Goal: Task Accomplishment & Management: Use online tool/utility

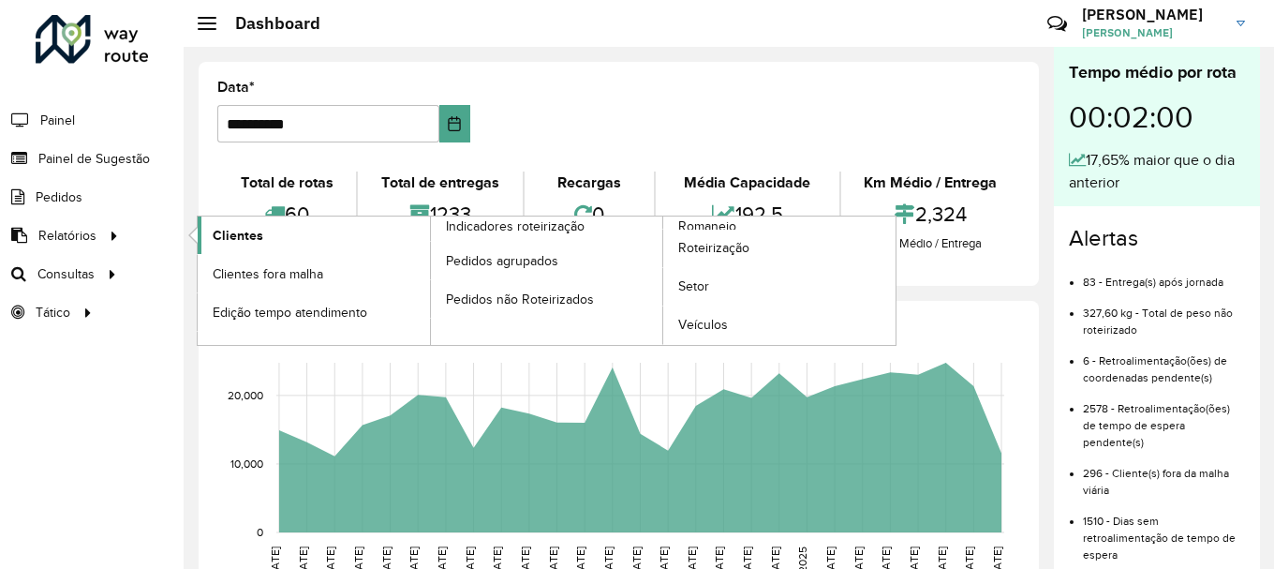
click at [221, 221] on link "Clientes" at bounding box center [314, 234] width 232 height 37
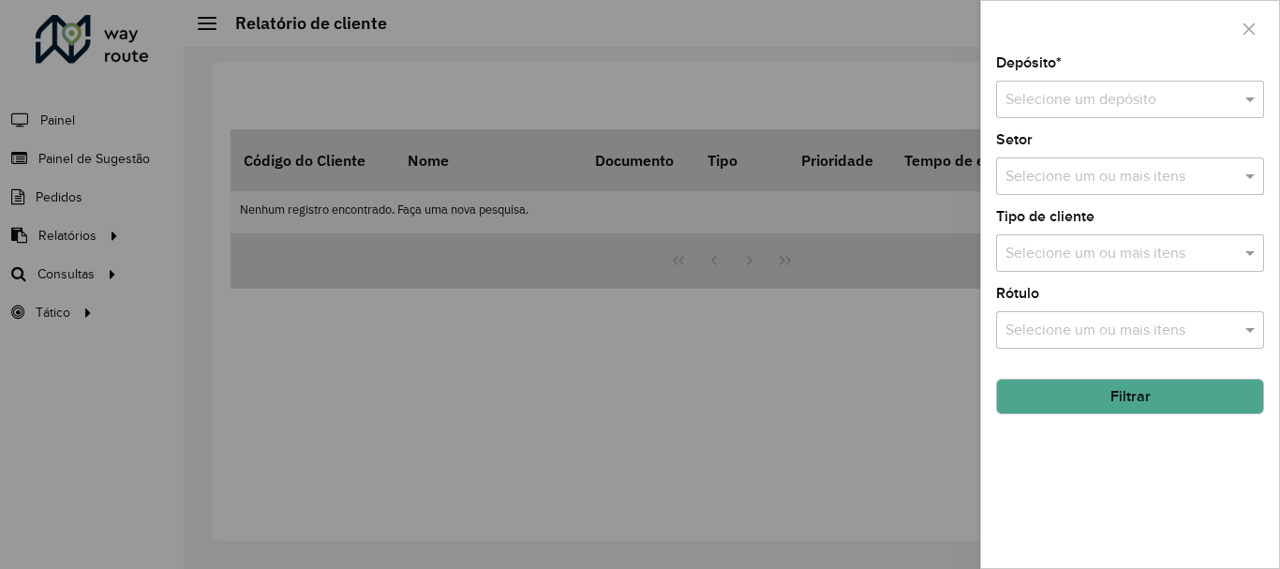
click at [1158, 103] on input "text" at bounding box center [1111, 100] width 212 height 22
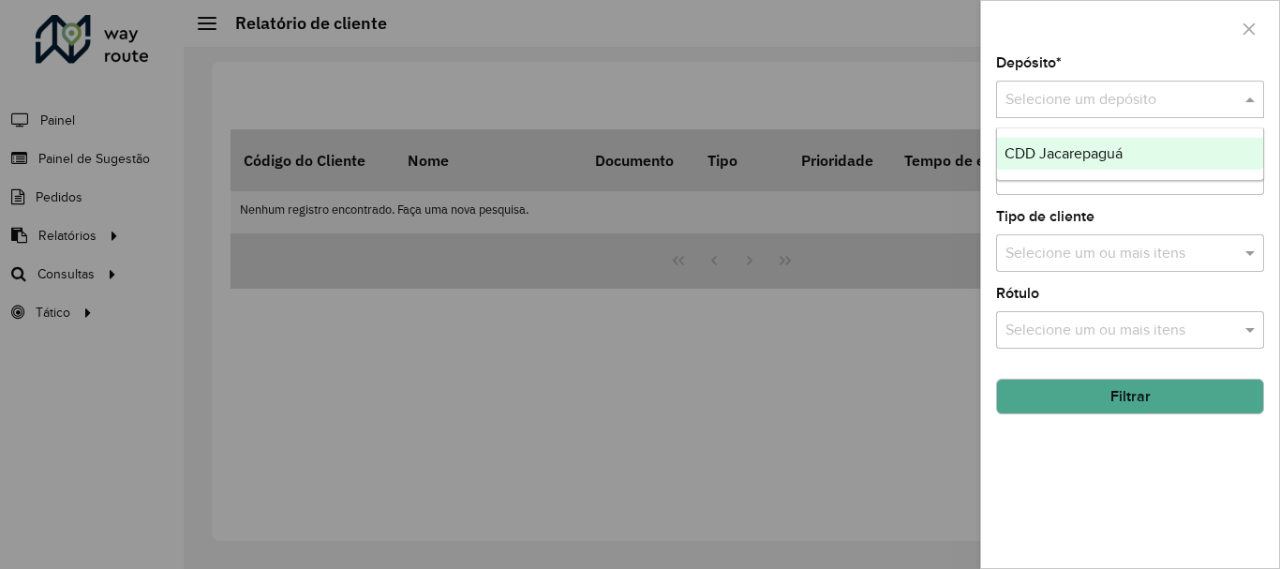
click at [1115, 157] on span "CDD Jacarepaguá" at bounding box center [1063, 153] width 118 height 16
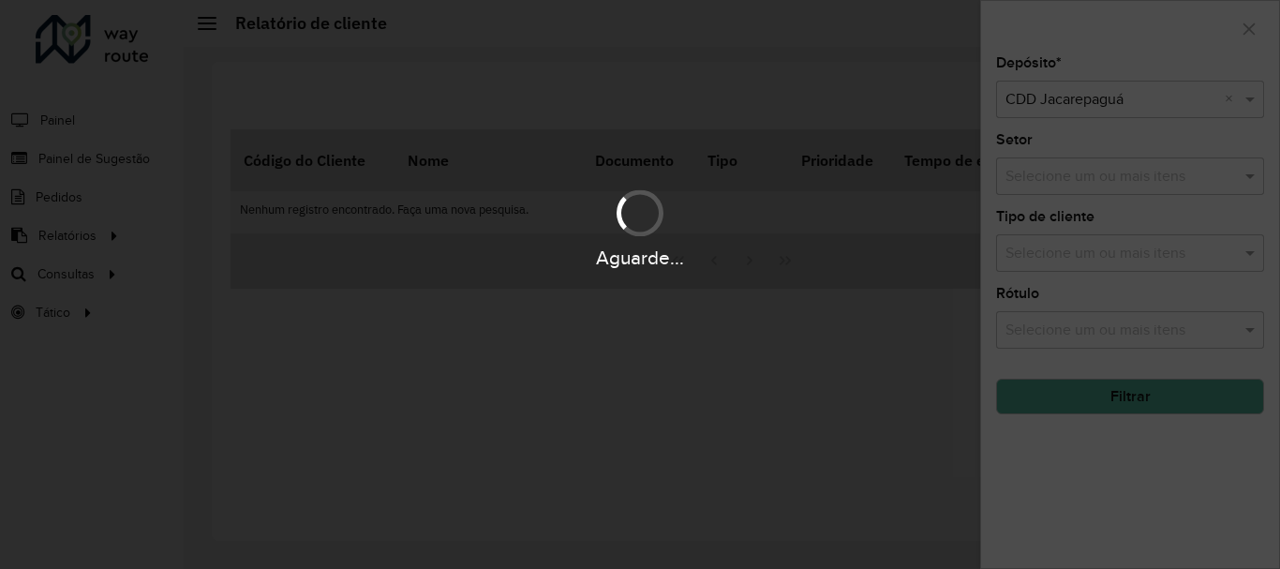
click at [1120, 177] on div "Aguarde..." at bounding box center [640, 284] width 1280 height 569
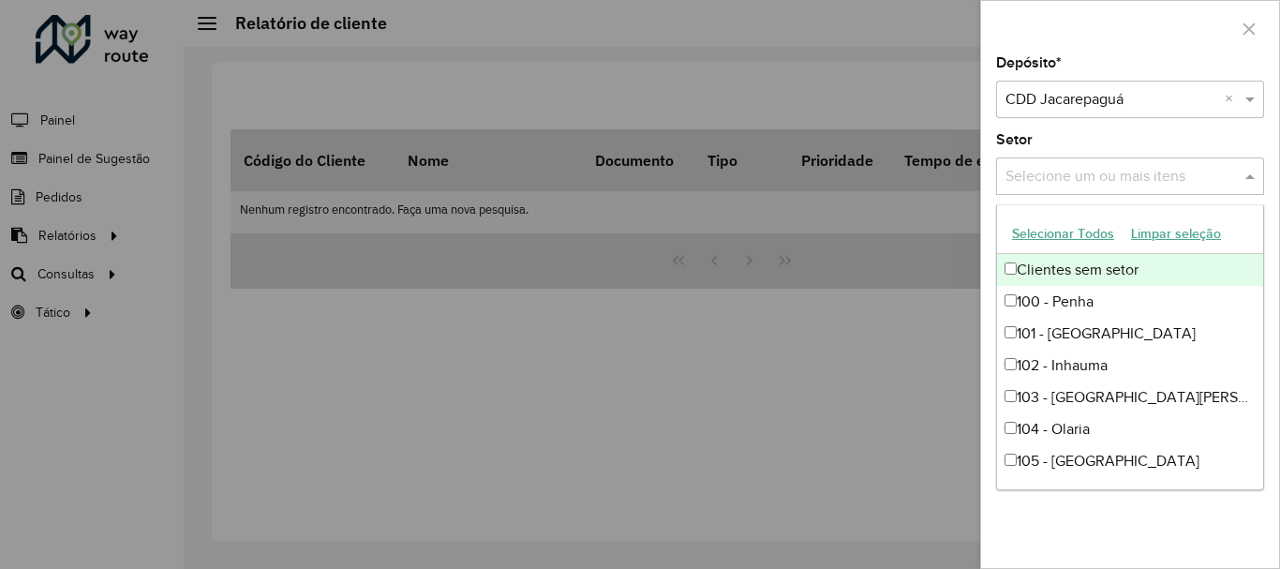
click at [1121, 176] on input "text" at bounding box center [1120, 177] width 240 height 22
click at [1088, 267] on div "Clientes sem setor" at bounding box center [1130, 270] width 266 height 32
click at [1069, 268] on div "Clientes sem setor" at bounding box center [1130, 270] width 266 height 32
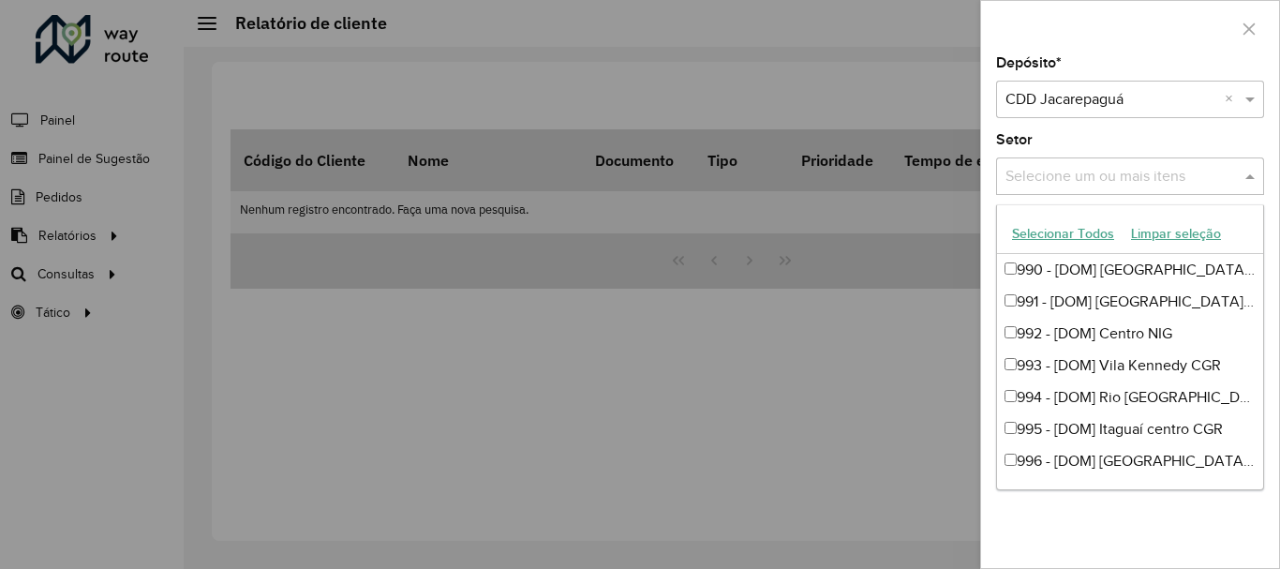
scroll to position [3278, 0]
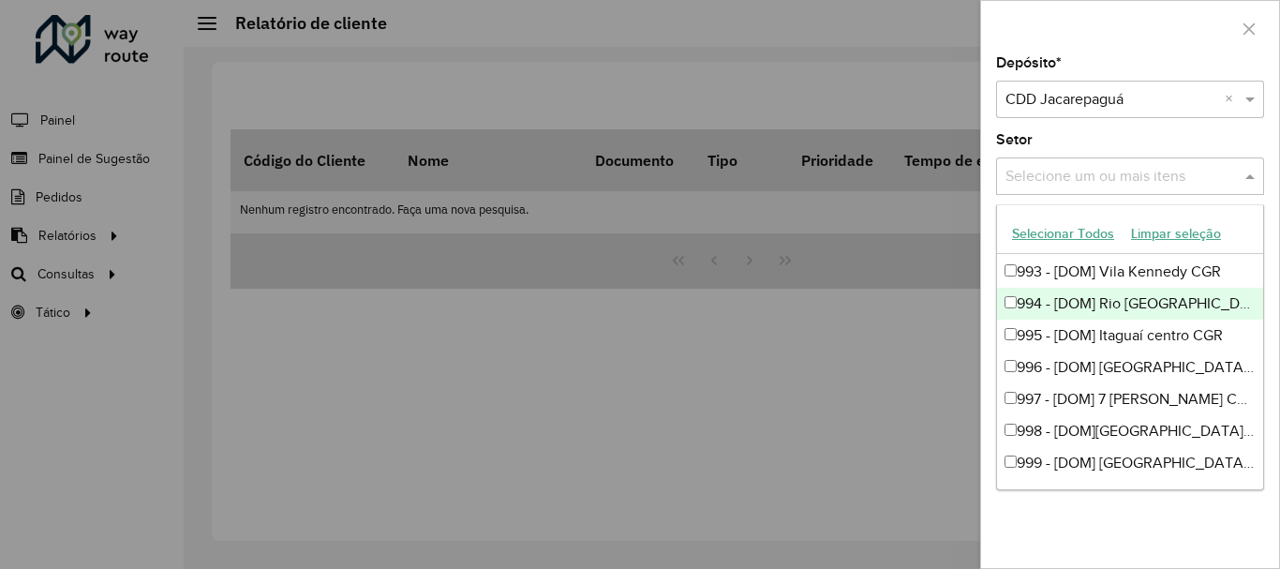
drag, startPoint x: 866, startPoint y: 390, endPoint x: 854, endPoint y: 381, distance: 14.1
click at [862, 391] on div at bounding box center [640, 284] width 1280 height 569
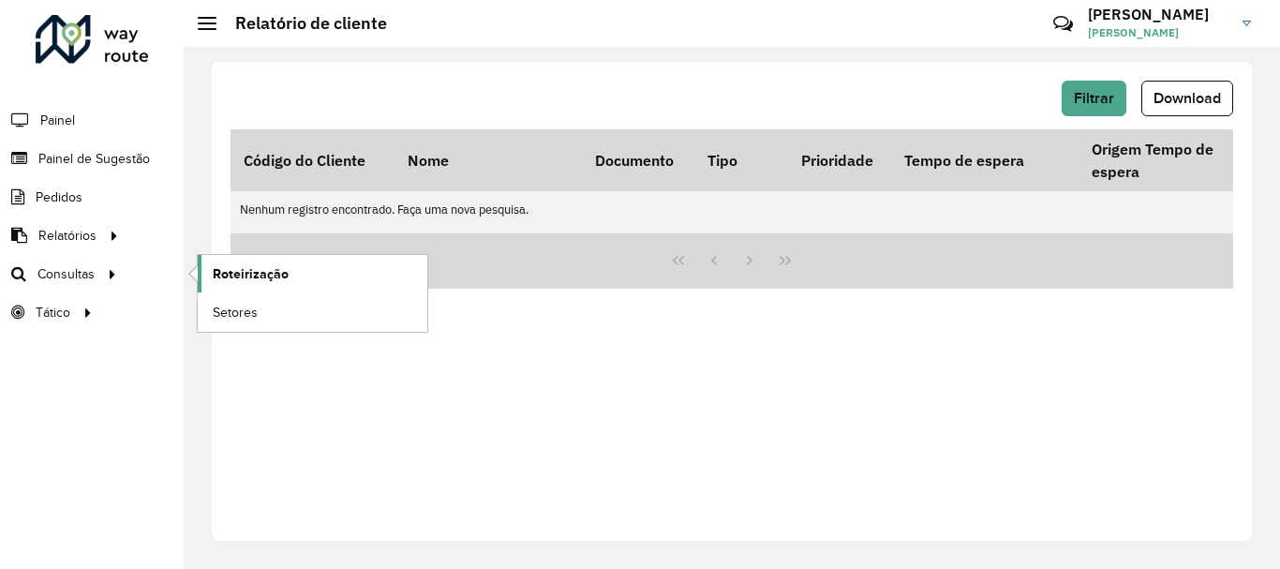
click at [264, 271] on span "Roteirização" at bounding box center [251, 274] width 76 height 20
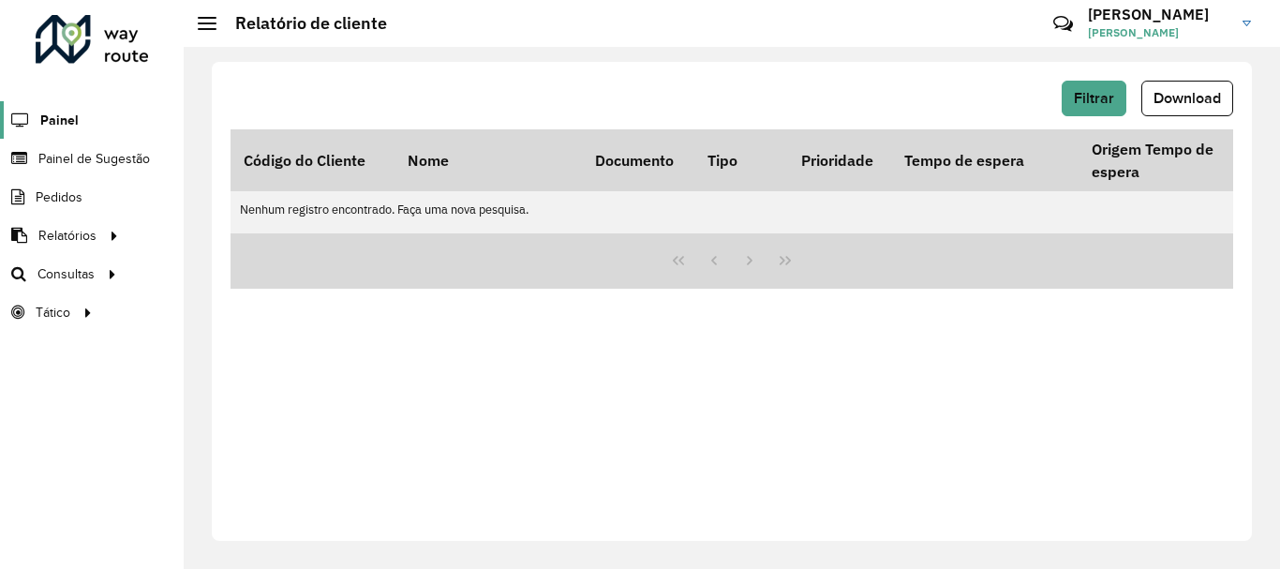
click at [49, 121] on span "Painel" at bounding box center [59, 121] width 38 height 20
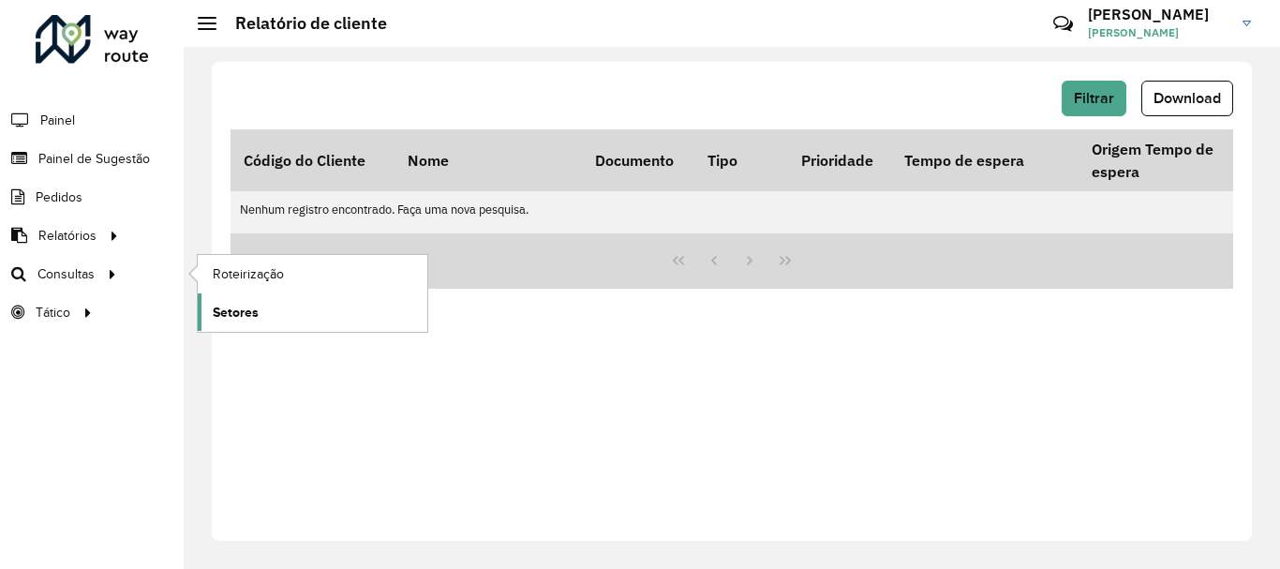
click at [238, 311] on span "Setores" at bounding box center [236, 313] width 46 height 20
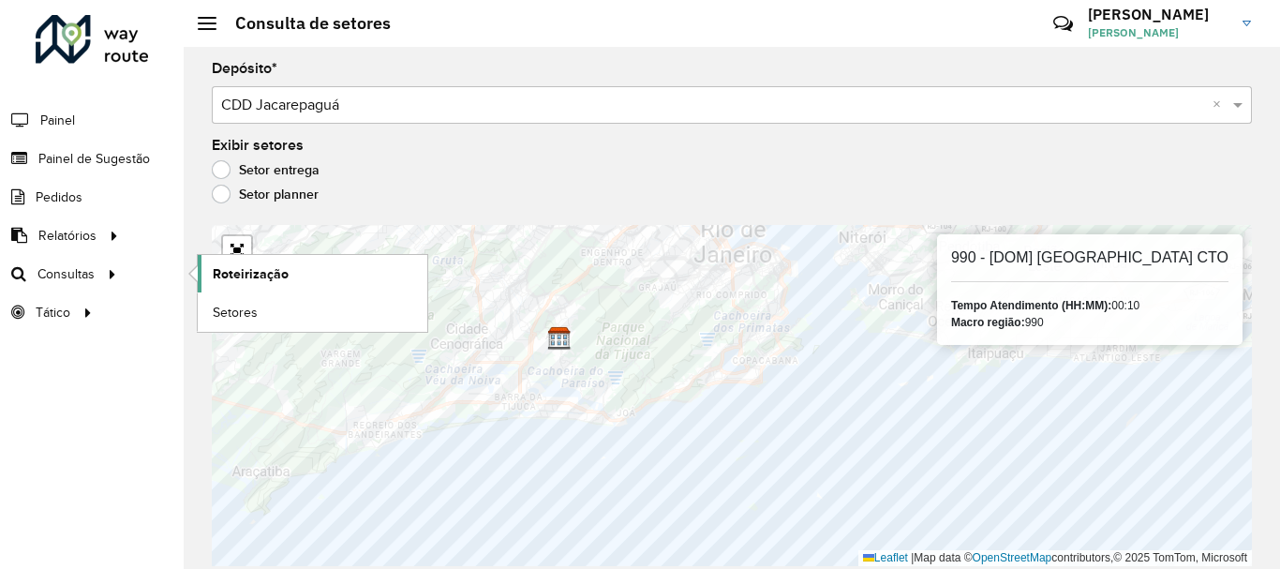
click at [307, 278] on link "Roteirização" at bounding box center [312, 273] width 229 height 37
click at [259, 271] on span "Roteirização" at bounding box center [251, 274] width 76 height 20
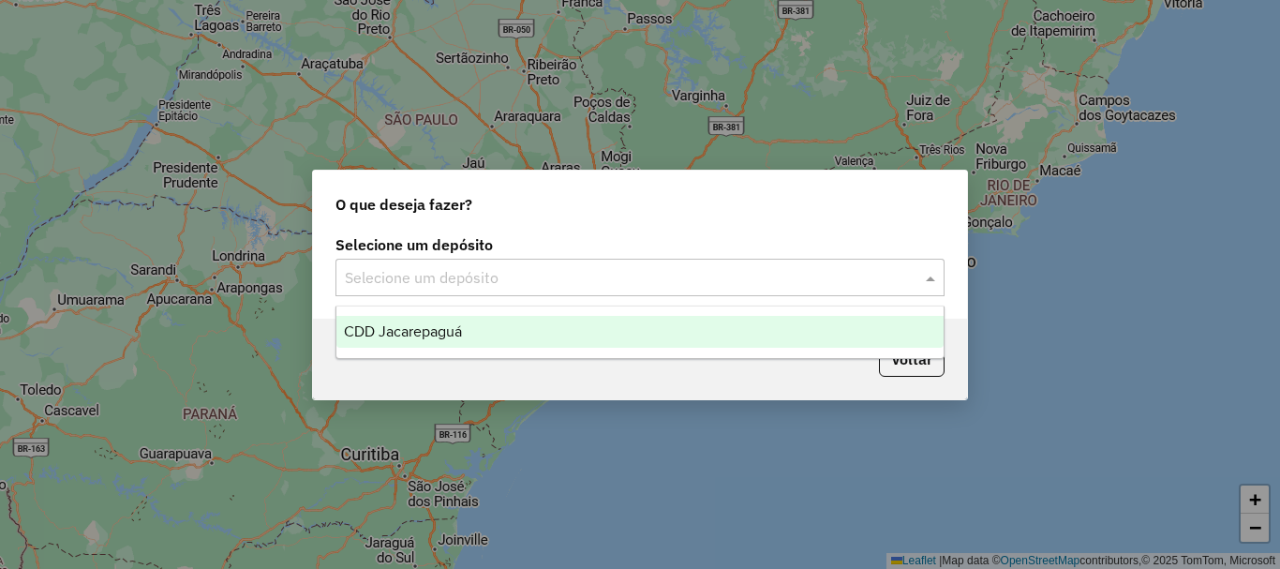
click at [701, 287] on input "text" at bounding box center [621, 278] width 553 height 22
click at [481, 327] on div "CDD Jacarepaguá" at bounding box center [639, 332] width 607 height 32
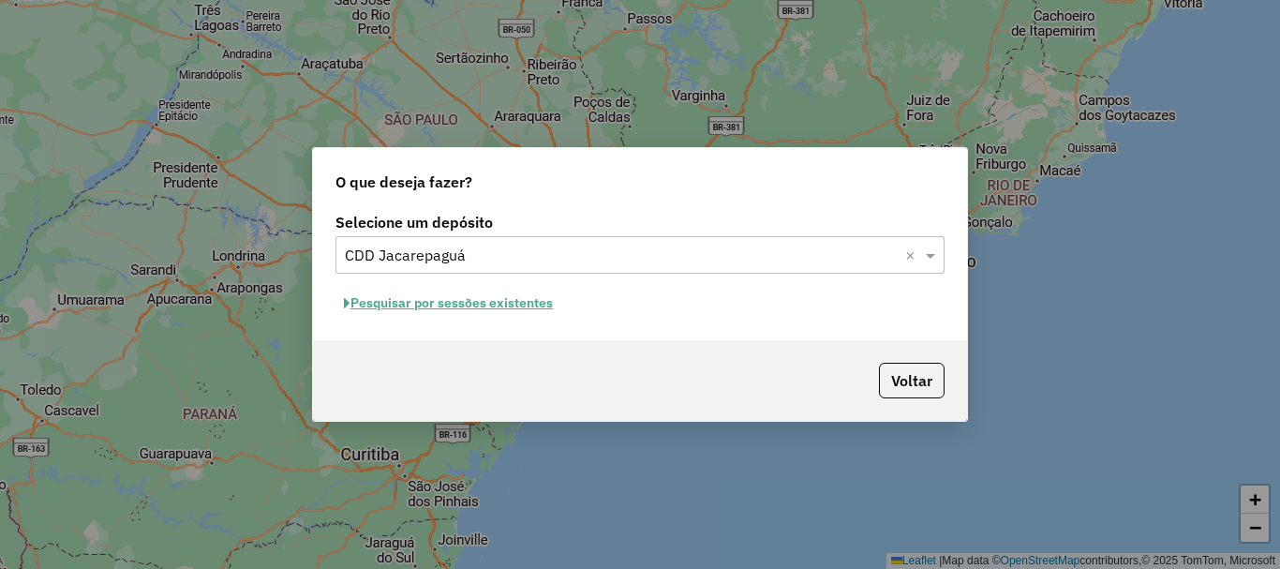
click at [476, 304] on button "Pesquisar por sessões existentes" at bounding box center [448, 303] width 226 height 29
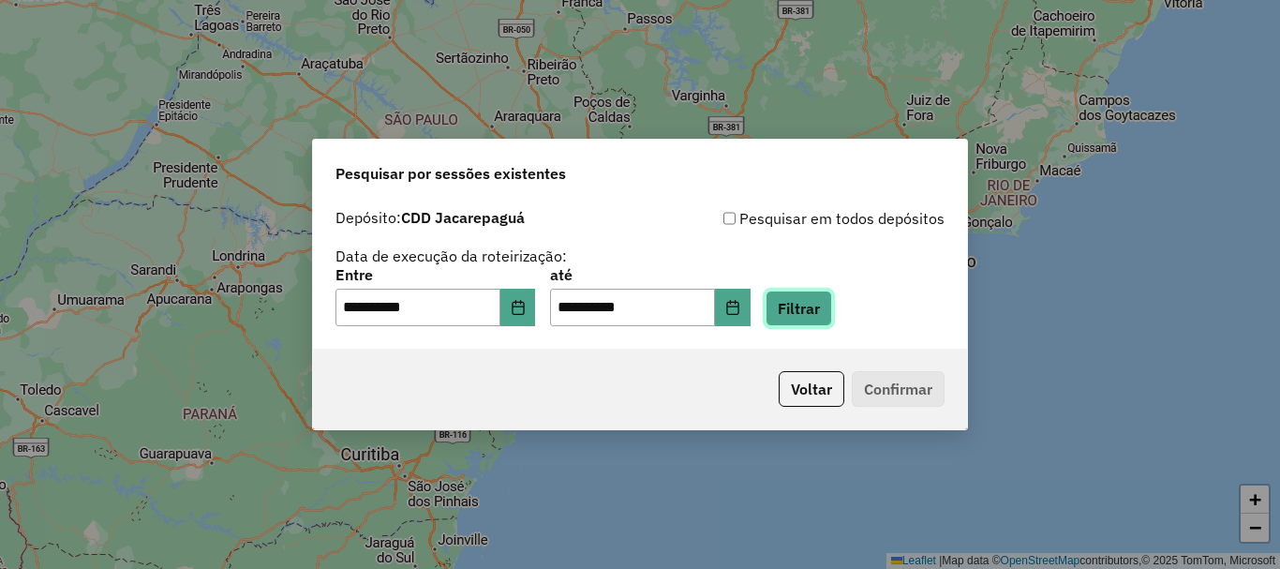
click at [825, 313] on button "Filtrar" at bounding box center [798, 308] width 67 height 36
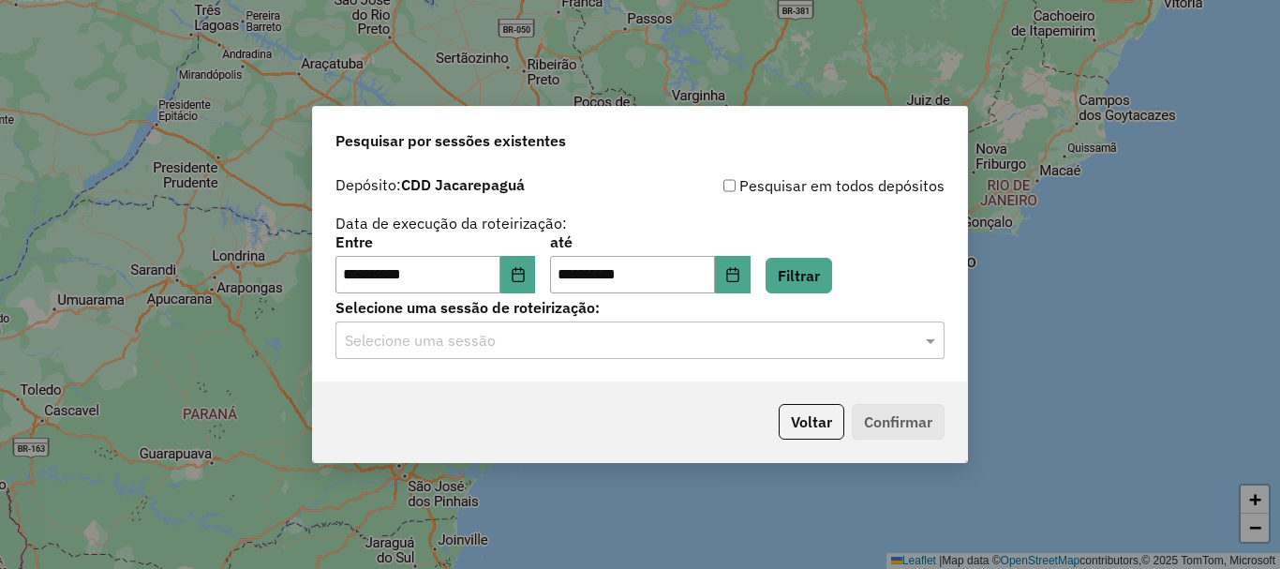
click at [870, 362] on div "**********" at bounding box center [640, 274] width 654 height 215
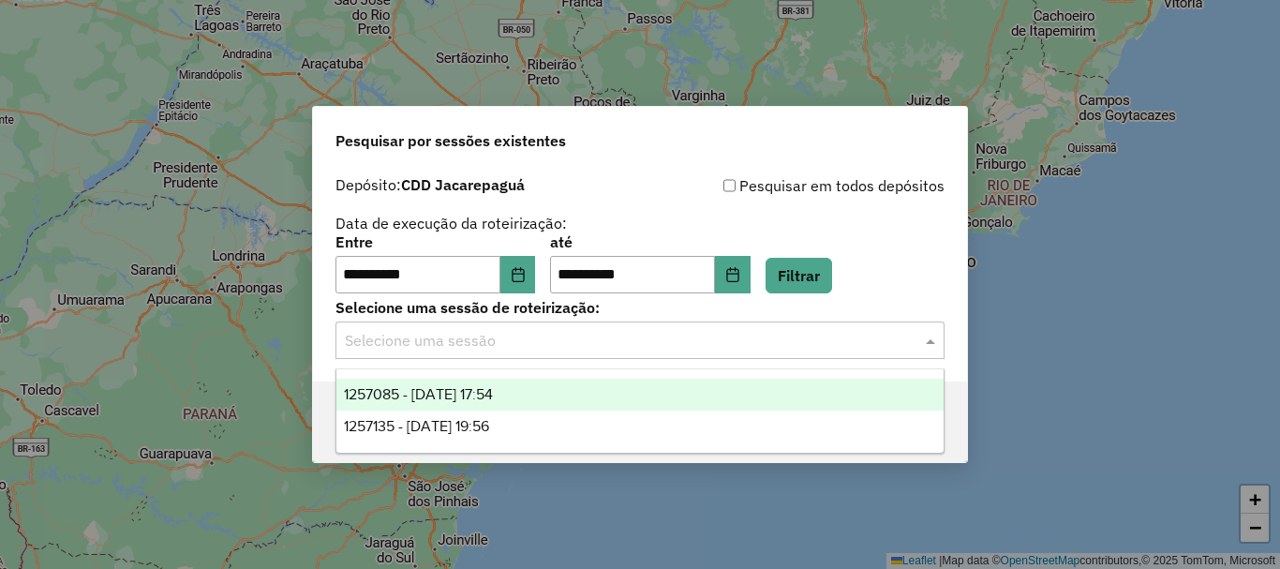
click at [869, 334] on input "text" at bounding box center [621, 341] width 553 height 22
click at [540, 392] on div "1257085 - 01/09/2025 17:54" at bounding box center [639, 394] width 607 height 32
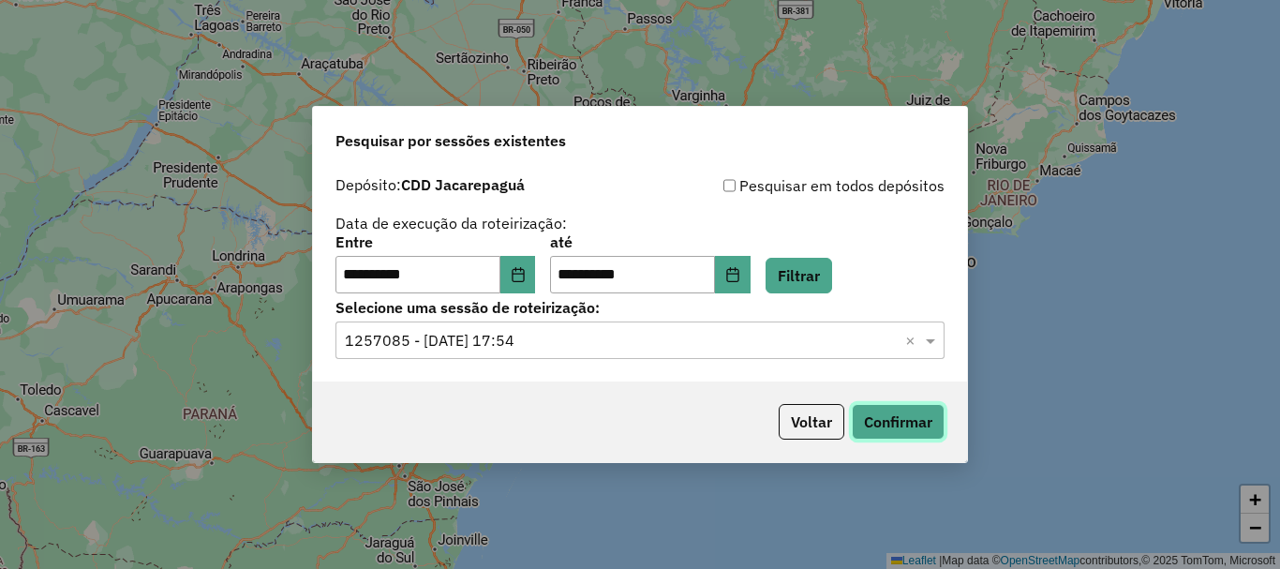
click at [889, 423] on button "Confirmar" at bounding box center [897, 422] width 93 height 36
click at [819, 420] on button "Voltar" at bounding box center [811, 422] width 66 height 36
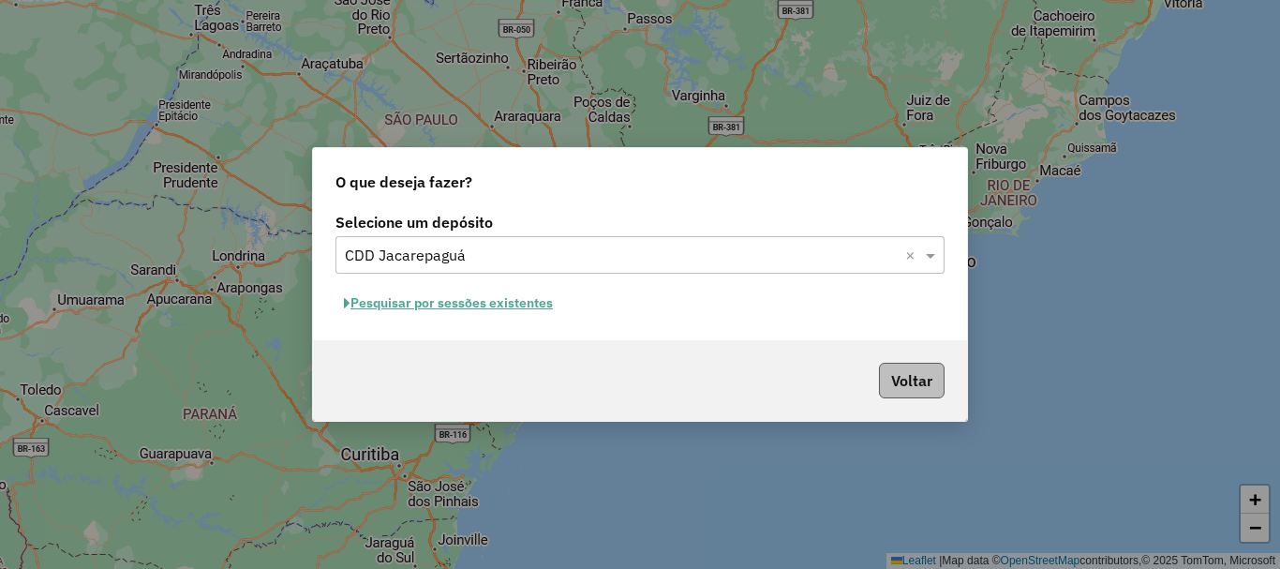
click at [908, 364] on div "Voltar" at bounding box center [640, 380] width 654 height 81
click at [914, 379] on button "Voltar" at bounding box center [912, 381] width 66 height 36
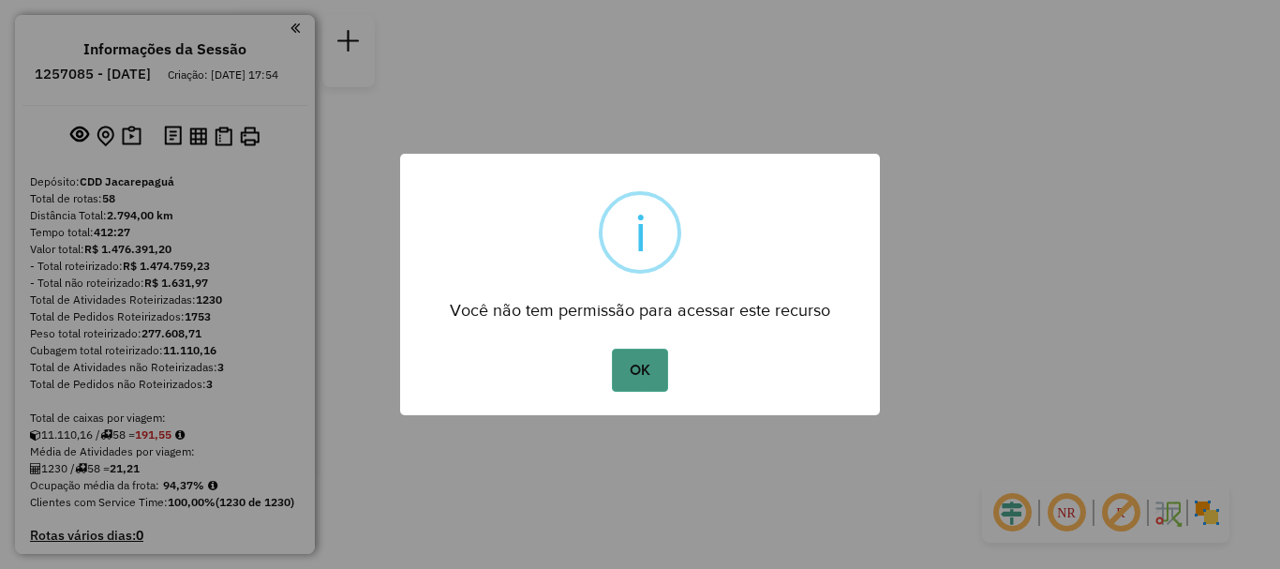
click at [654, 364] on button "OK" at bounding box center [639, 369] width 55 height 43
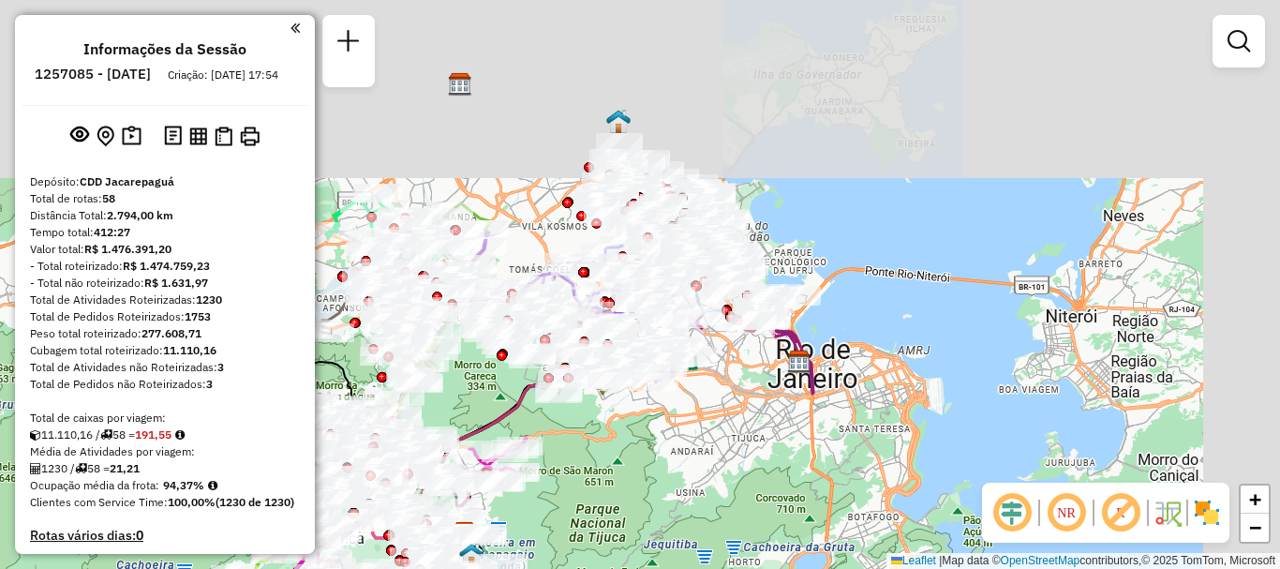
drag, startPoint x: 953, startPoint y: 212, endPoint x: 673, endPoint y: 450, distance: 366.8
click at [673, 450] on div "Janela de atendimento Grade de atendimento Capacidade Transportadoras Veículos …" at bounding box center [640, 284] width 1280 height 569
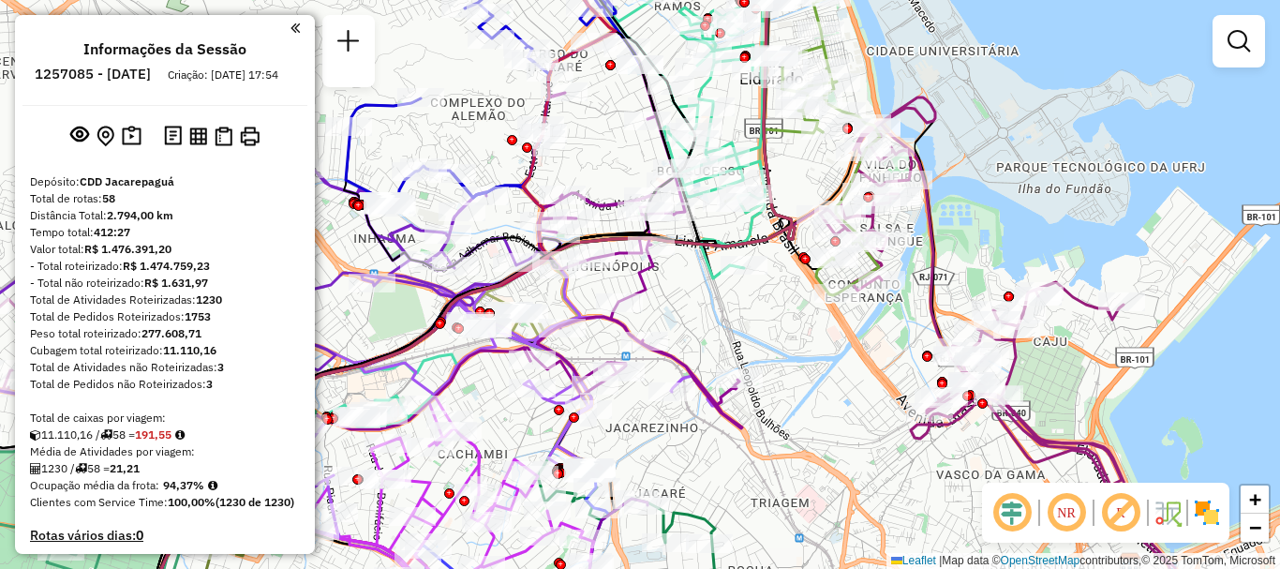
click at [1249, 63] on div at bounding box center [1238, 41] width 52 height 52
click at [1243, 51] on em at bounding box center [1238, 41] width 22 height 22
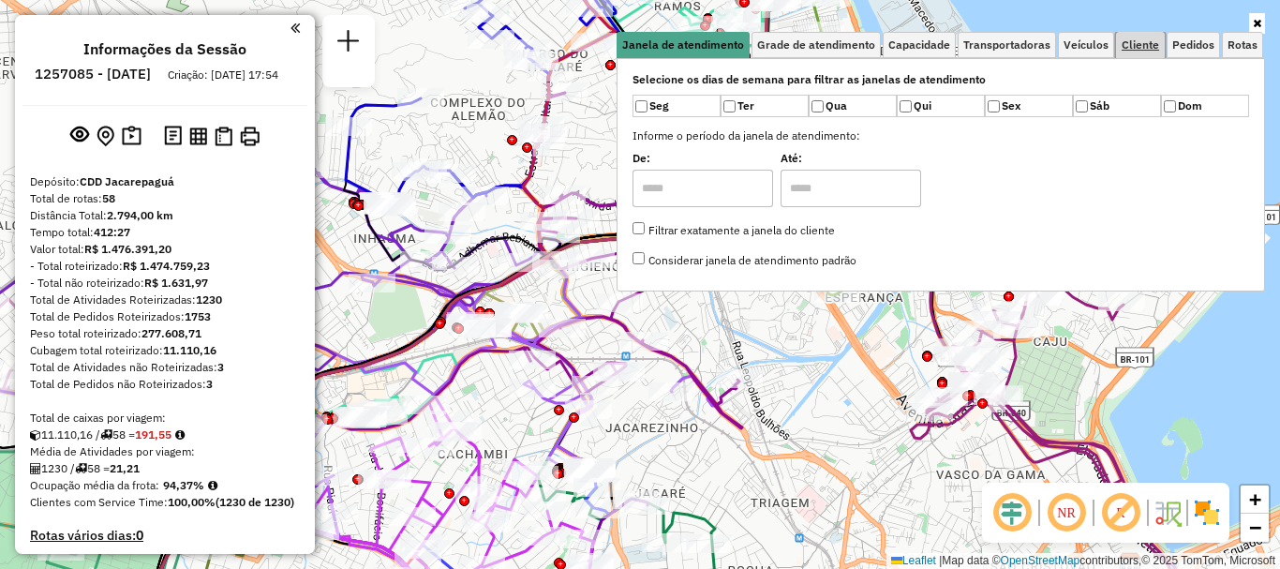
click at [1141, 37] on link "Cliente" at bounding box center [1140, 45] width 49 height 26
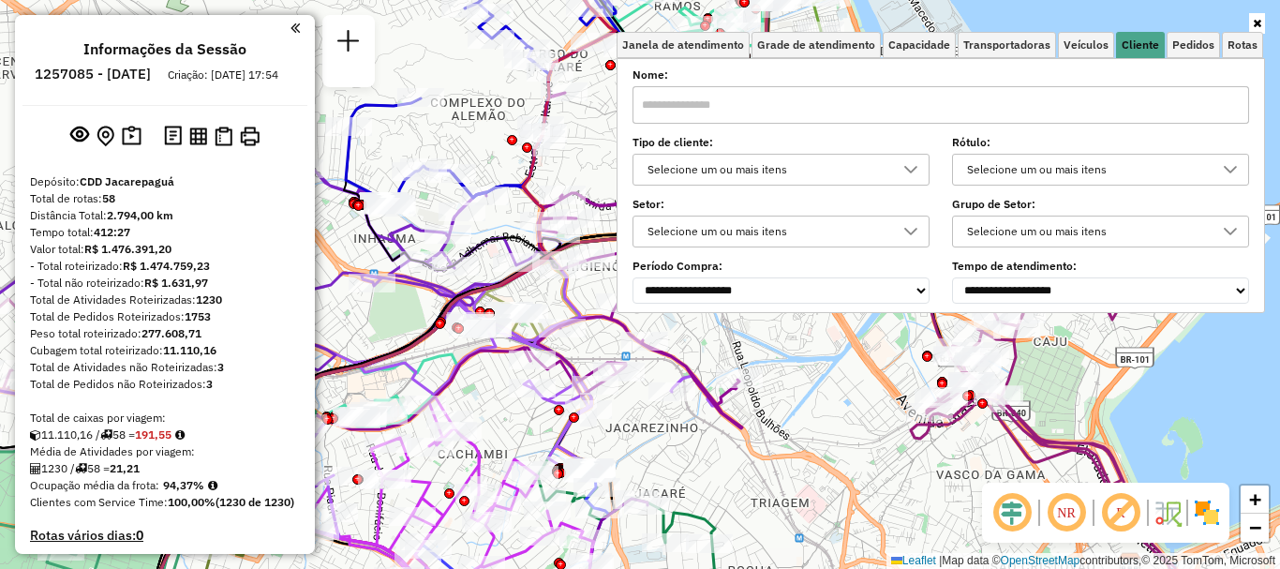
click at [792, 103] on input "text" at bounding box center [940, 104] width 616 height 37
paste input "**********"
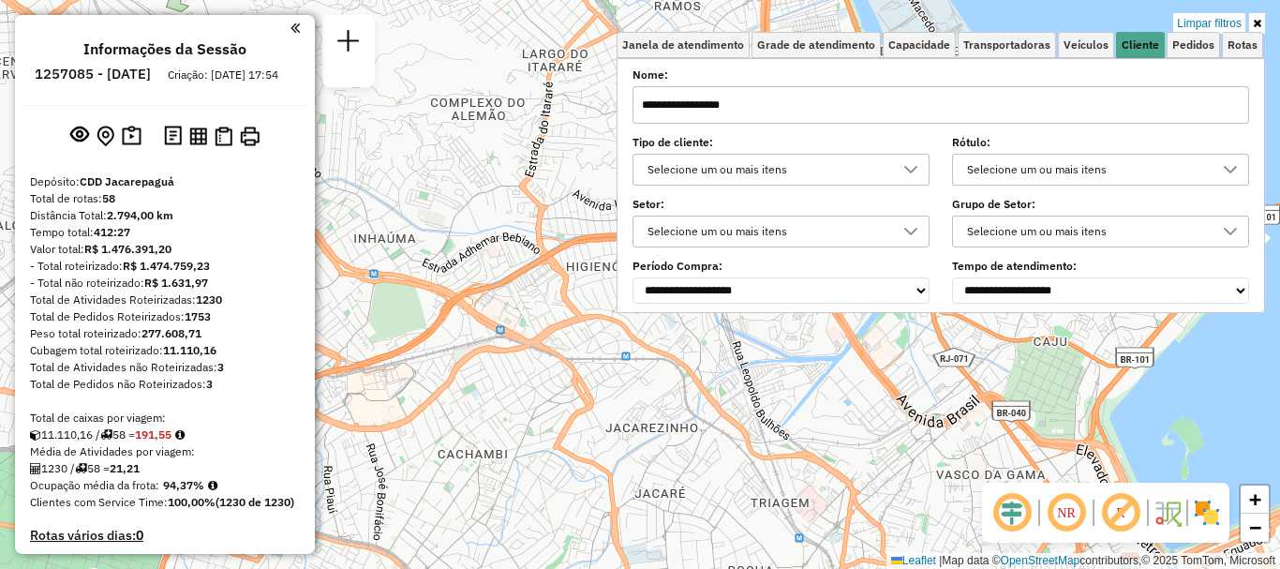
type input "**********"
click at [1075, 229] on div "Selecione um ou mais itens" at bounding box center [1086, 231] width 252 height 30
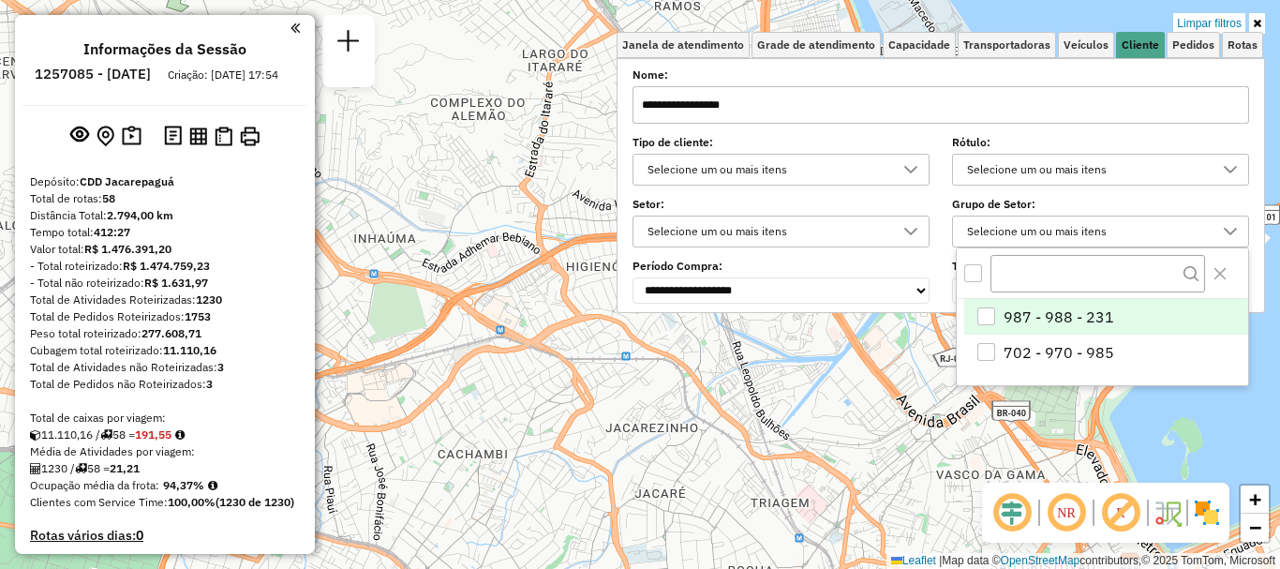
scroll to position [11, 65]
click at [1075, 229] on div "Selecione um ou mais itens" at bounding box center [1086, 231] width 252 height 30
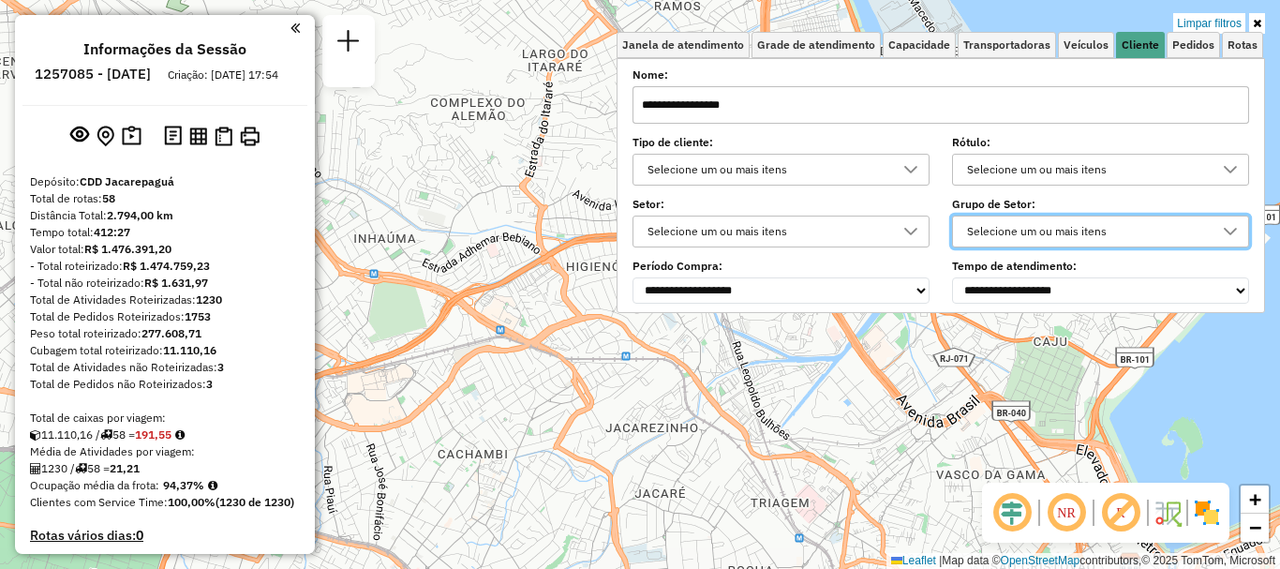
click at [708, 235] on div "Selecione um ou mais itens" at bounding box center [767, 231] width 252 height 30
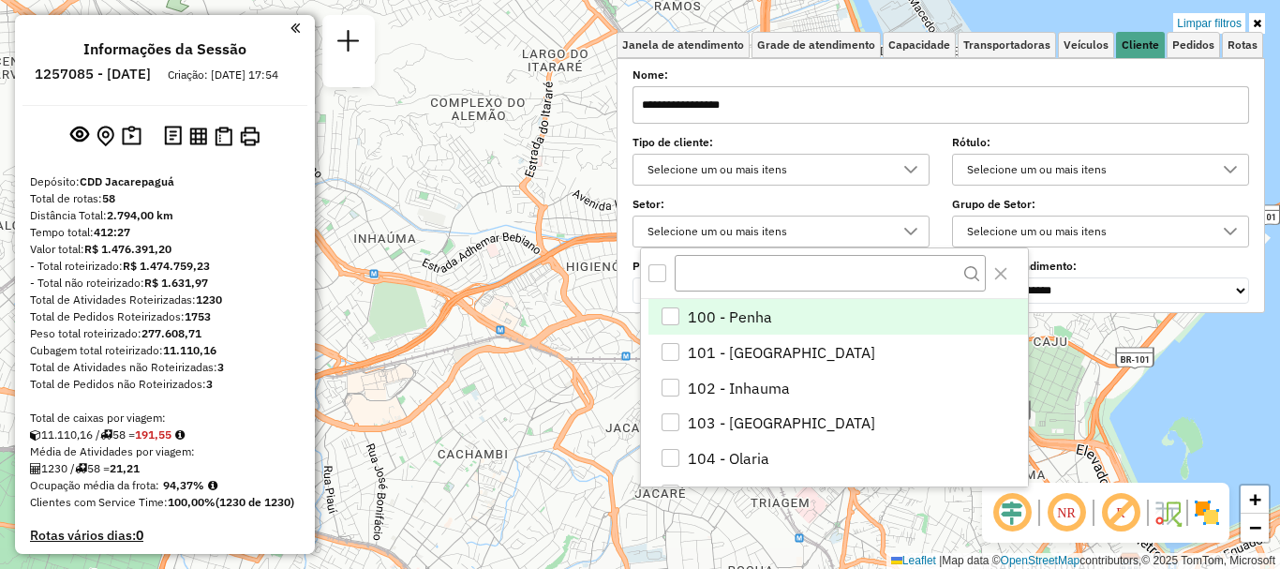
click at [708, 235] on div "Selecione um ou mais itens" at bounding box center [767, 231] width 252 height 30
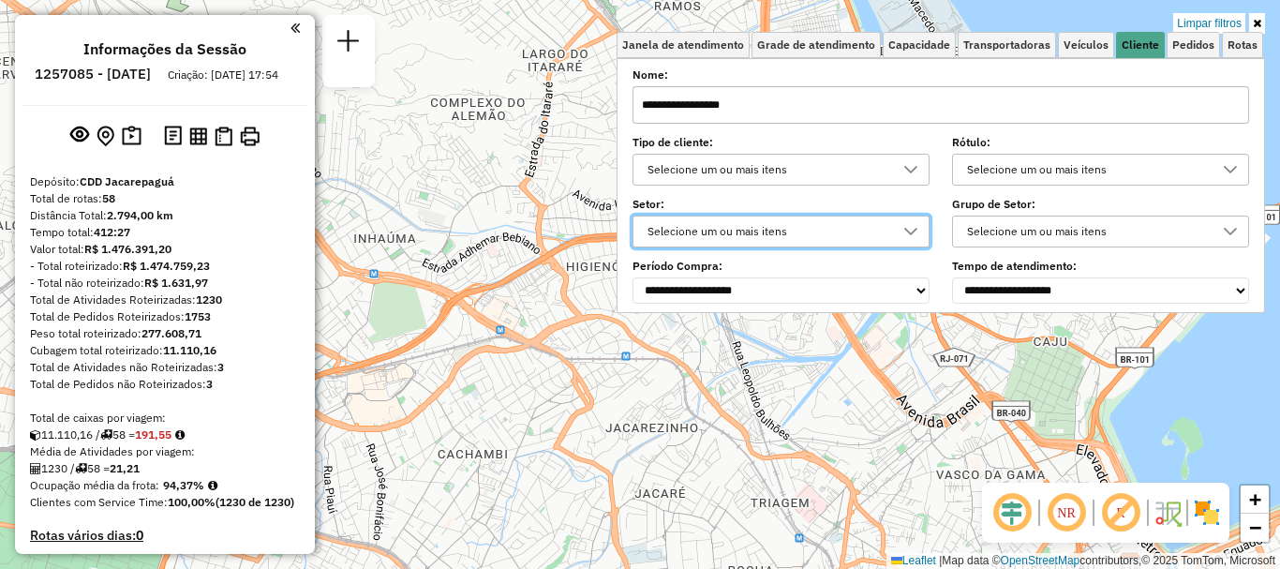
click at [706, 172] on div "Selecione um ou mais itens" at bounding box center [767, 170] width 252 height 30
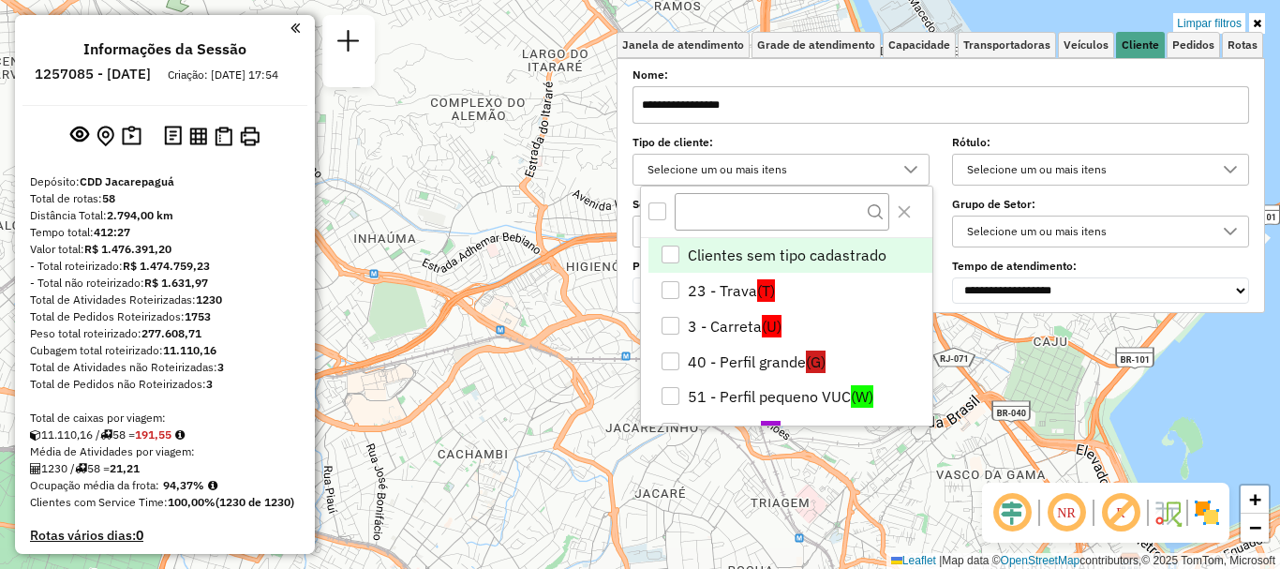
click at [706, 172] on div "Selecione um ou mais itens" at bounding box center [767, 170] width 252 height 30
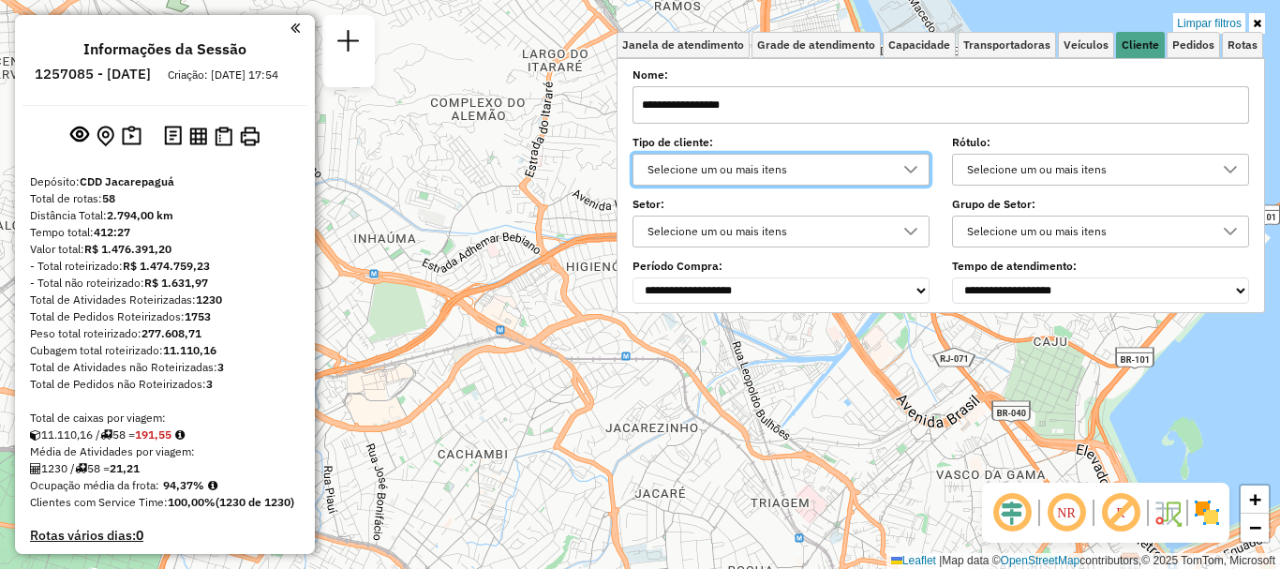
click at [706, 172] on div "Selecione um ou mais itens" at bounding box center [767, 170] width 252 height 30
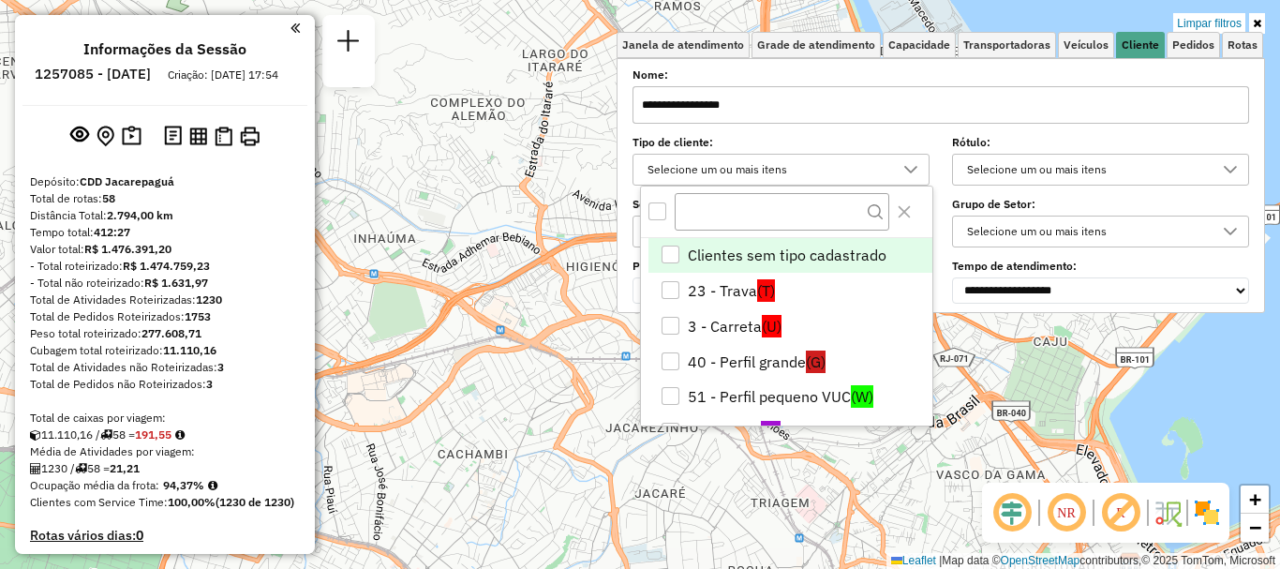
click at [673, 252] on div "Clientes sem tipo cadastrado" at bounding box center [670, 254] width 18 height 18
click at [1179, 54] on link "Pedidos" at bounding box center [1192, 45] width 53 height 26
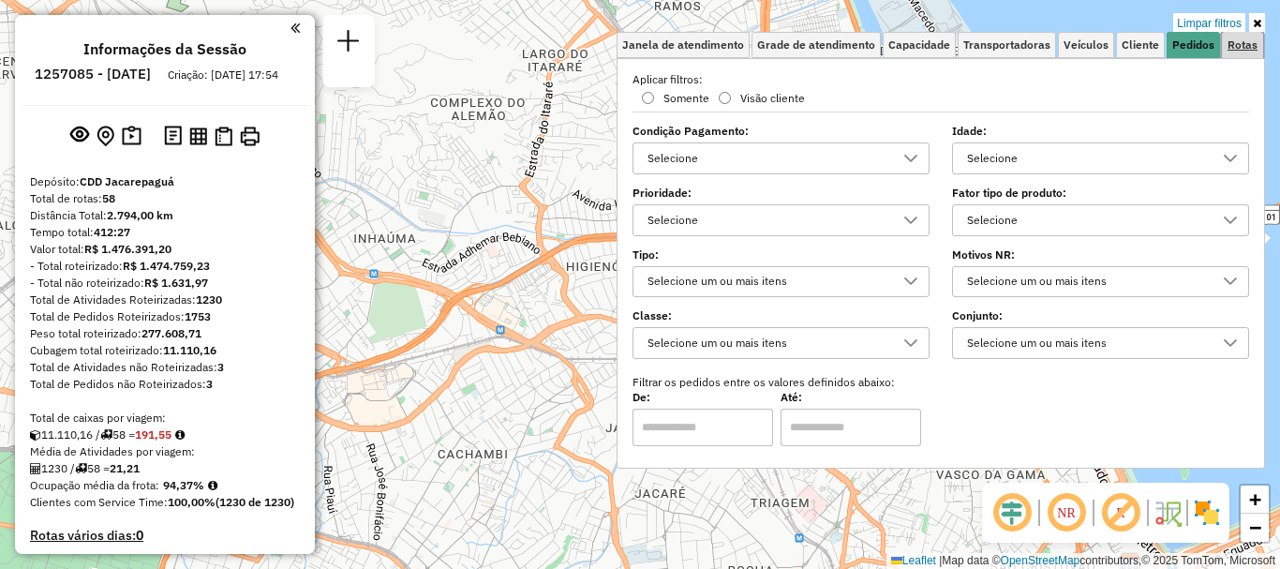
click at [1239, 52] on link "Rotas" at bounding box center [1241, 45] width 41 height 26
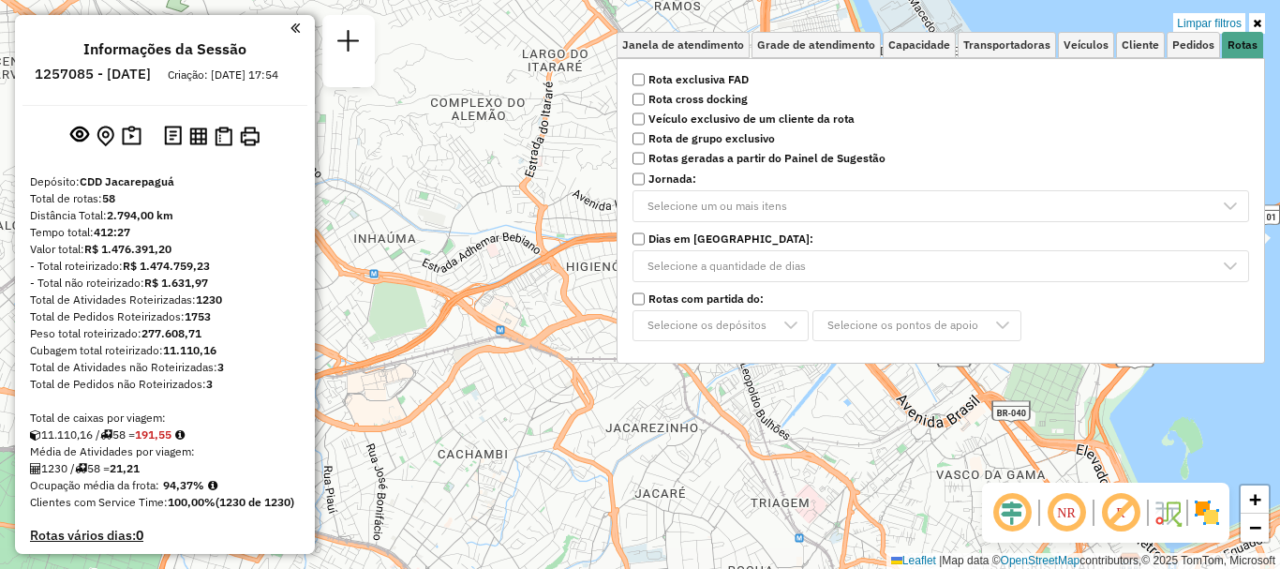
click at [906, 485] on div "Limpar filtros Janela de atendimento Grade de atendimento Capacidade Transporta…" at bounding box center [640, 284] width 1280 height 569
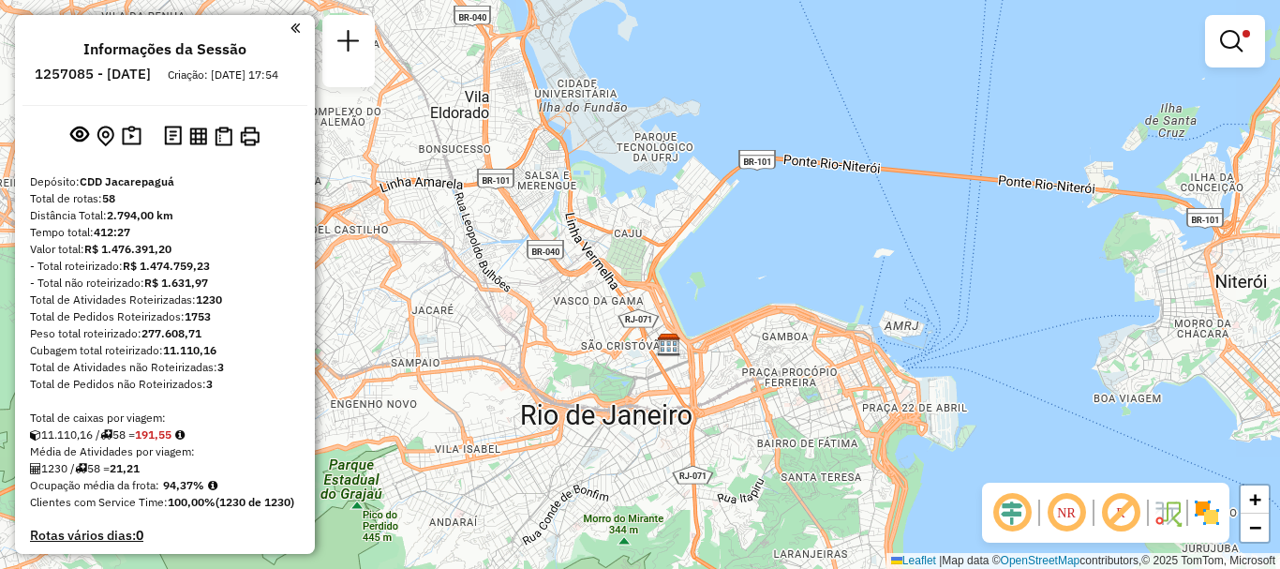
drag, startPoint x: 854, startPoint y: 315, endPoint x: 536, endPoint y: 219, distance: 332.5
click at [536, 219] on div "Limpar filtros Janela de atendimento Grade de atendimento Capacidade Transporta…" at bounding box center [640, 284] width 1280 height 569
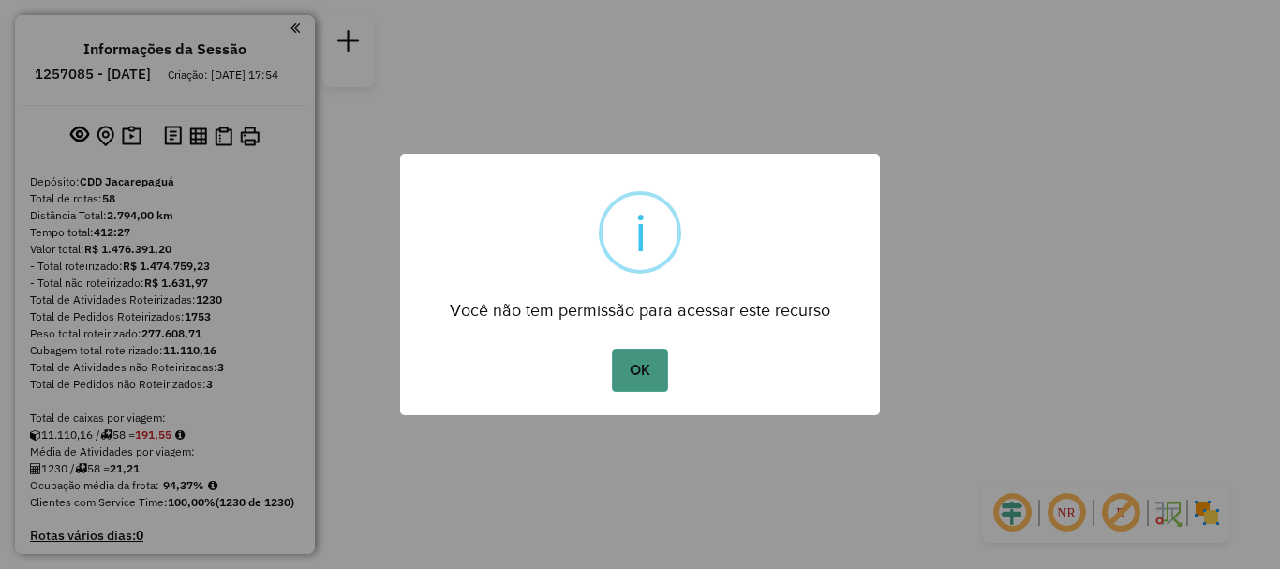
click at [661, 375] on button "OK" at bounding box center [639, 369] width 55 height 43
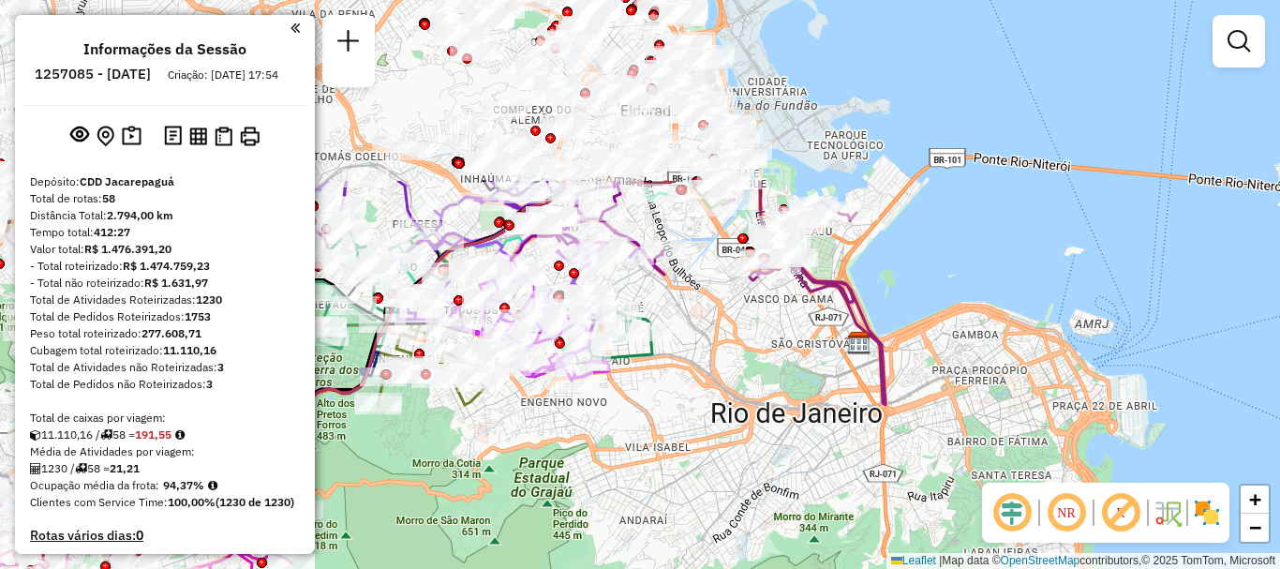
drag, startPoint x: 861, startPoint y: 241, endPoint x: 652, endPoint y: 455, distance: 299.4
click at [652, 455] on div "Janela de atendimento Grade de atendimento Capacidade Transportadoras Veículos …" at bounding box center [640, 284] width 1280 height 569
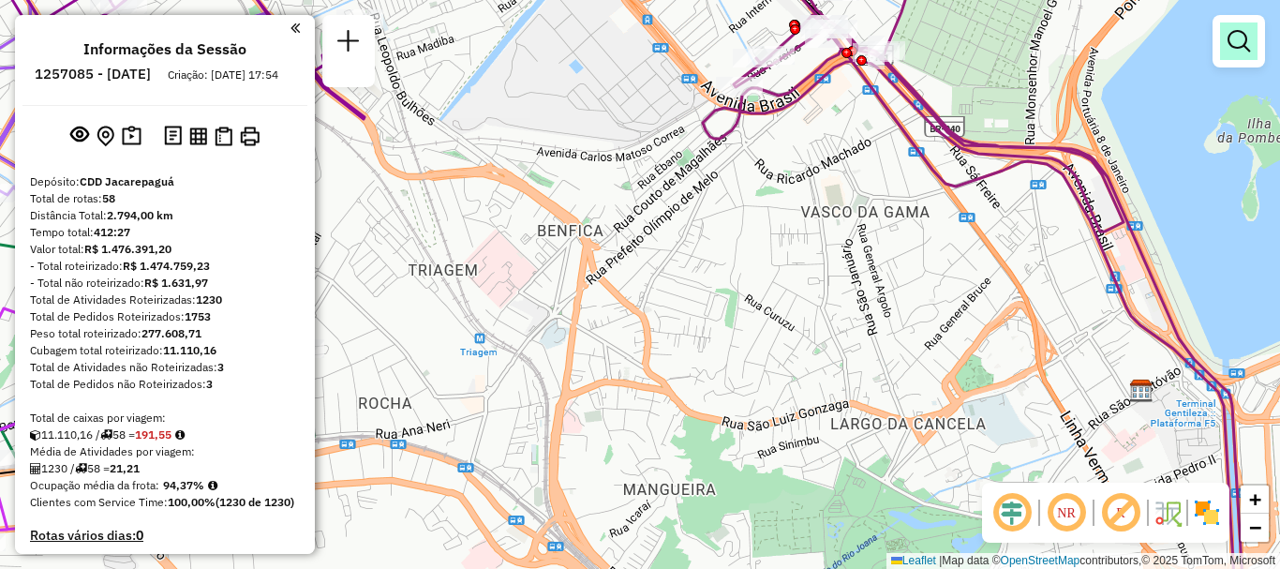
click at [1243, 48] on em at bounding box center [1238, 41] width 22 height 22
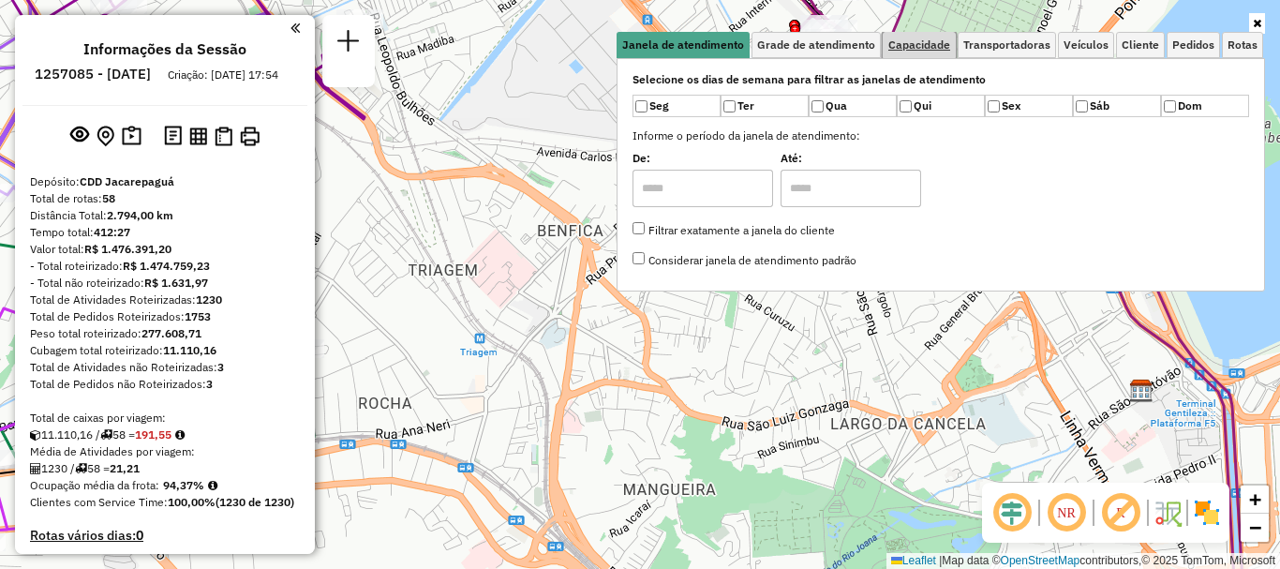
click at [922, 45] on span "Capacidade" at bounding box center [919, 44] width 62 height 11
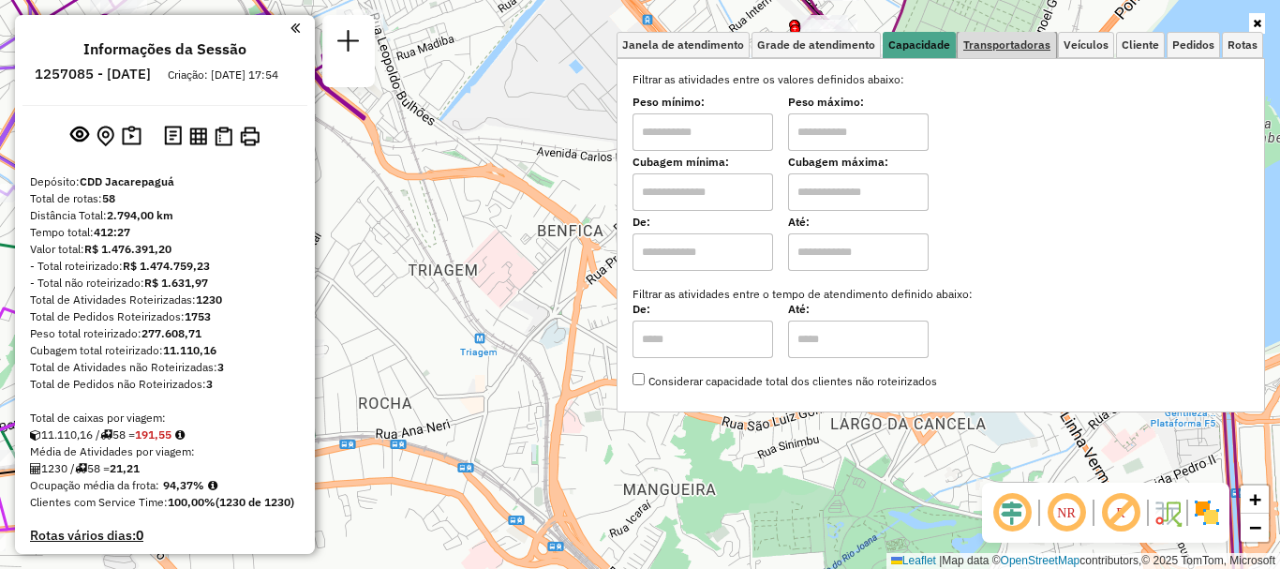
click at [1015, 47] on span "Transportadoras" at bounding box center [1006, 44] width 87 height 11
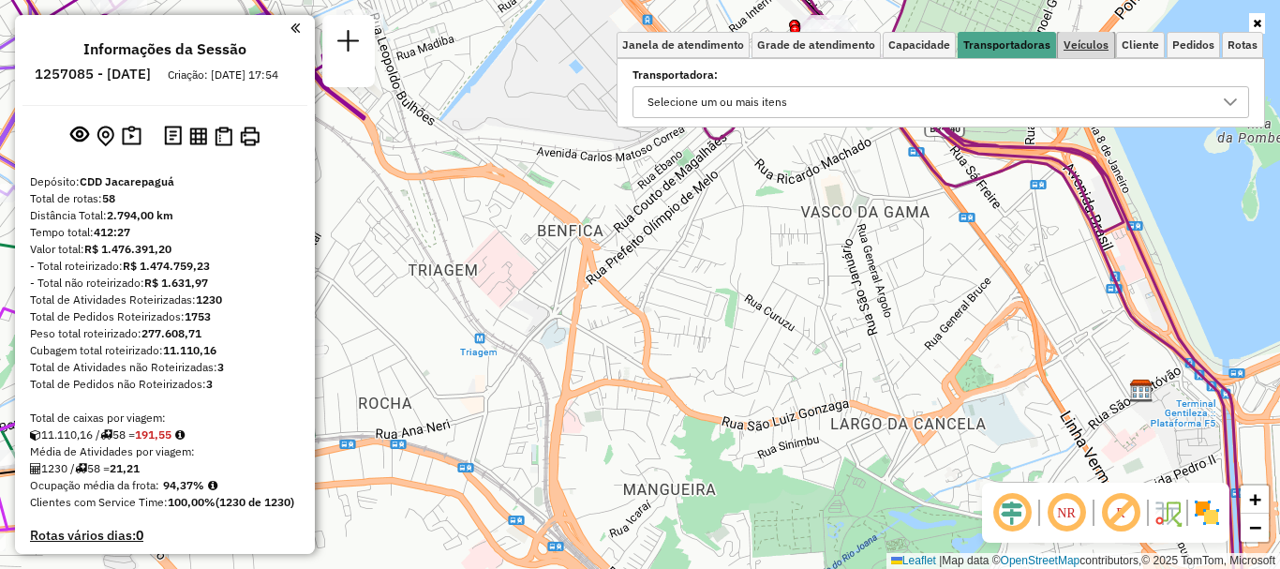
click at [1079, 47] on span "Veículos" at bounding box center [1085, 44] width 45 height 11
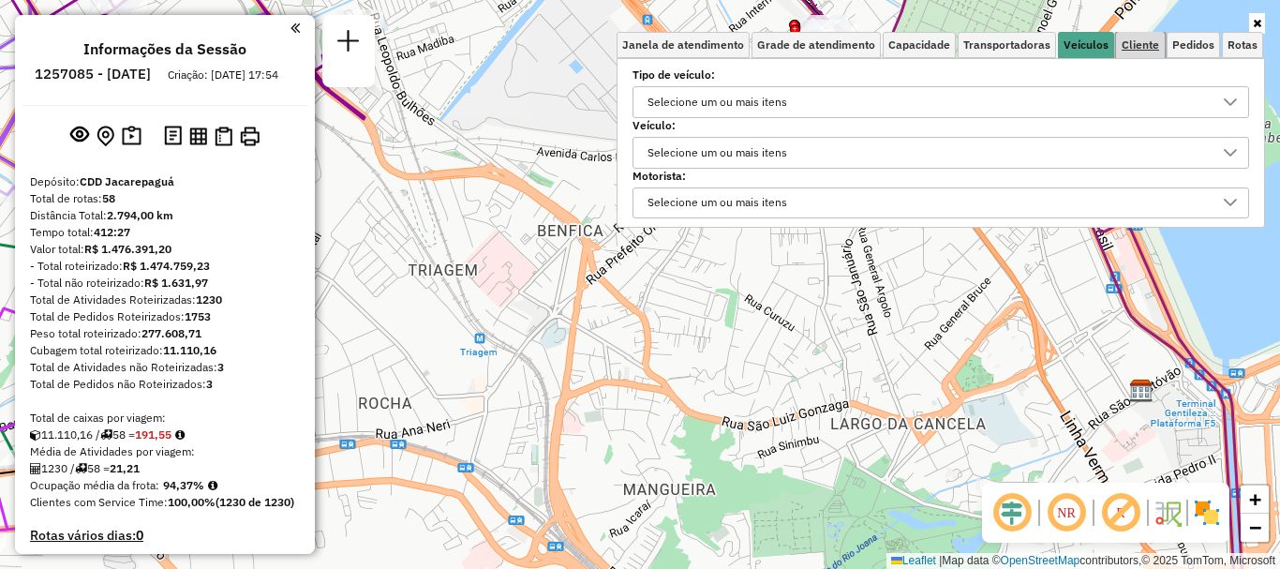
click at [1133, 47] on span "Cliente" at bounding box center [1139, 44] width 37 height 11
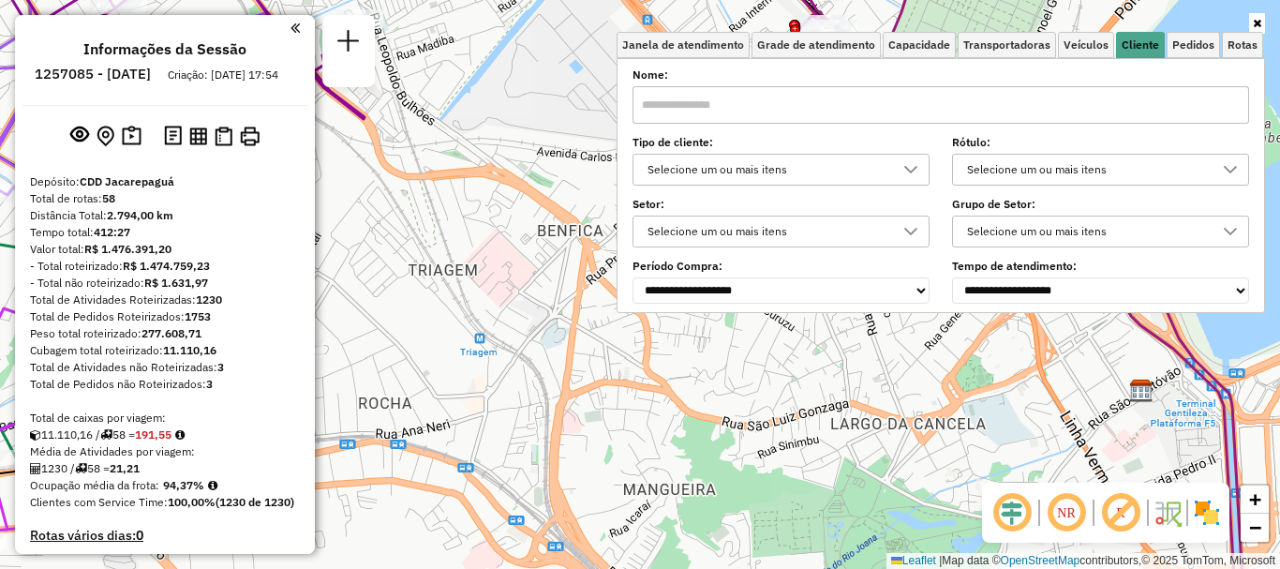
click at [908, 164] on div at bounding box center [911, 170] width 36 height 30
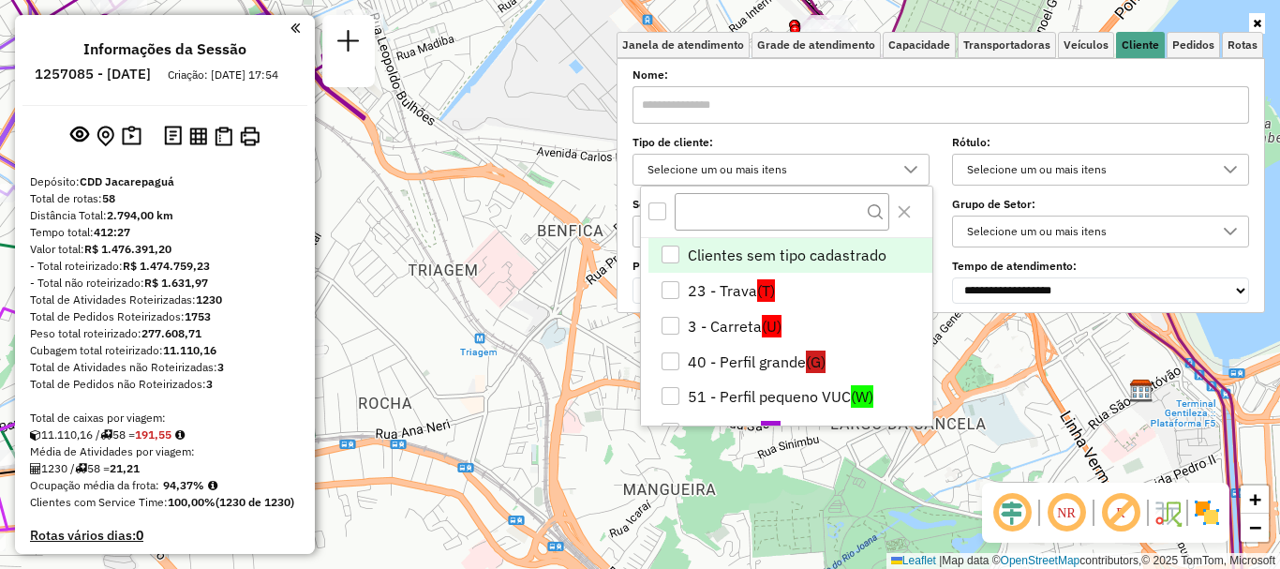
scroll to position [11, 65]
click at [909, 164] on icon at bounding box center [910, 169] width 15 height 15
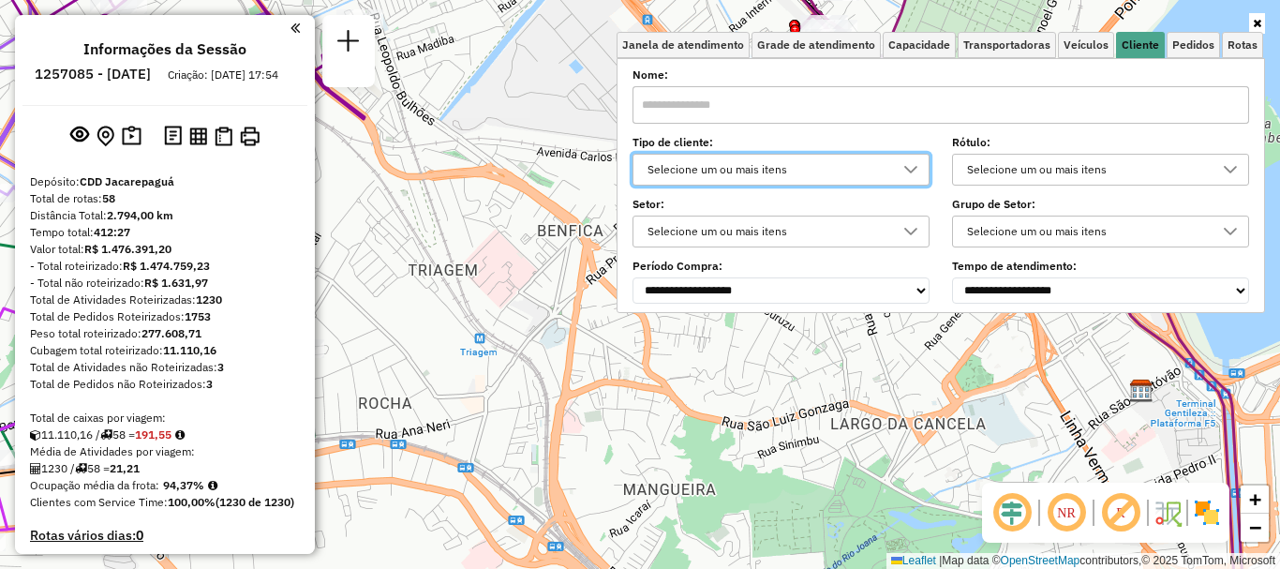
click at [1105, 168] on div "Selecione um ou mais itens" at bounding box center [1086, 170] width 252 height 30
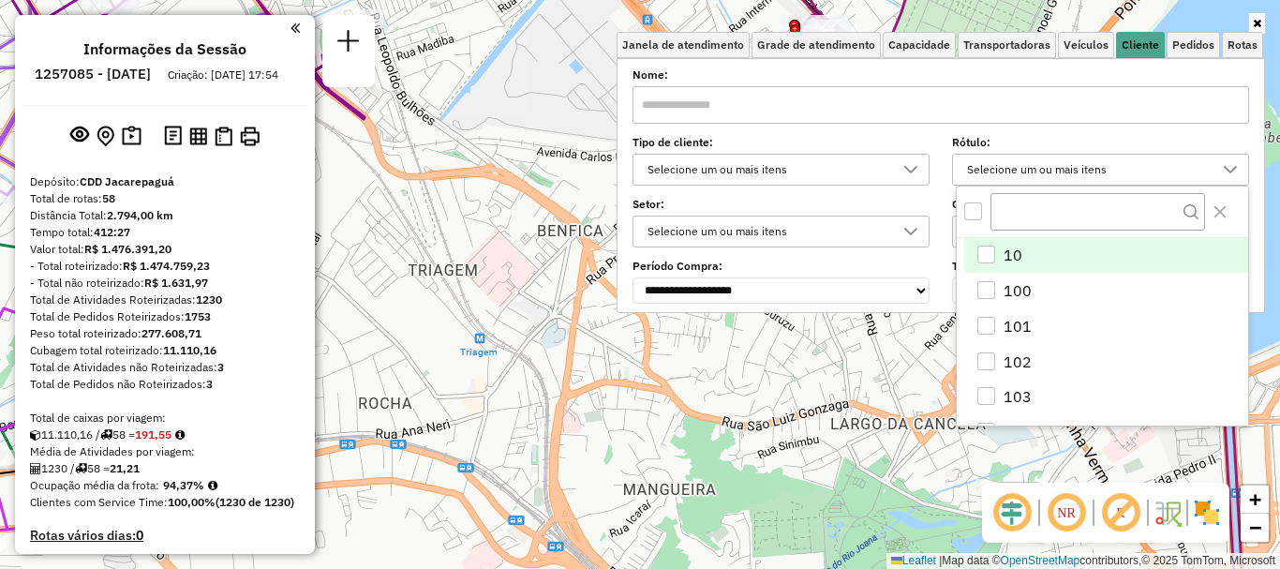
click at [1106, 168] on div "Selecione um ou mais itens" at bounding box center [1086, 170] width 252 height 30
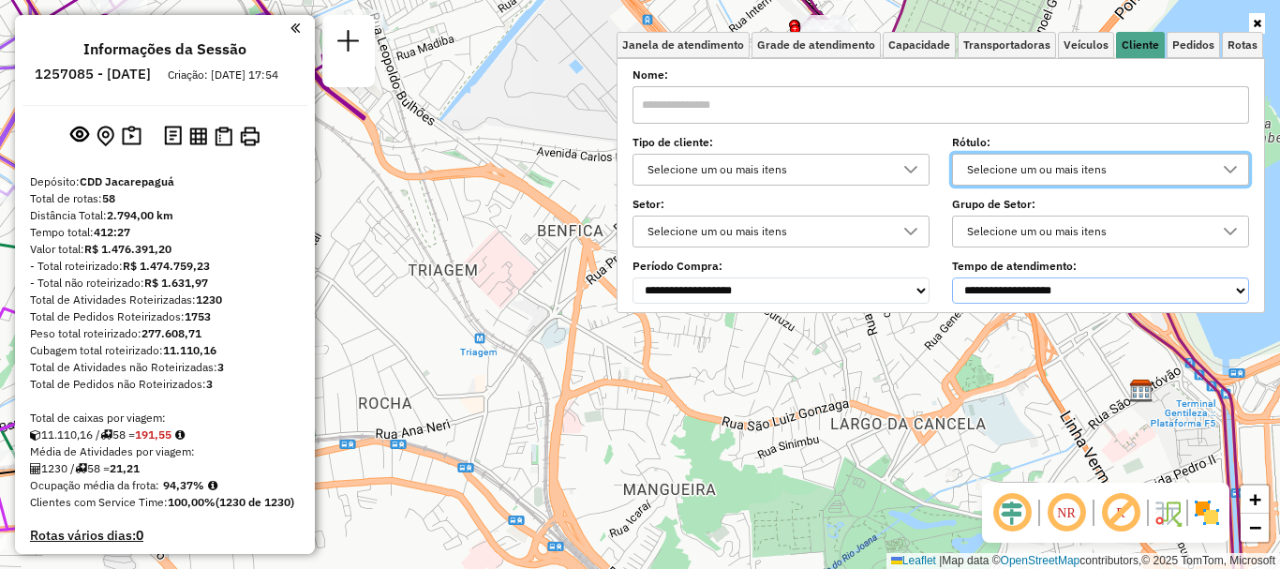
click at [1048, 294] on select "**********" at bounding box center [1100, 290] width 297 height 26
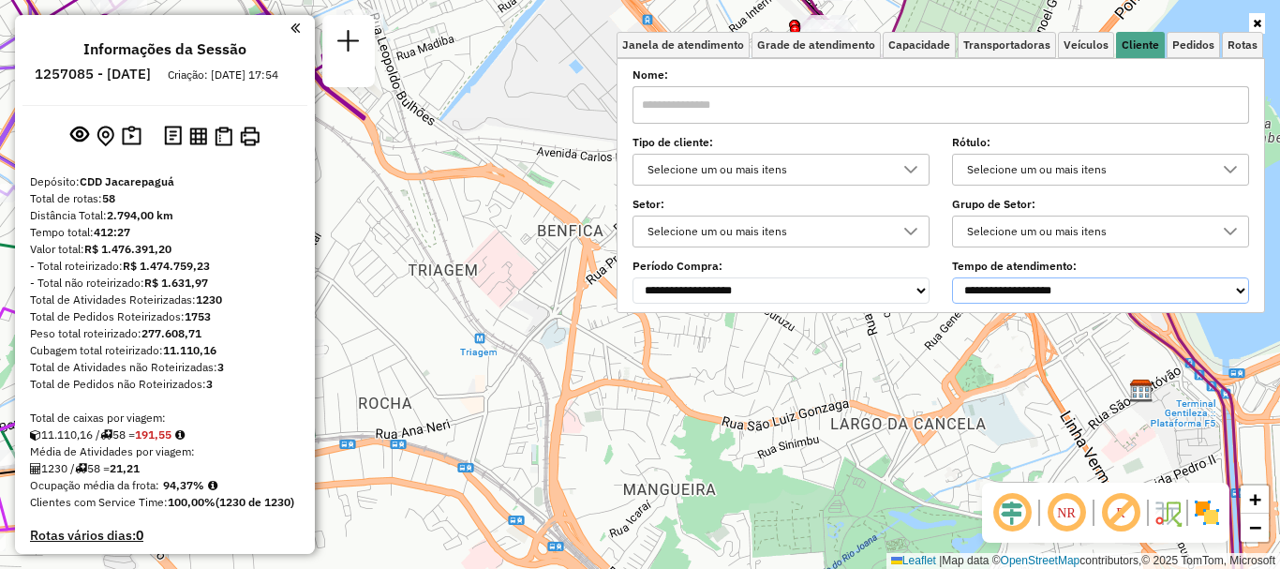
click at [1049, 294] on select "**********" at bounding box center [1100, 290] width 297 height 26
click at [816, 105] on input "text" at bounding box center [940, 104] width 616 height 37
paste input "**********"
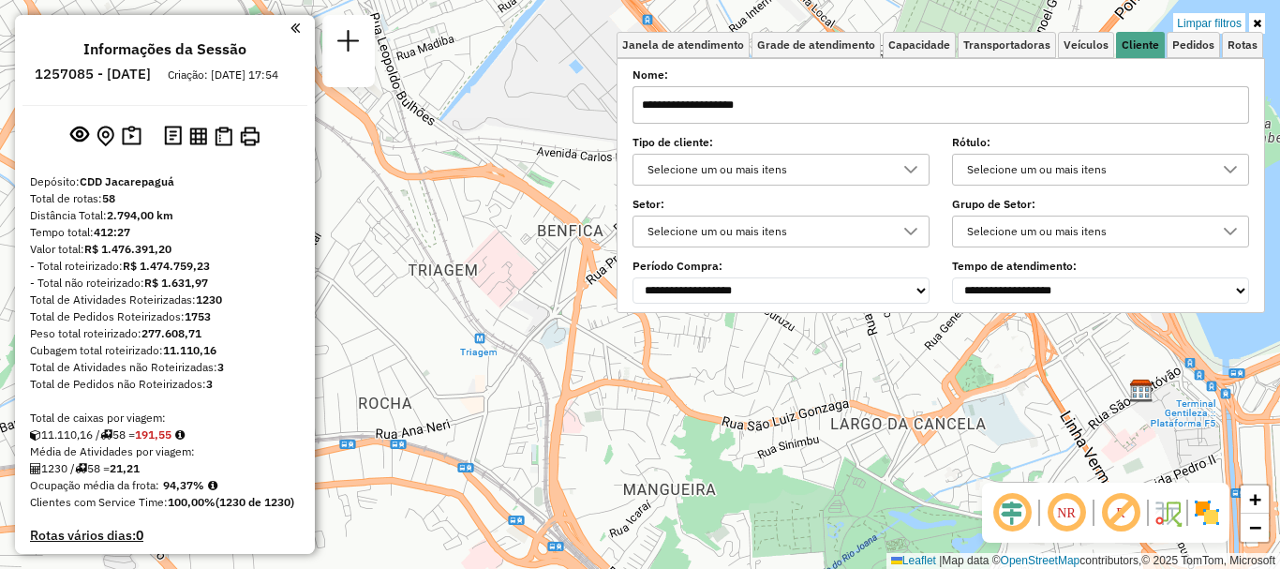
type input "**********"
click at [866, 393] on div "Limpar filtros Janela de atendimento Grade de atendimento Capacidade Transporta…" at bounding box center [640, 284] width 1280 height 569
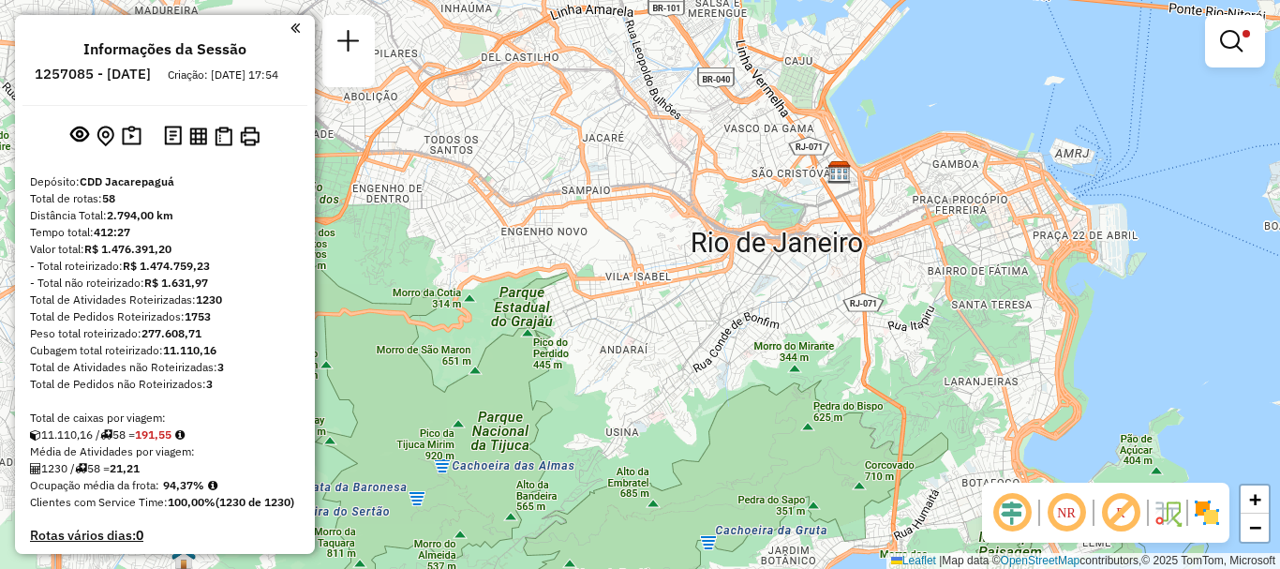
drag, startPoint x: 874, startPoint y: 348, endPoint x: 803, endPoint y: 244, distance: 126.0
click at [803, 244] on div "Limpar filtros Janela de atendimento Grade de atendimento Capacidade Transporta…" at bounding box center [640, 284] width 1280 height 569
click at [293, 26] on em at bounding box center [294, 28] width 9 height 17
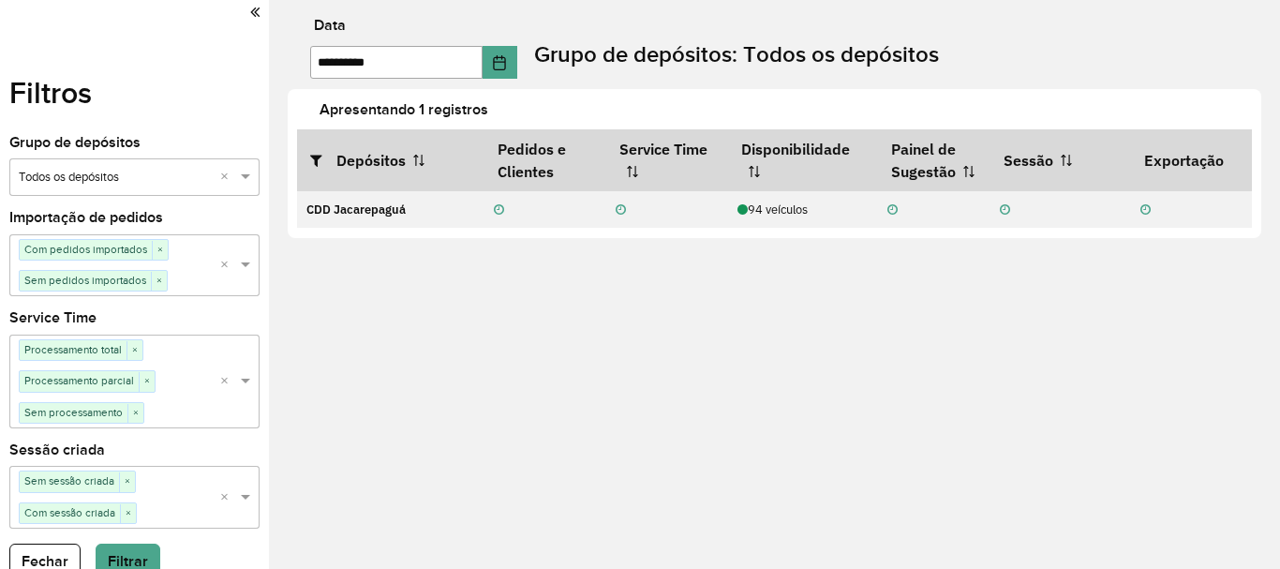
click at [250, 15] on icon at bounding box center [254, 12] width 9 height 17
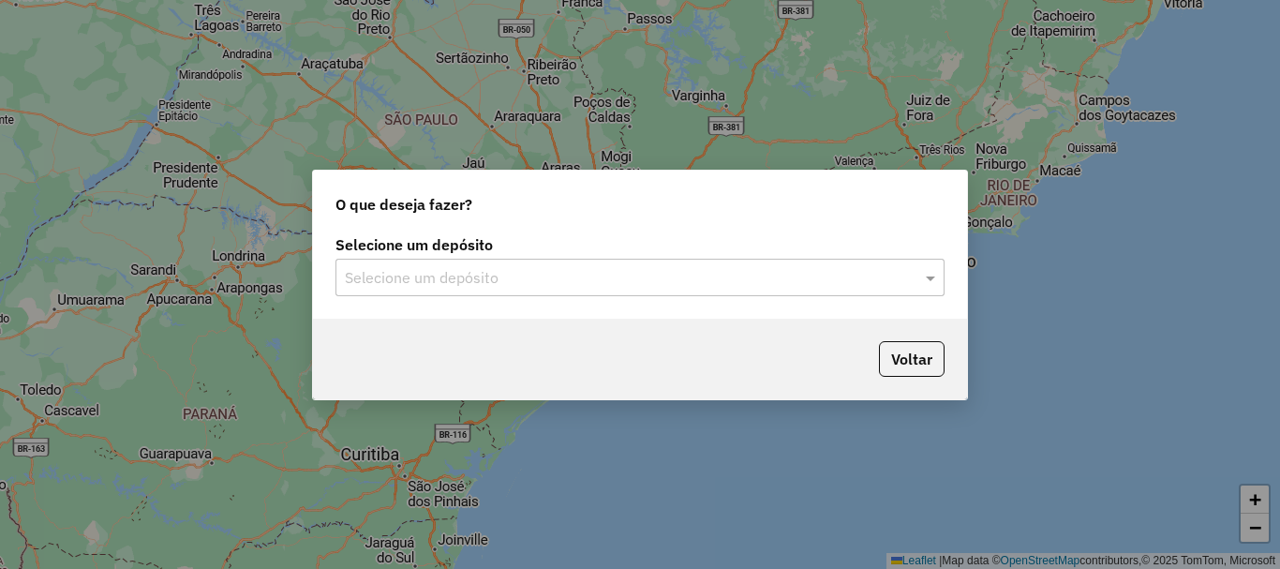
click at [664, 267] on input "text" at bounding box center [621, 278] width 553 height 22
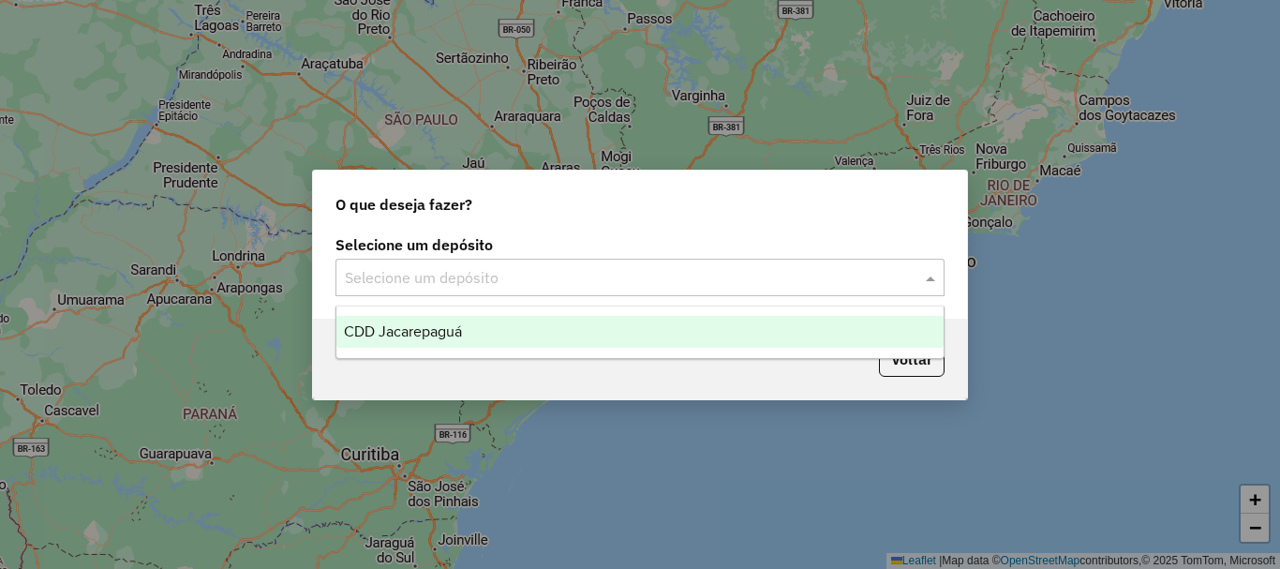
click at [487, 325] on div "CDD Jacarepaguá" at bounding box center [639, 332] width 607 height 32
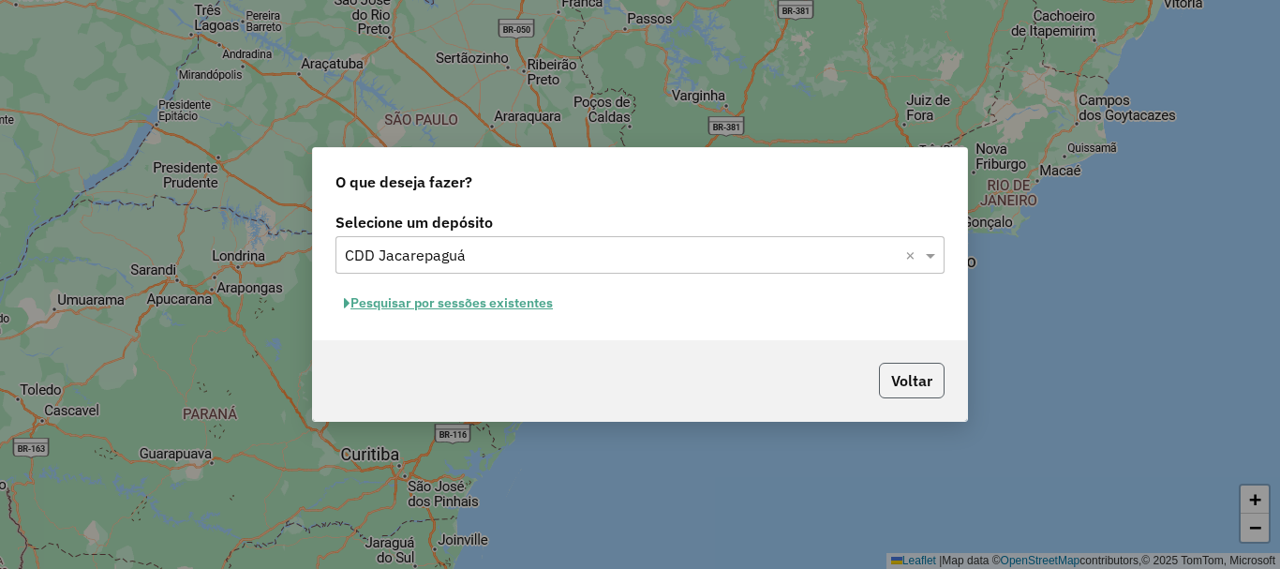
click at [897, 377] on button "Voltar" at bounding box center [912, 381] width 66 height 36
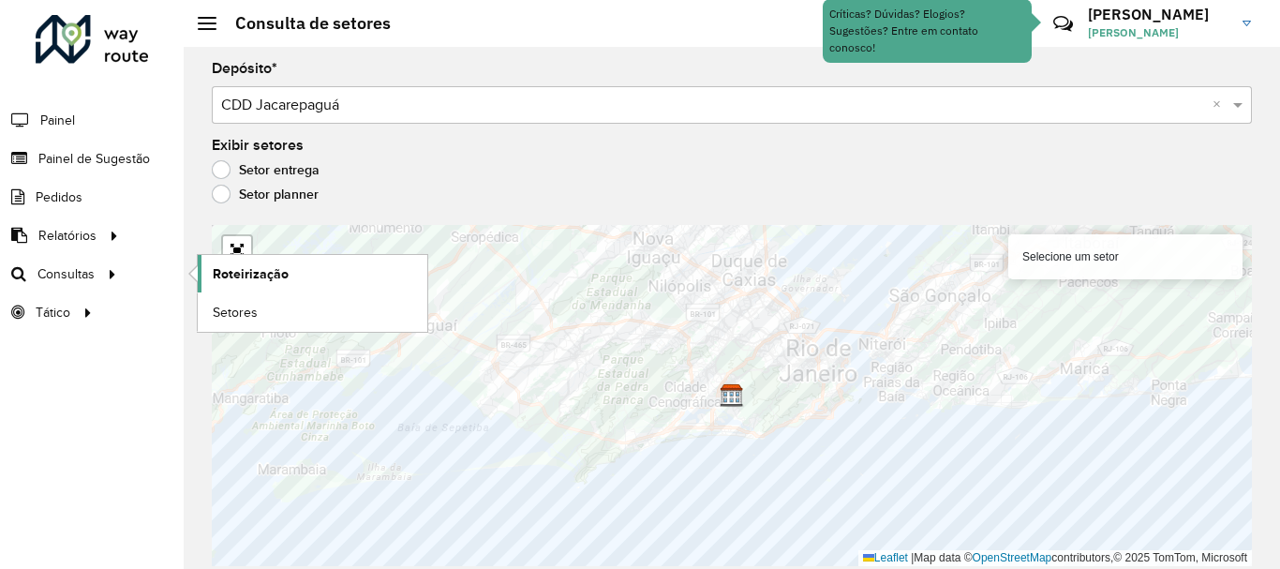
click at [259, 267] on span "Roteirização" at bounding box center [251, 274] width 76 height 20
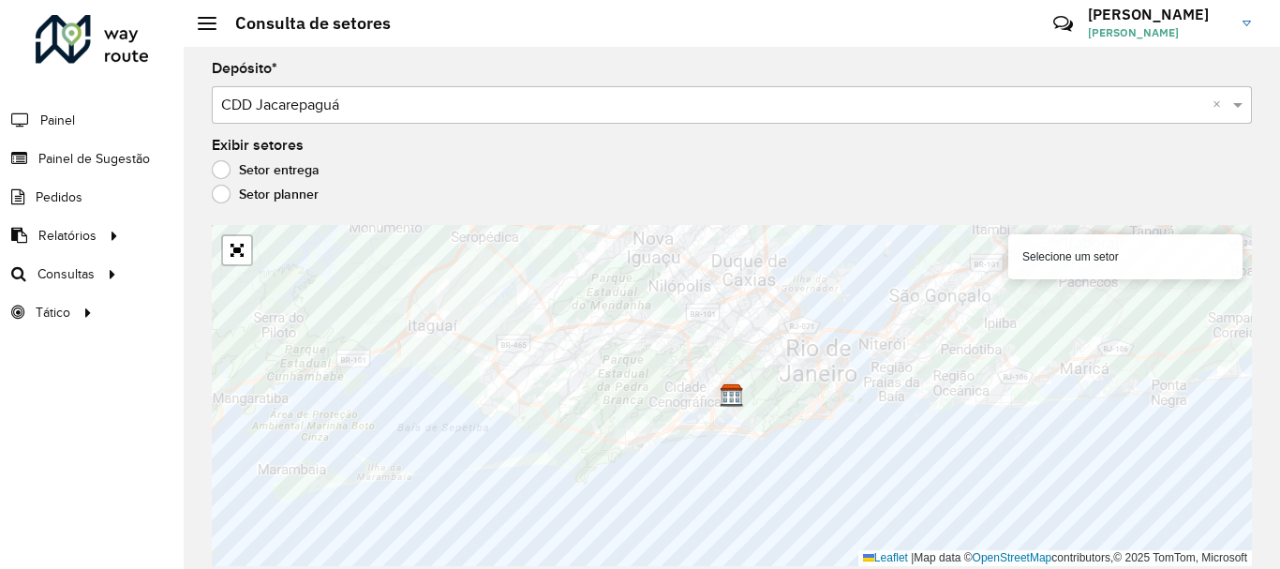
click at [0, 0] on div "Aguarde..." at bounding box center [0, 0] width 0 height 0
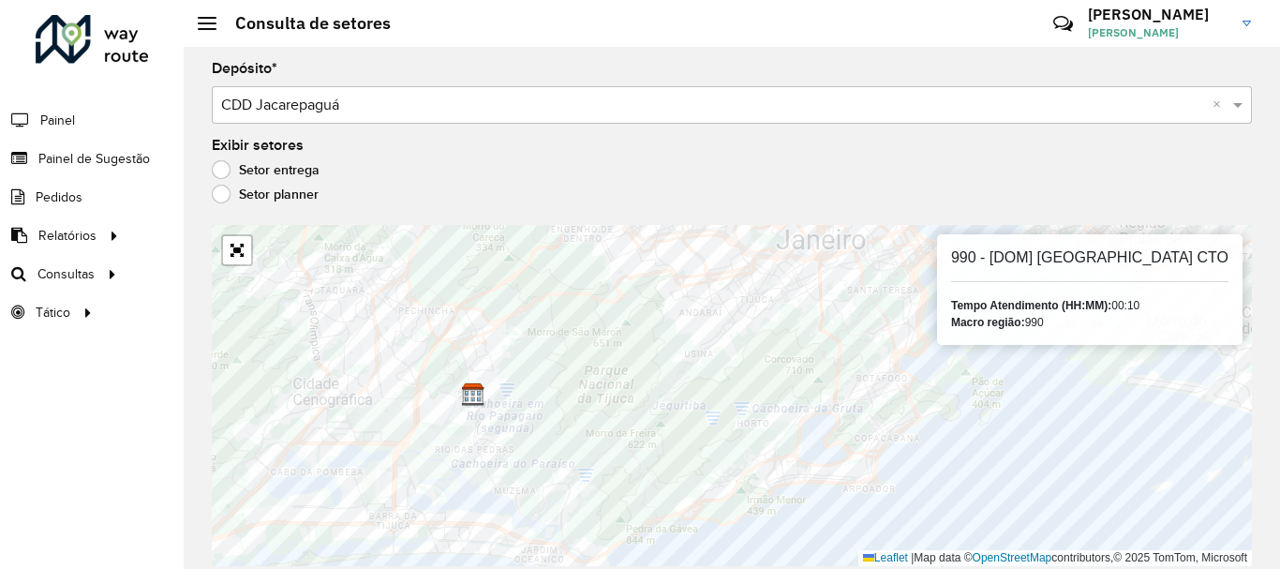
click at [228, 187] on label "Setor planner" at bounding box center [265, 194] width 107 height 19
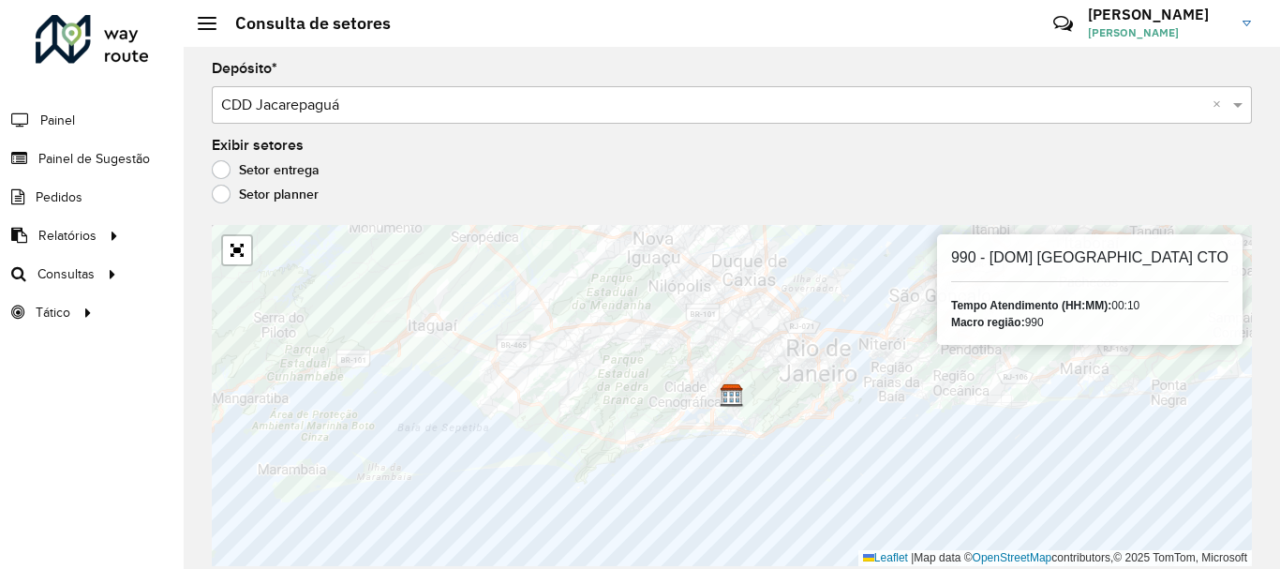
click at [223, 164] on label "Setor entrega" at bounding box center [266, 169] width 108 height 19
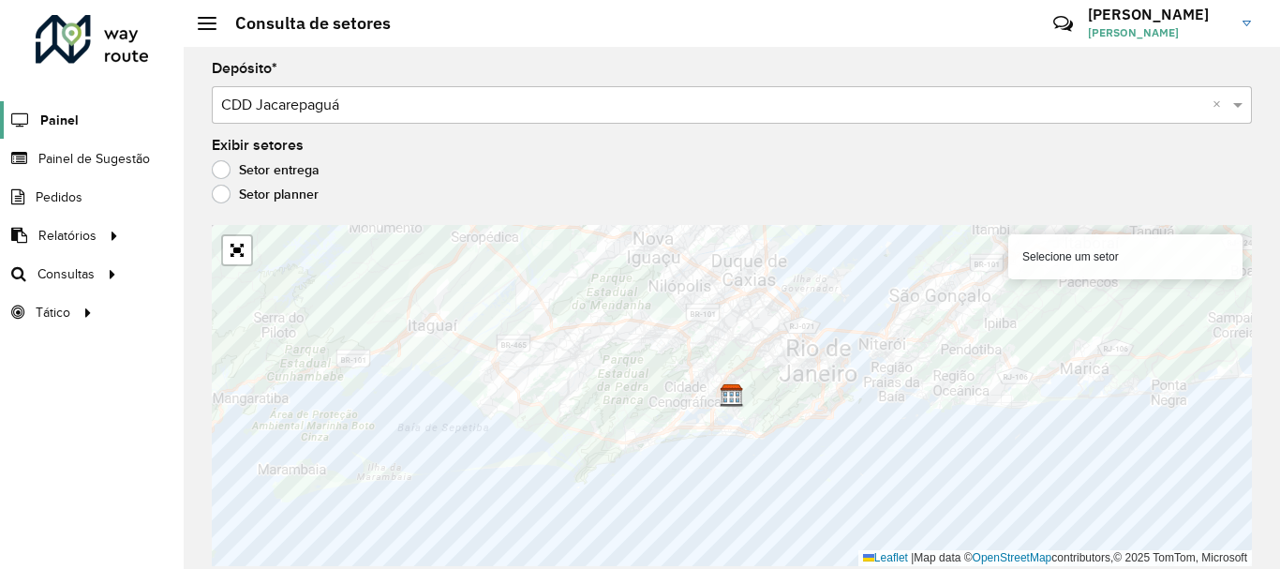
click at [73, 122] on span "Painel" at bounding box center [59, 121] width 38 height 20
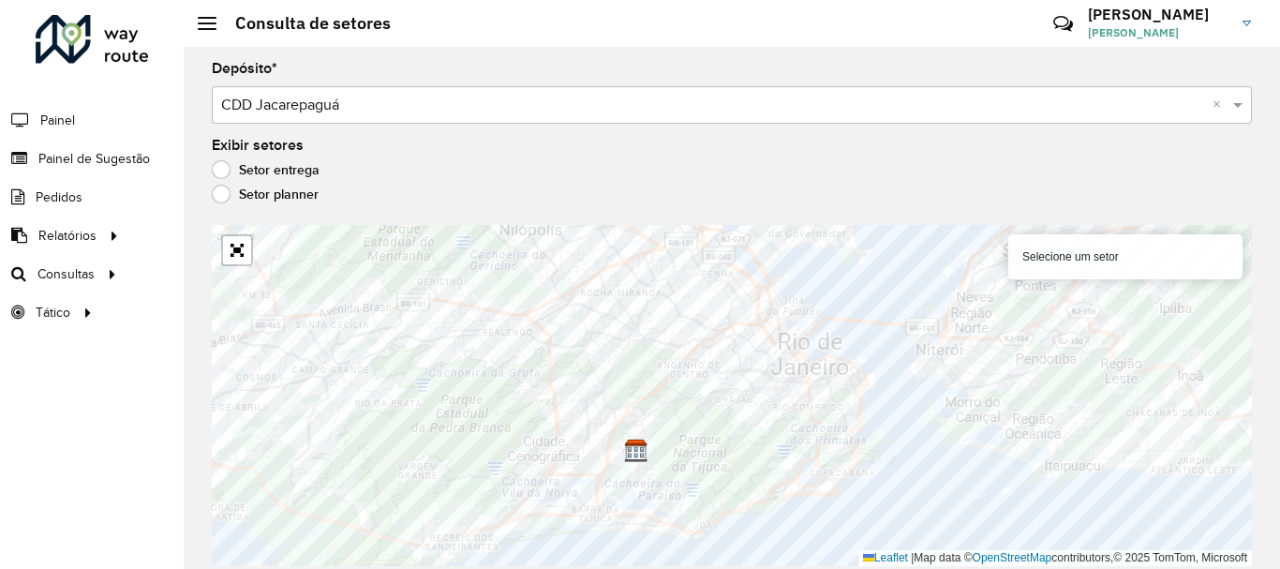
click at [1110, 258] on div "Selecione um setor" at bounding box center [1125, 256] width 234 height 45
click at [1120, 263] on div "Selecione um setor" at bounding box center [1125, 256] width 234 height 45
click at [1113, 251] on div "Selecione um setor" at bounding box center [1125, 256] width 234 height 45
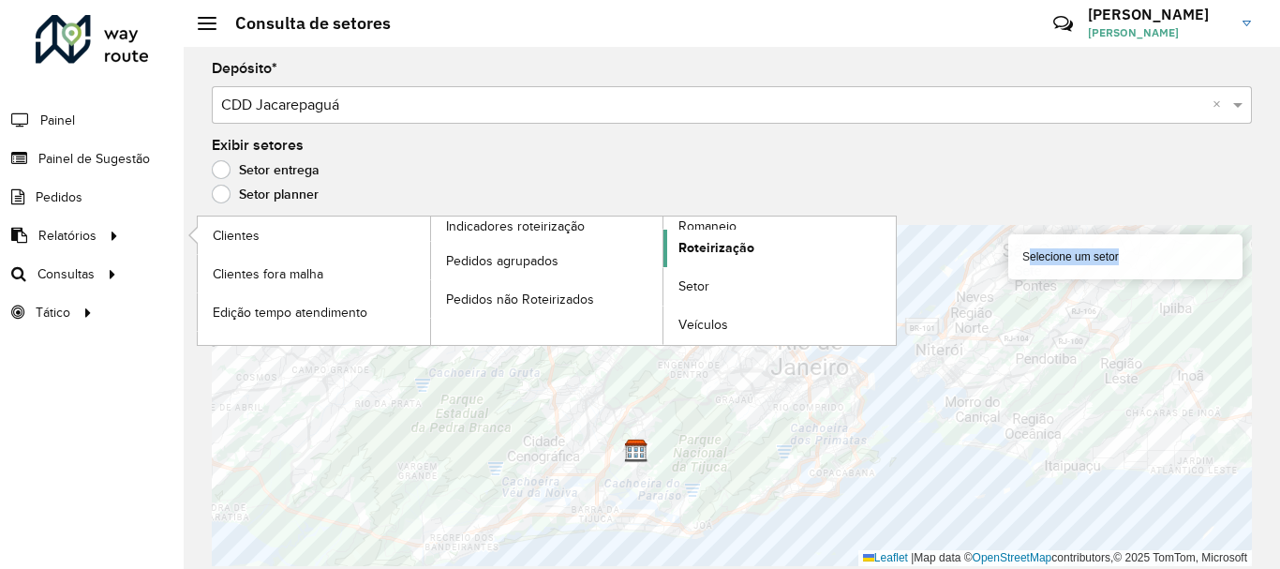
click at [718, 245] on span "Roteirização" at bounding box center [716, 248] width 76 height 20
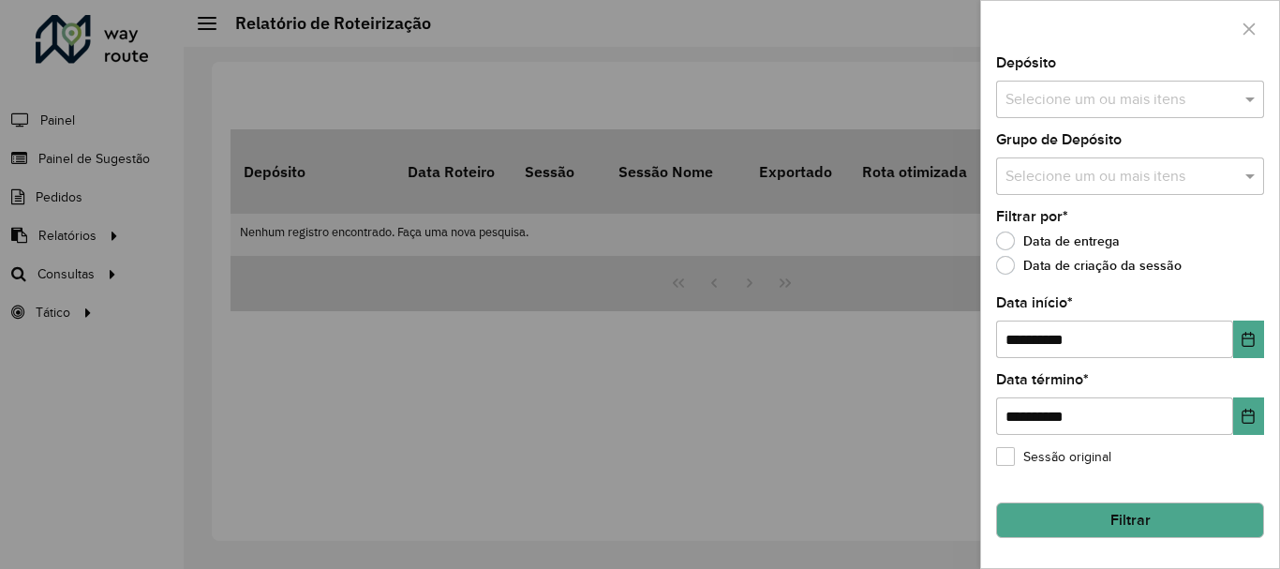
click at [1213, 94] on input "text" at bounding box center [1120, 100] width 240 height 22
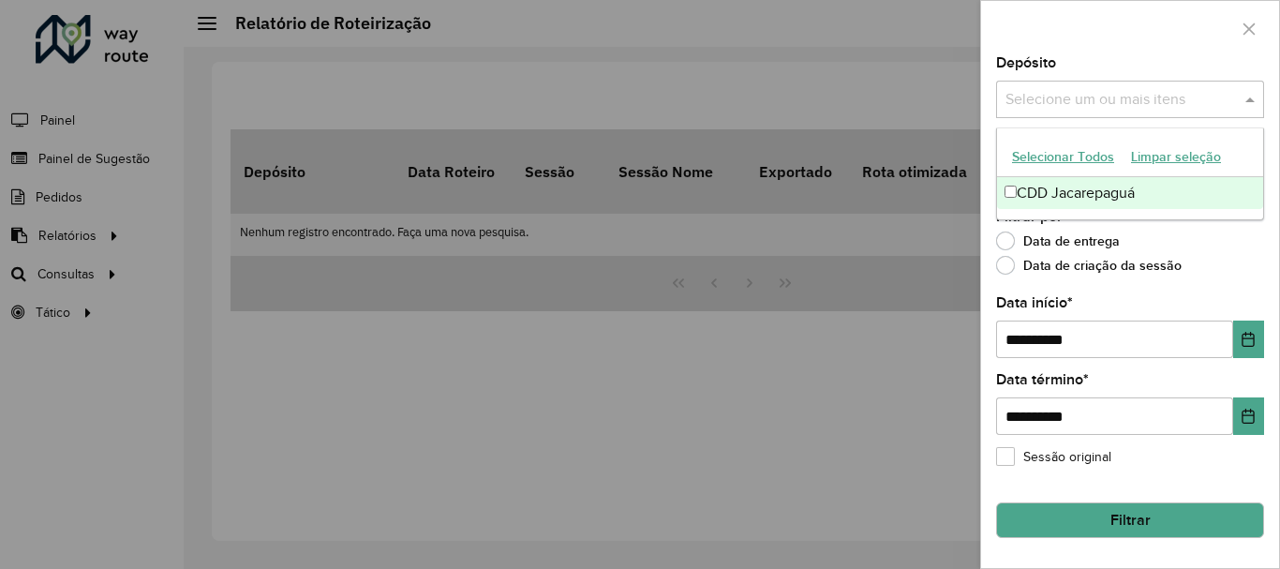
click at [1064, 186] on div "CDD Jacarepaguá" at bounding box center [1130, 193] width 266 height 32
click at [1244, 277] on div "Data de criação da sessão" at bounding box center [1130, 270] width 268 height 22
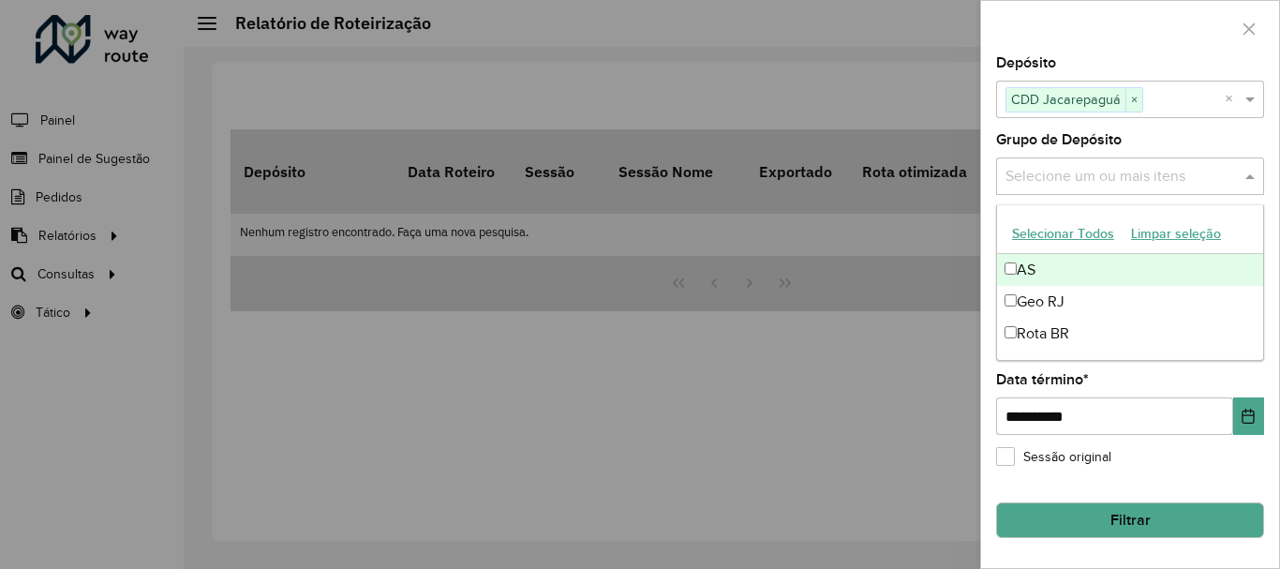
click at [1226, 189] on div "Selecione um ou mais itens" at bounding box center [1130, 175] width 268 height 37
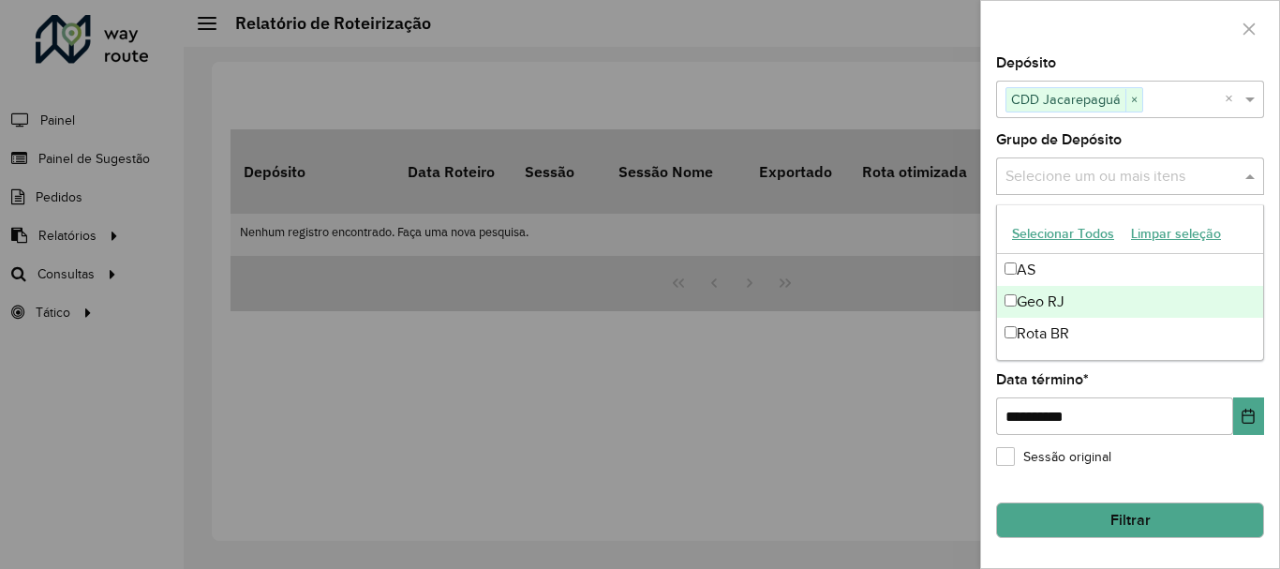
click at [1048, 300] on div "Geo RJ" at bounding box center [1130, 302] width 266 height 32
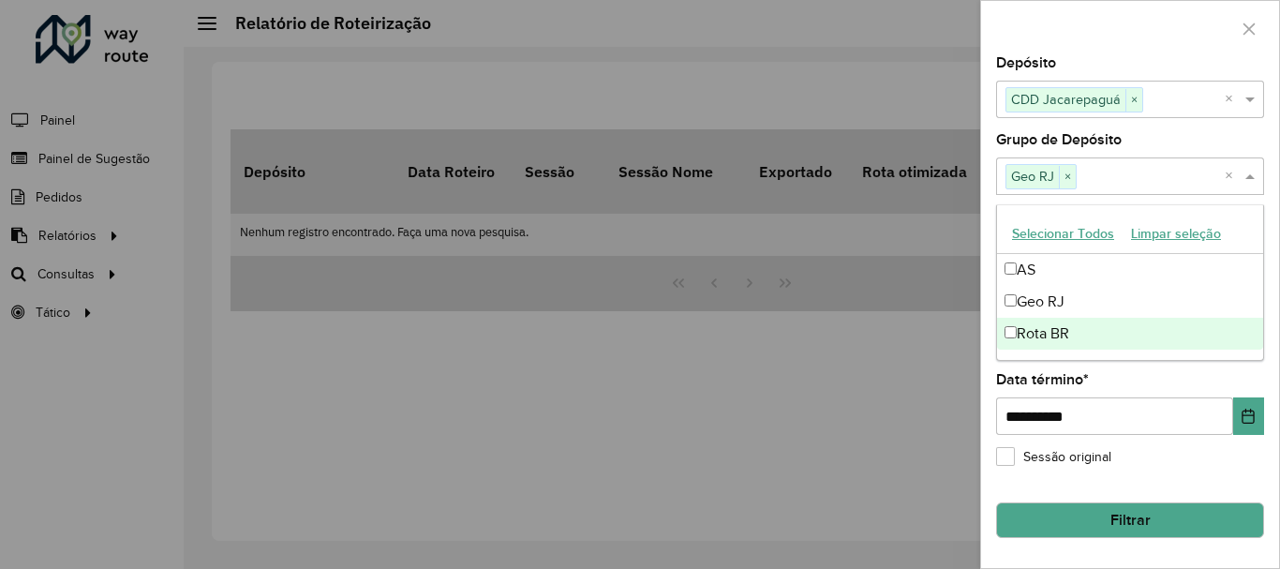
click at [1130, 382] on div "**********" at bounding box center [1130, 404] width 268 height 62
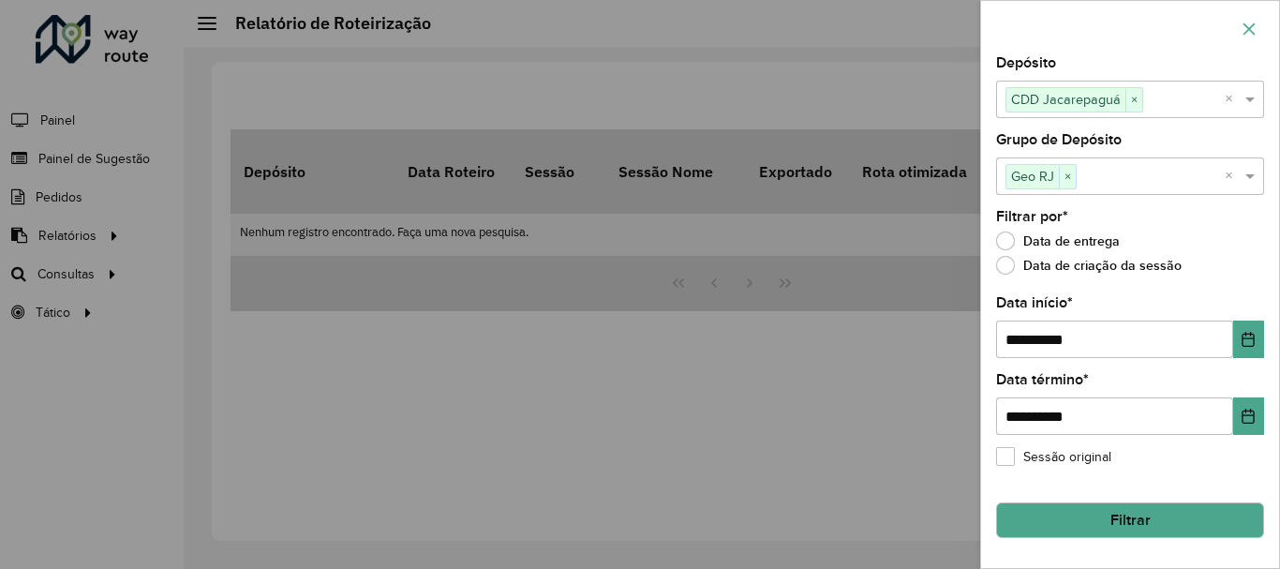
click at [1251, 35] on icon "button" at bounding box center [1248, 29] width 15 height 15
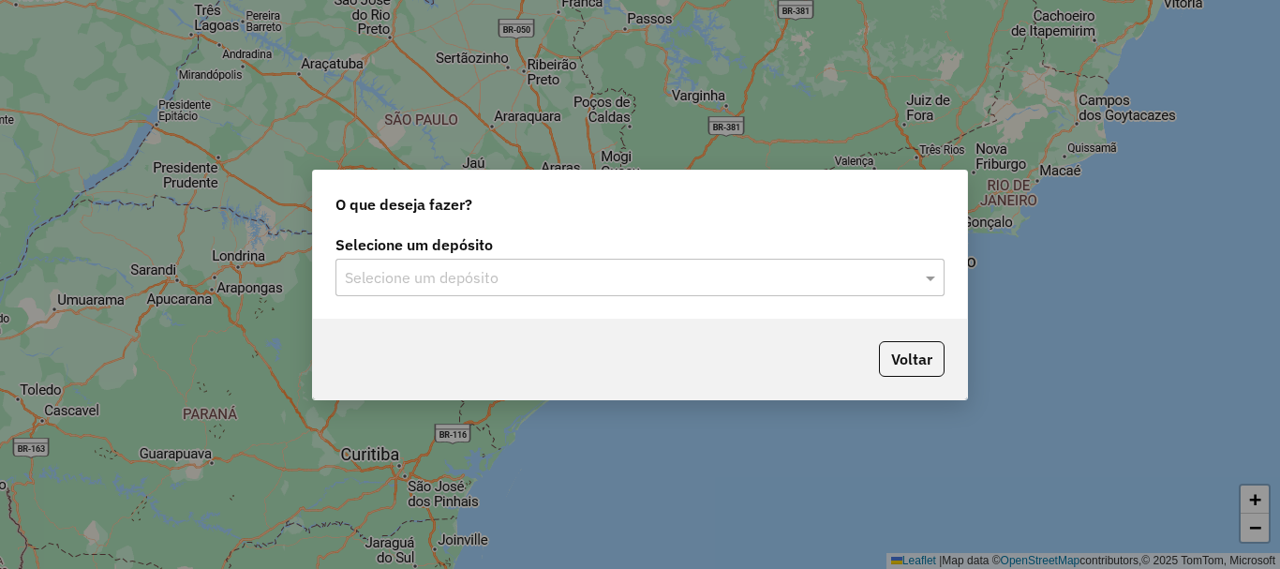
click at [565, 264] on div "Selecione um depósito" at bounding box center [639, 277] width 609 height 37
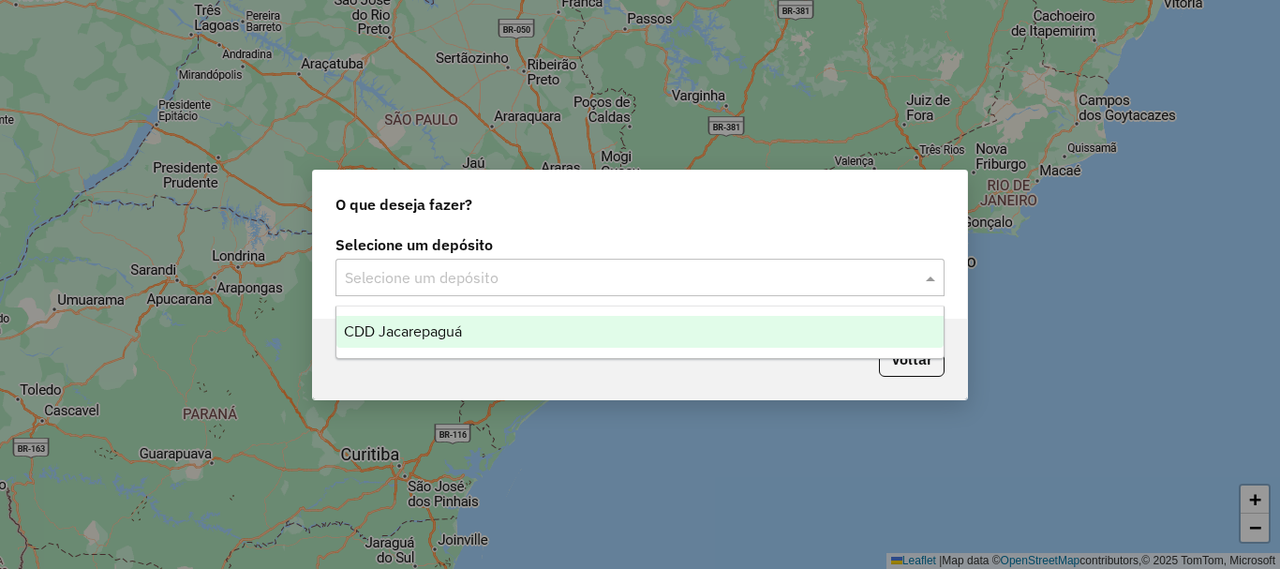
click at [462, 332] on span "CDD Jacarepaguá" at bounding box center [403, 331] width 118 height 16
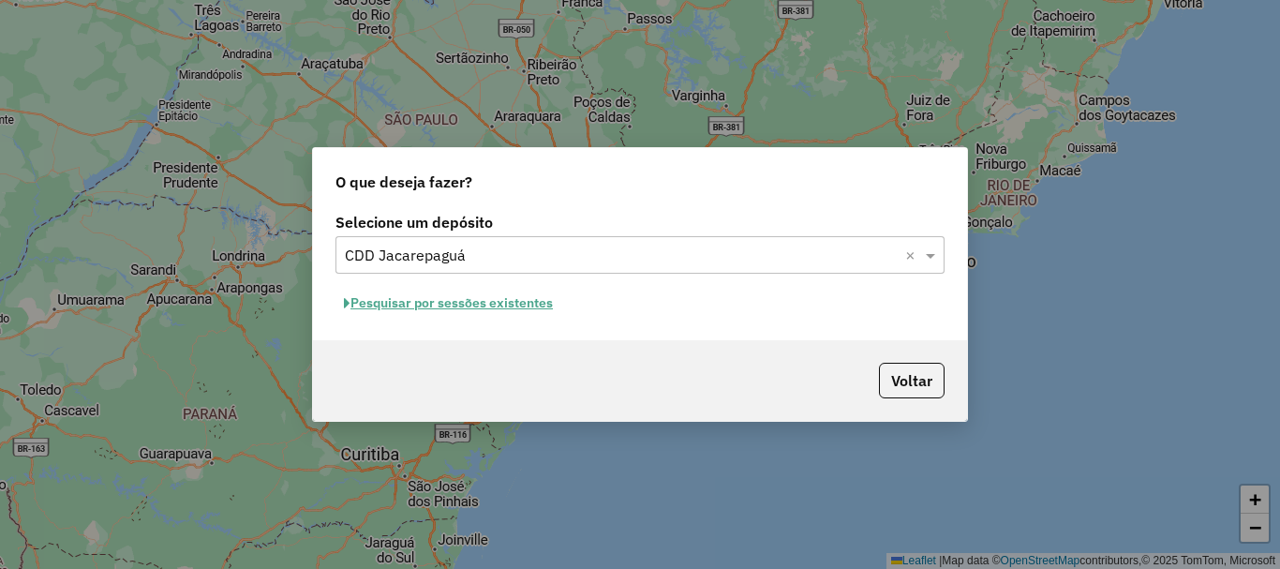
click at [519, 303] on button "Pesquisar por sessões existentes" at bounding box center [448, 303] width 226 height 29
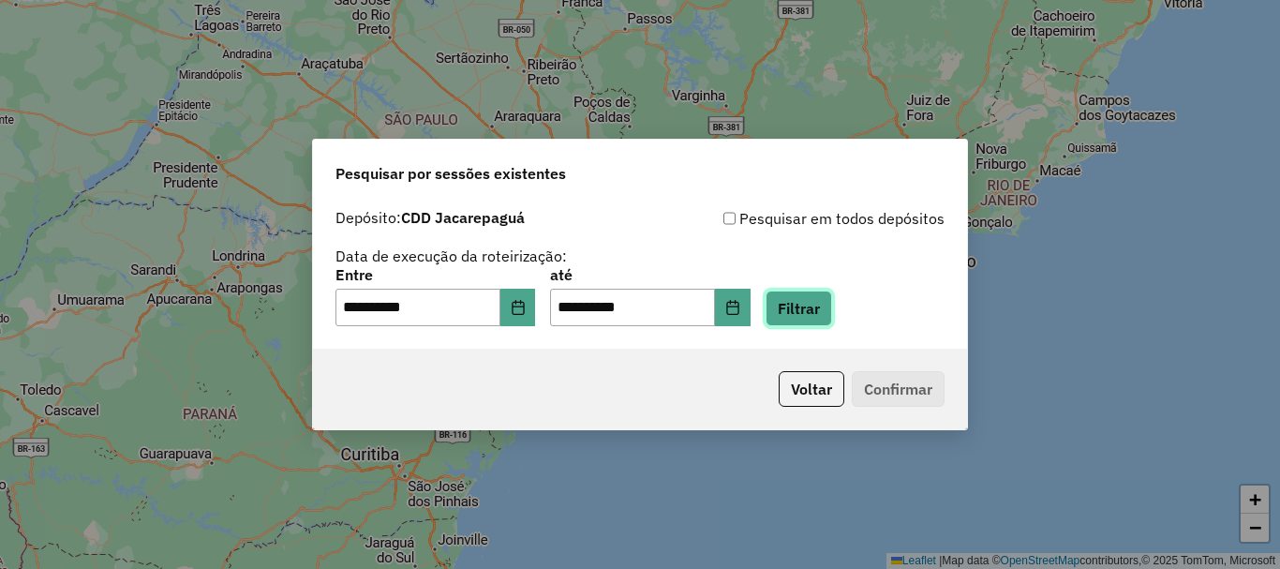
click at [832, 308] on button "Filtrar" at bounding box center [798, 308] width 67 height 36
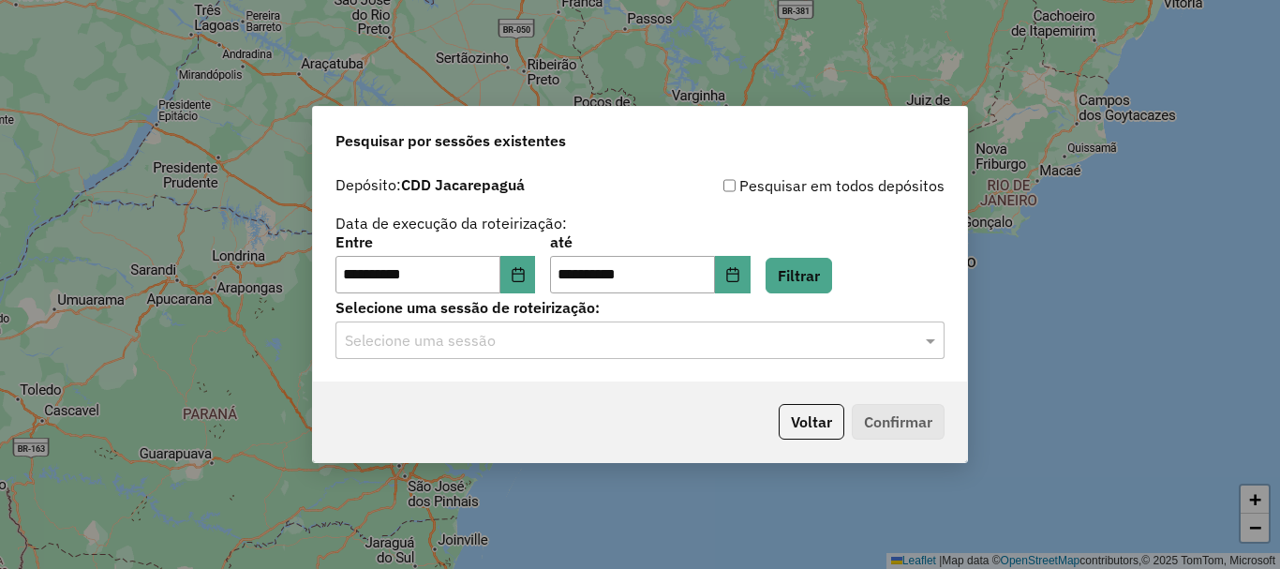
click at [807, 358] on div "Selecione uma sessão" at bounding box center [639, 339] width 609 height 37
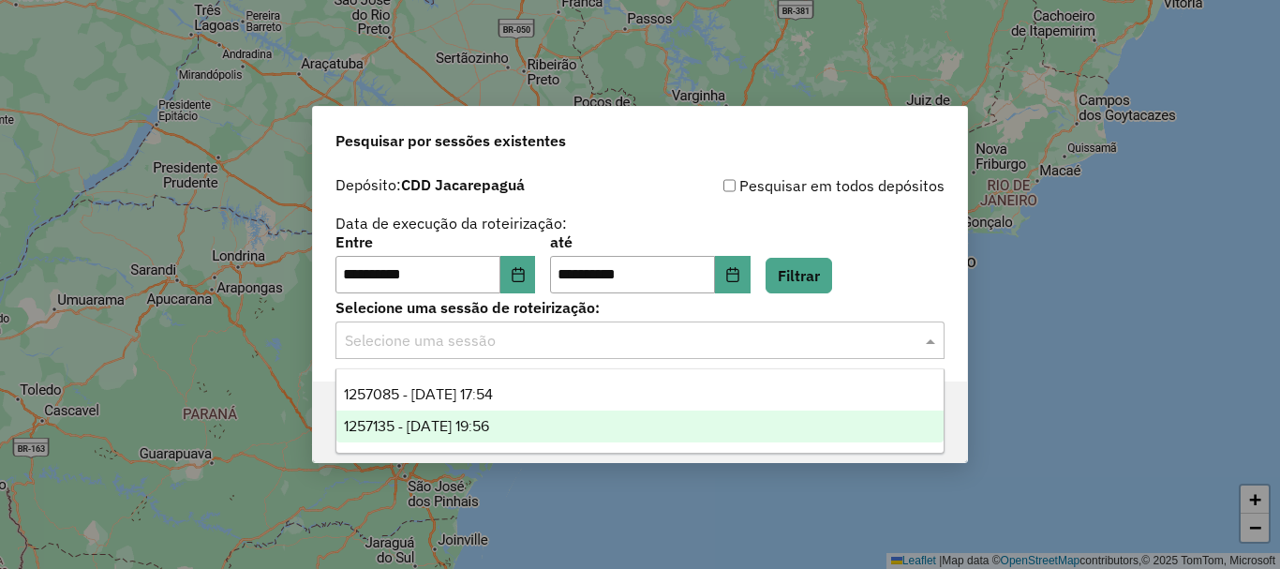
click at [412, 433] on span "1257135 - [DATE] 19:56" at bounding box center [416, 426] width 145 height 16
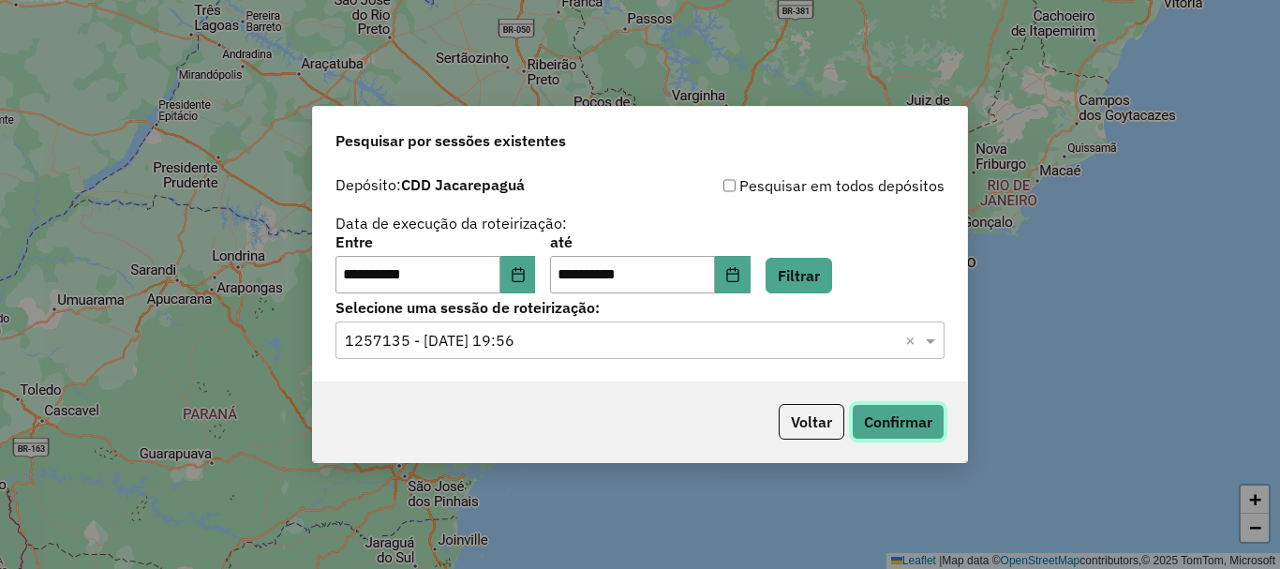
click at [899, 421] on button "Confirmar" at bounding box center [897, 422] width 93 height 36
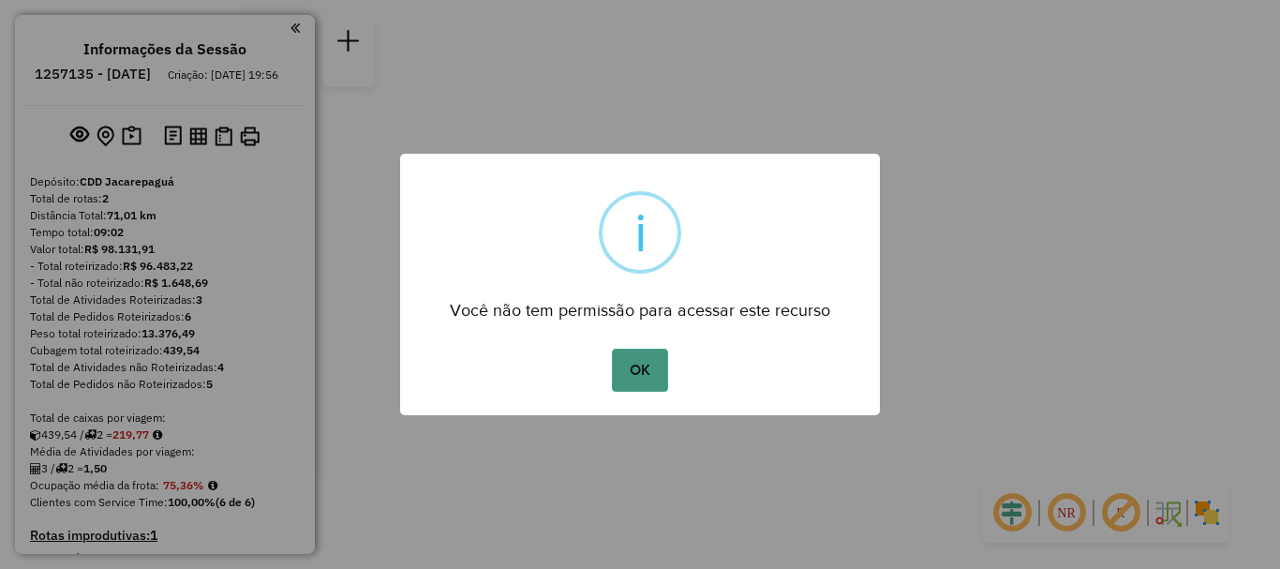
click at [662, 381] on button "OK" at bounding box center [639, 369] width 55 height 43
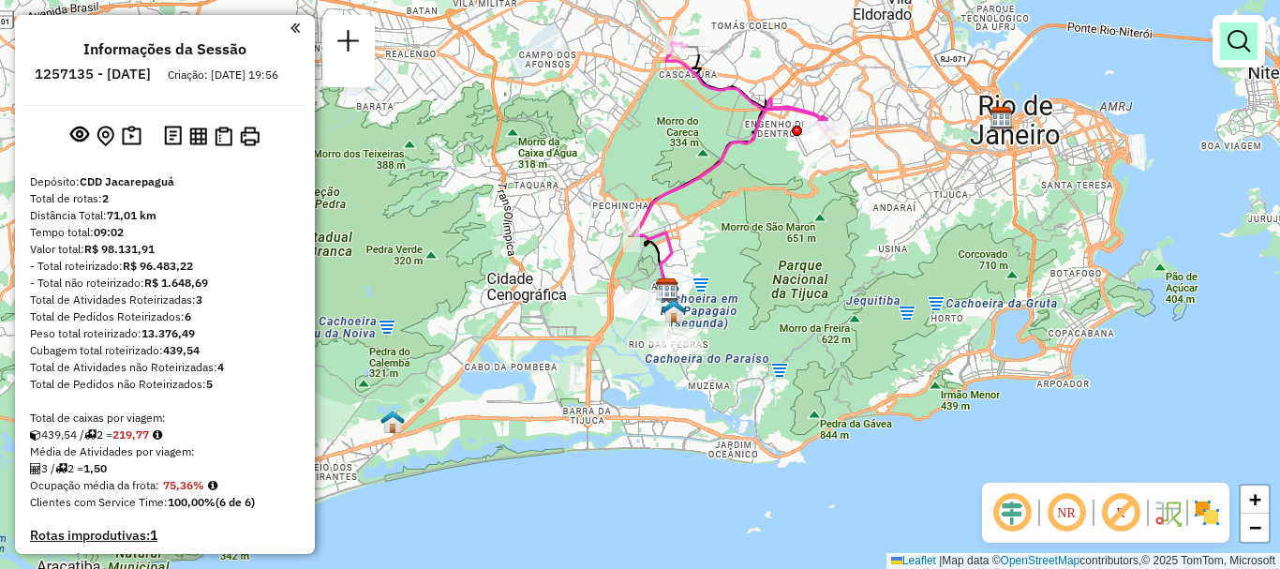
click at [1233, 52] on link at bounding box center [1238, 40] width 37 height 37
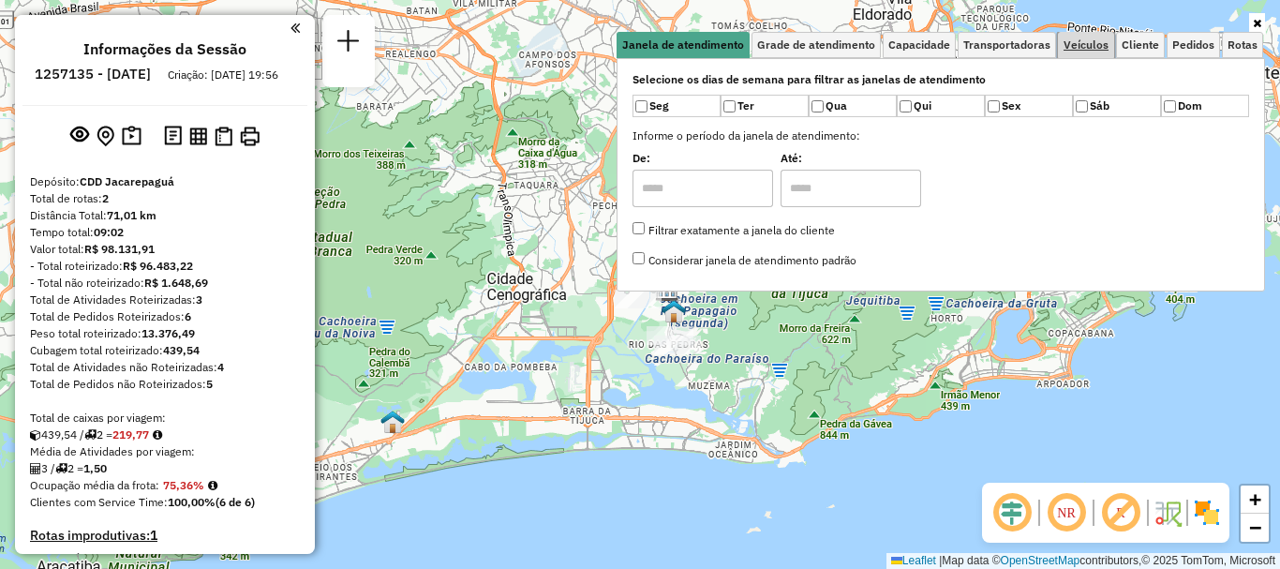
click at [1085, 50] on span "Veículos" at bounding box center [1085, 44] width 45 height 11
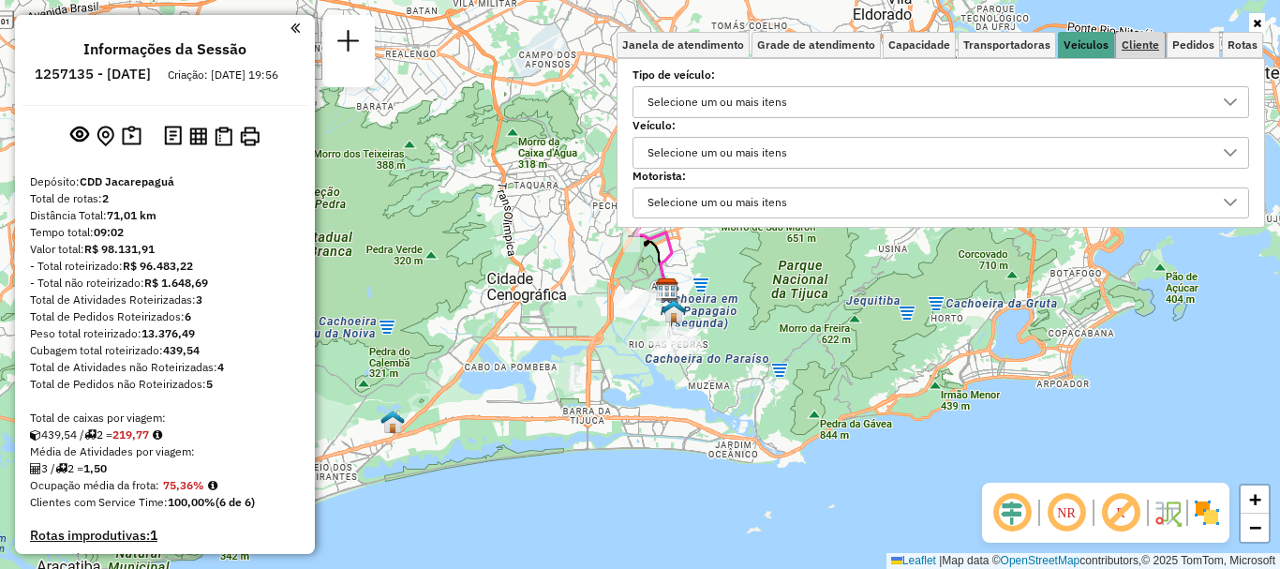
click at [1148, 41] on span "Cliente" at bounding box center [1139, 44] width 37 height 11
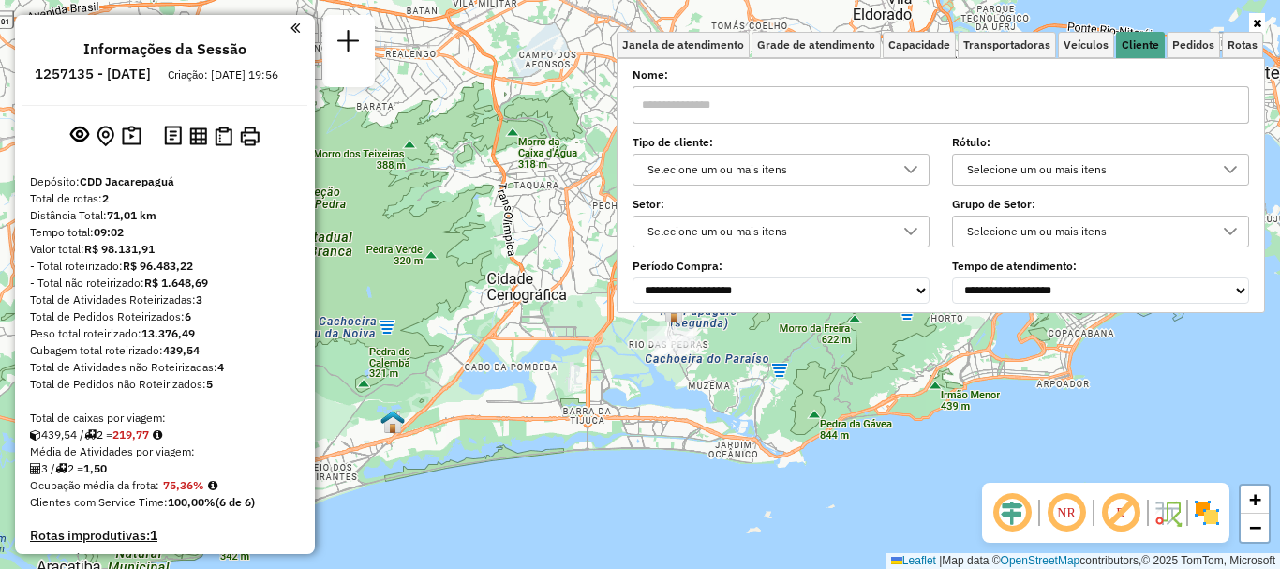
click at [1034, 167] on div "Selecione um ou mais itens" at bounding box center [1086, 170] width 252 height 30
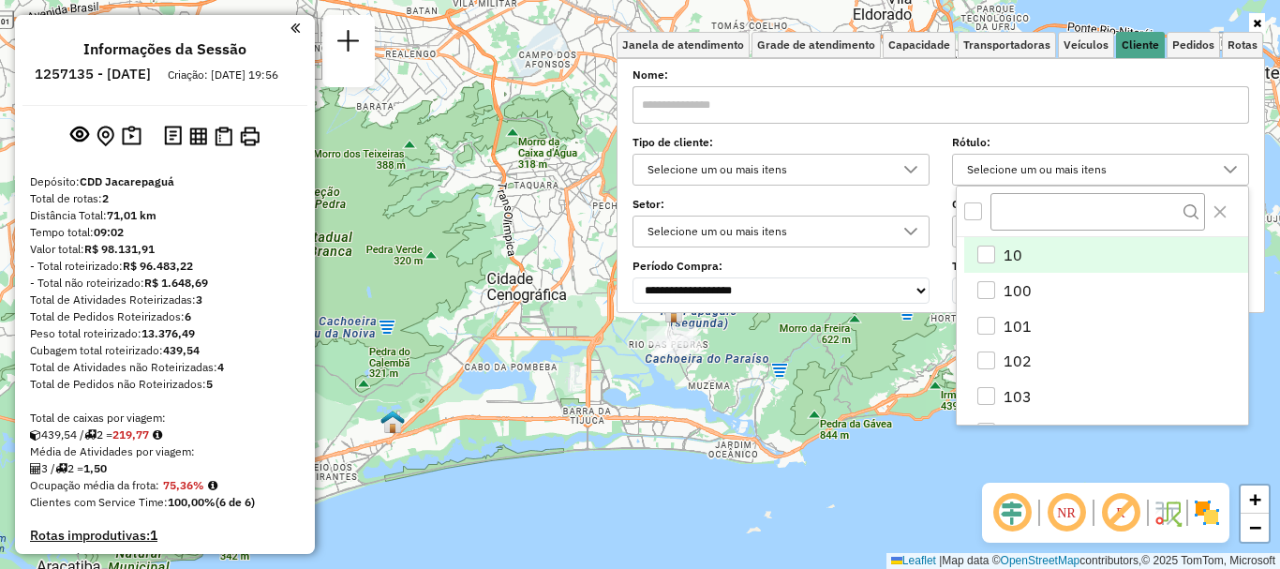
scroll to position [11, 65]
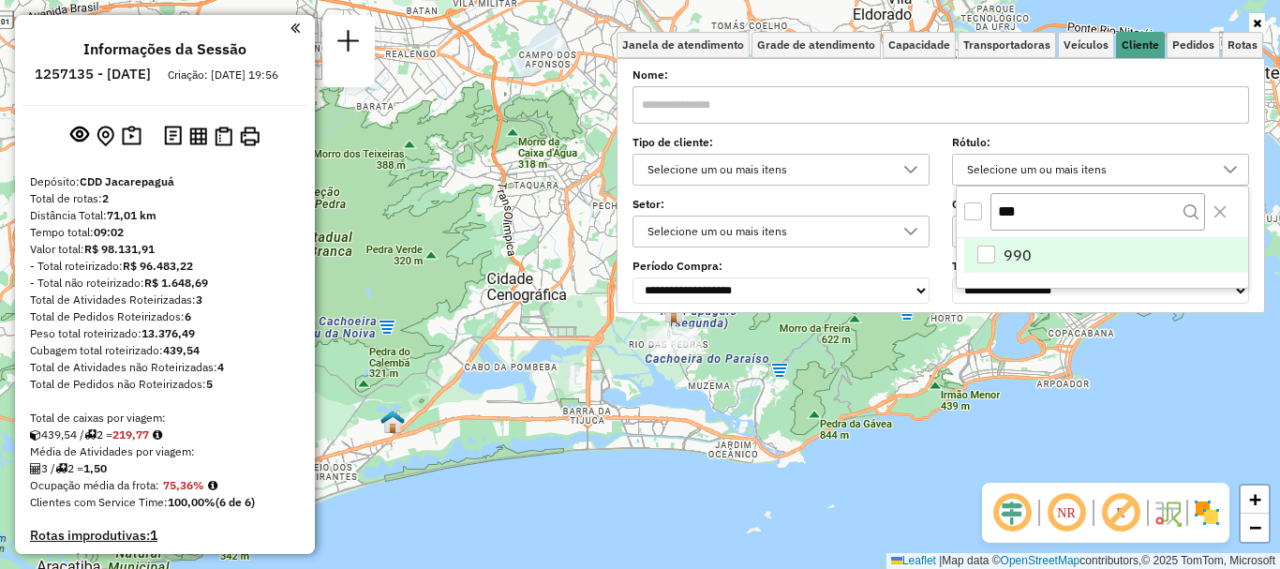
type input "***"
click at [999, 250] on li "990" at bounding box center [1106, 256] width 284 height 36
click at [896, 163] on div at bounding box center [911, 170] width 36 height 30
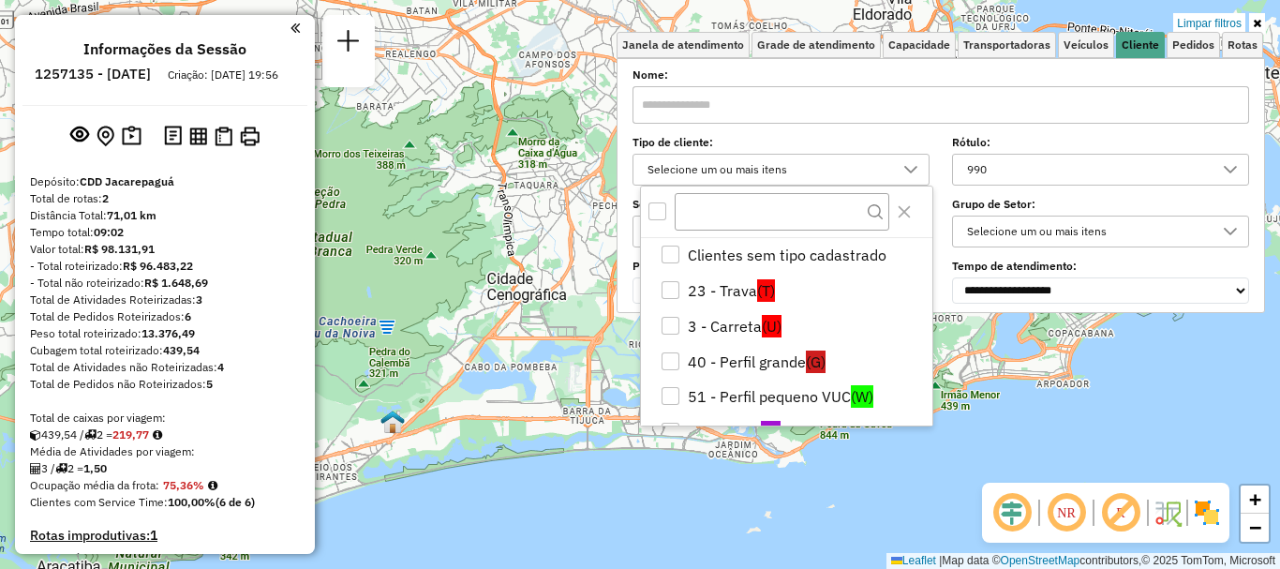
click at [1051, 223] on div "Selecione um ou mais itens" at bounding box center [1086, 231] width 252 height 30
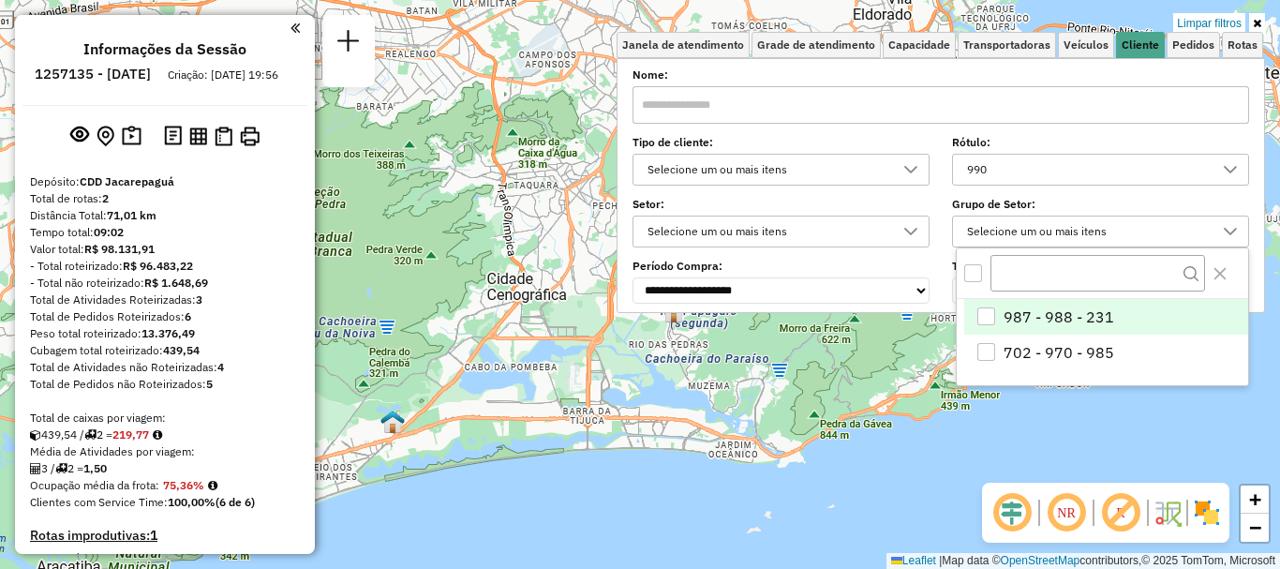
click at [978, 271] on div "All items unselected" at bounding box center [973, 273] width 18 height 18
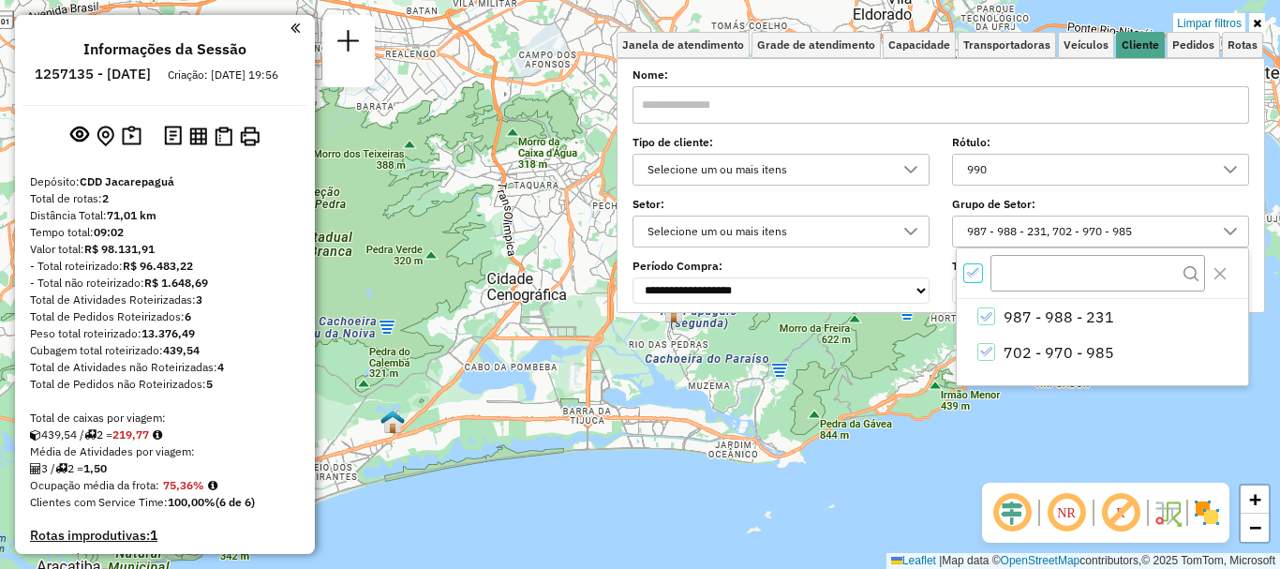
scroll to position [11, 7]
click at [860, 113] on input "text" at bounding box center [940, 104] width 616 height 37
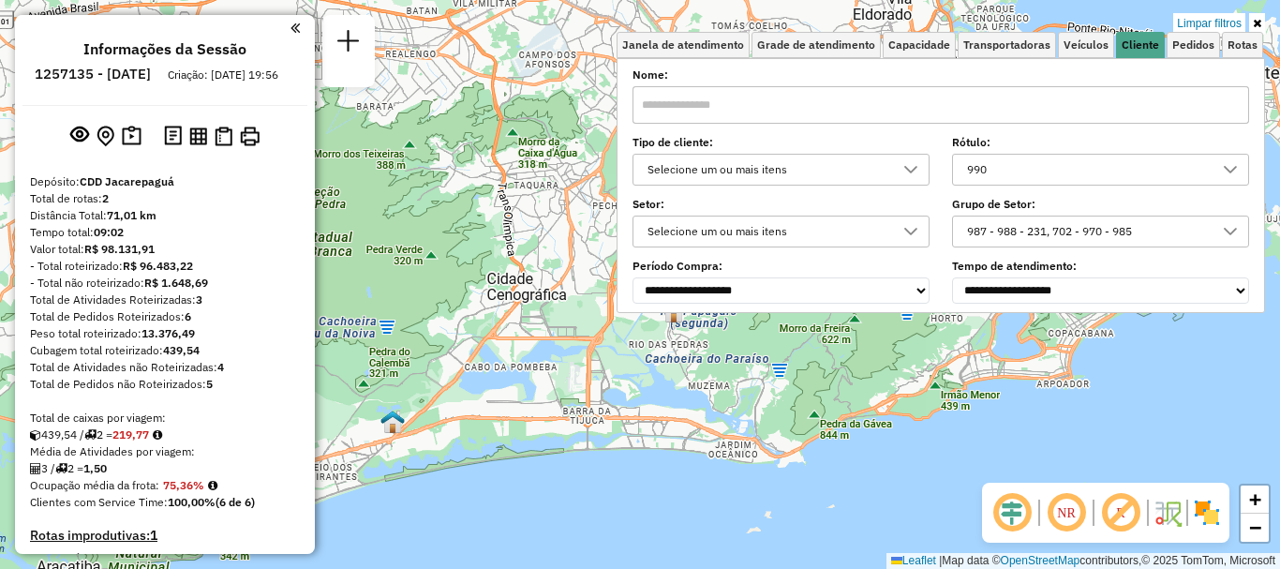
click at [905, 141] on label "Tipo de cliente:" at bounding box center [780, 142] width 297 height 17
click at [861, 96] on input "text" at bounding box center [940, 104] width 616 height 37
type input "**********"
click at [874, 450] on div "Limpar filtros Janela de atendimento Grade de atendimento Capacidade Transporta…" at bounding box center [640, 284] width 1280 height 569
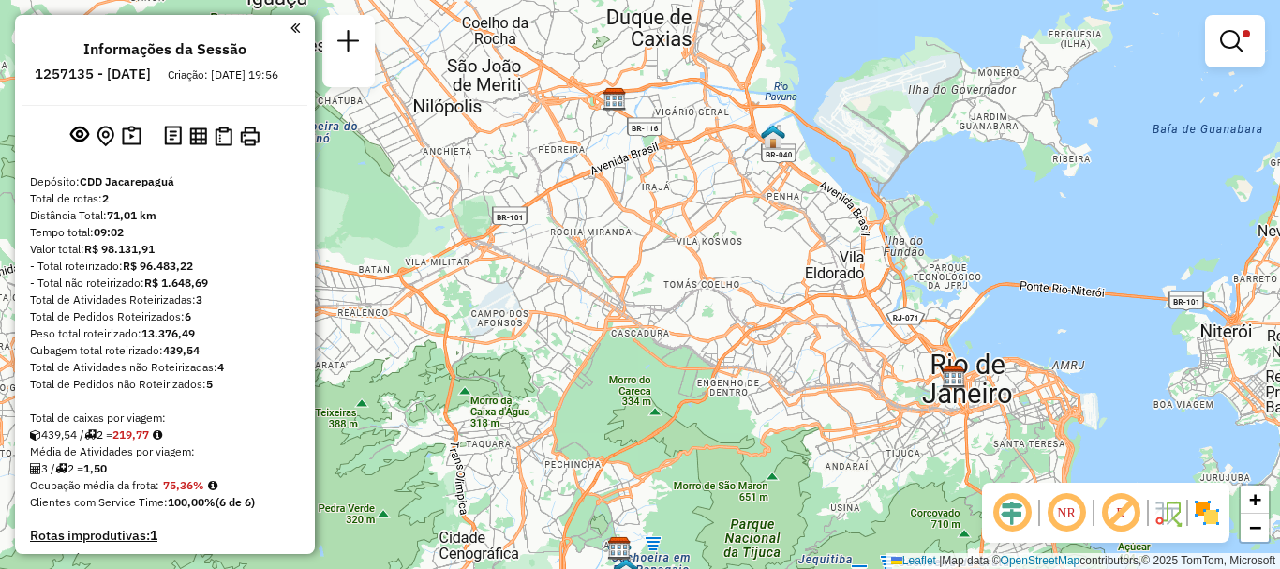
drag, startPoint x: 985, startPoint y: 183, endPoint x: 938, endPoint y: 441, distance: 262.9
click at [938, 441] on div "Limpar filtros Janela de atendimento Grade de atendimento Capacidade Transporta…" at bounding box center [640, 284] width 1280 height 569
click at [354, 34] on em at bounding box center [348, 41] width 22 height 22
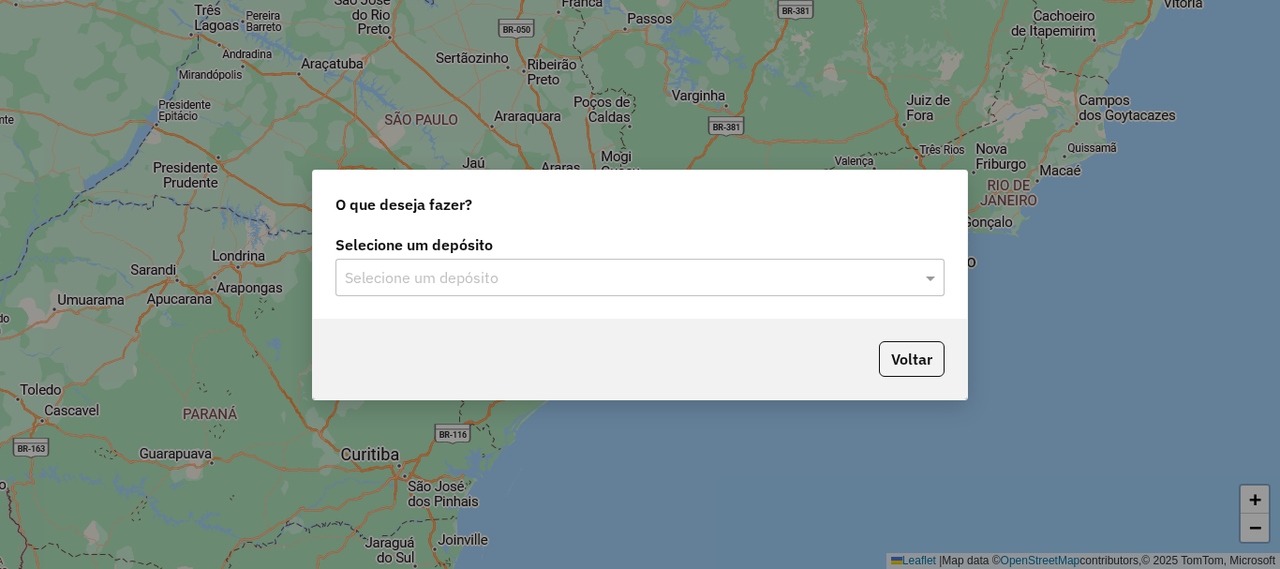
click at [736, 289] on div "Selecione um depósito" at bounding box center [639, 277] width 609 height 37
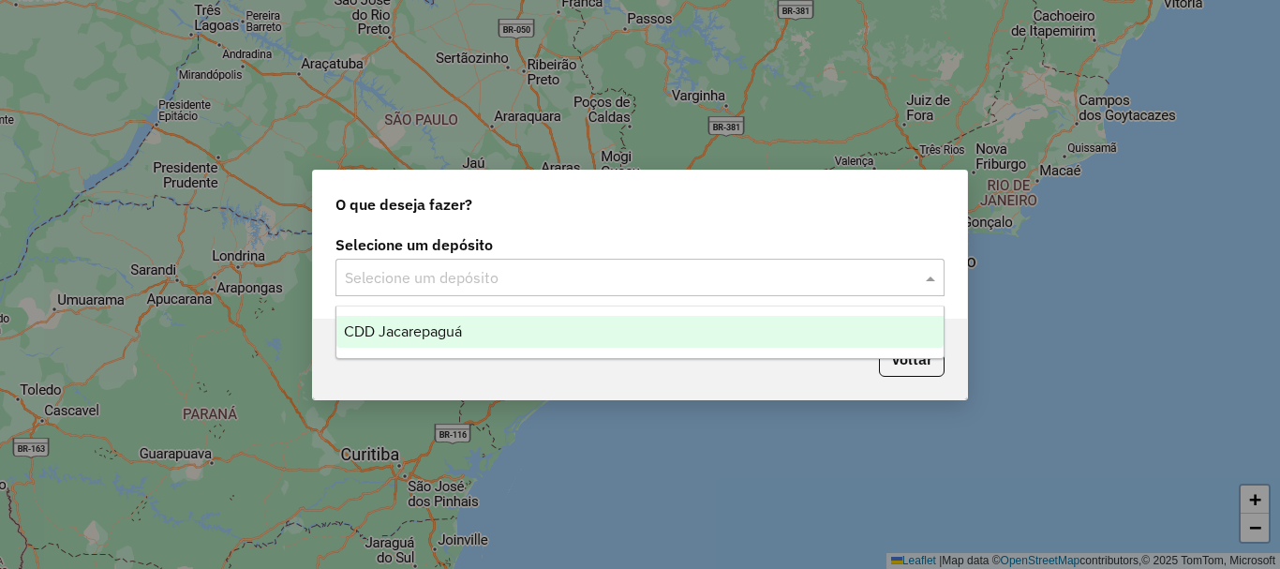
click at [529, 325] on div "CDD Jacarepaguá" at bounding box center [639, 332] width 607 height 32
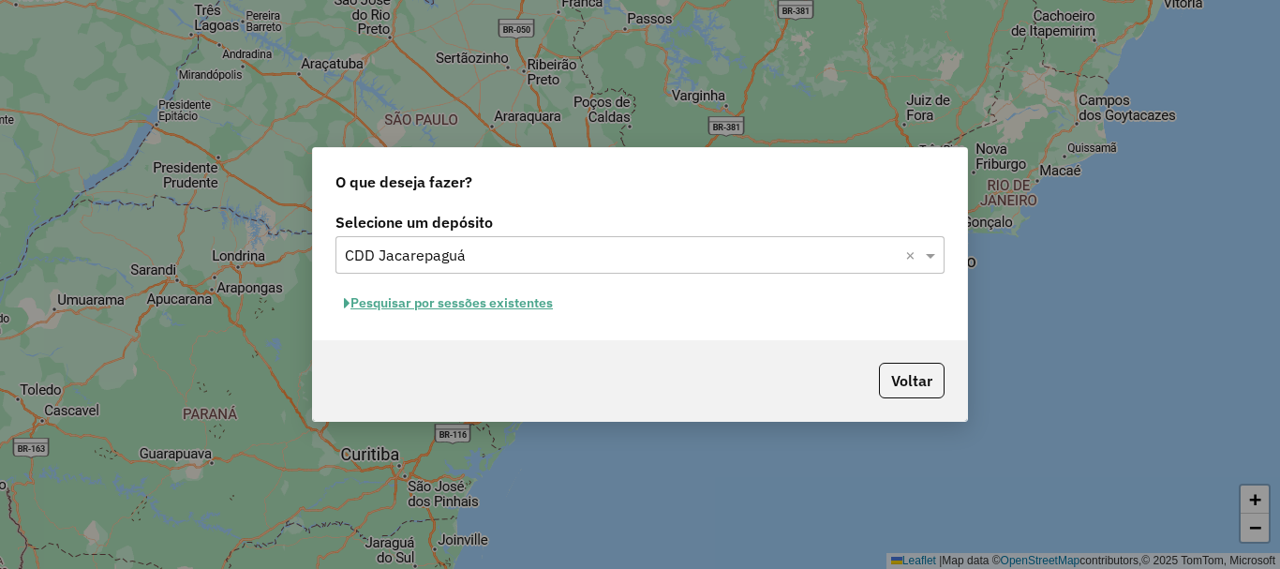
click at [468, 303] on button "Pesquisar por sessões existentes" at bounding box center [448, 303] width 226 height 29
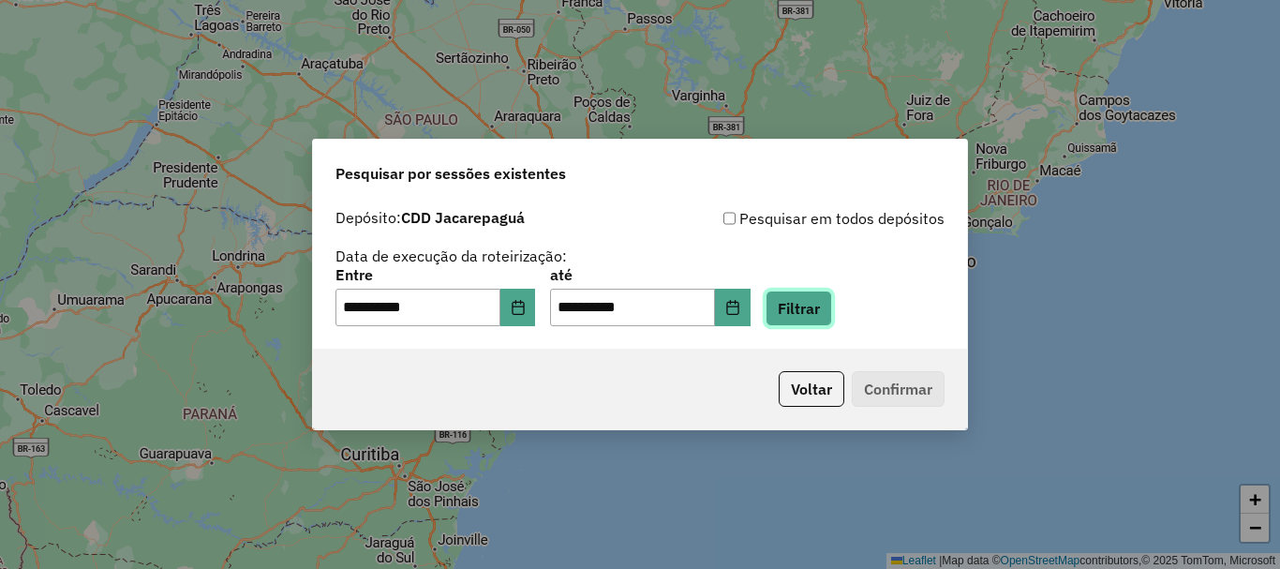
click at [823, 298] on button "Filtrar" at bounding box center [798, 308] width 67 height 36
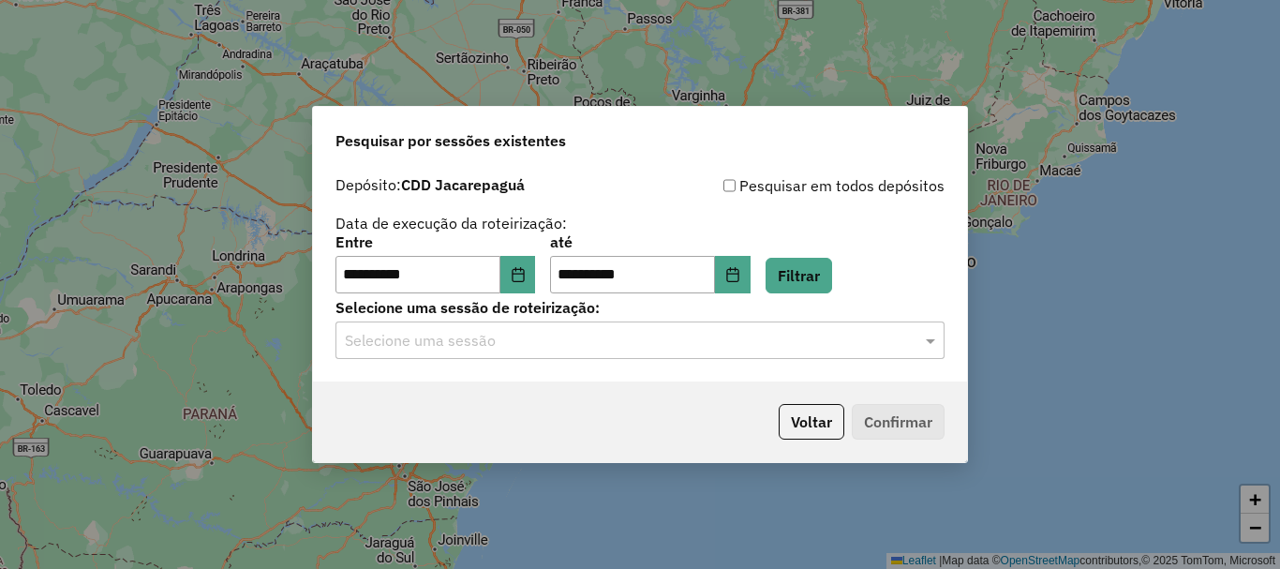
click at [624, 333] on input "text" at bounding box center [621, 341] width 553 height 22
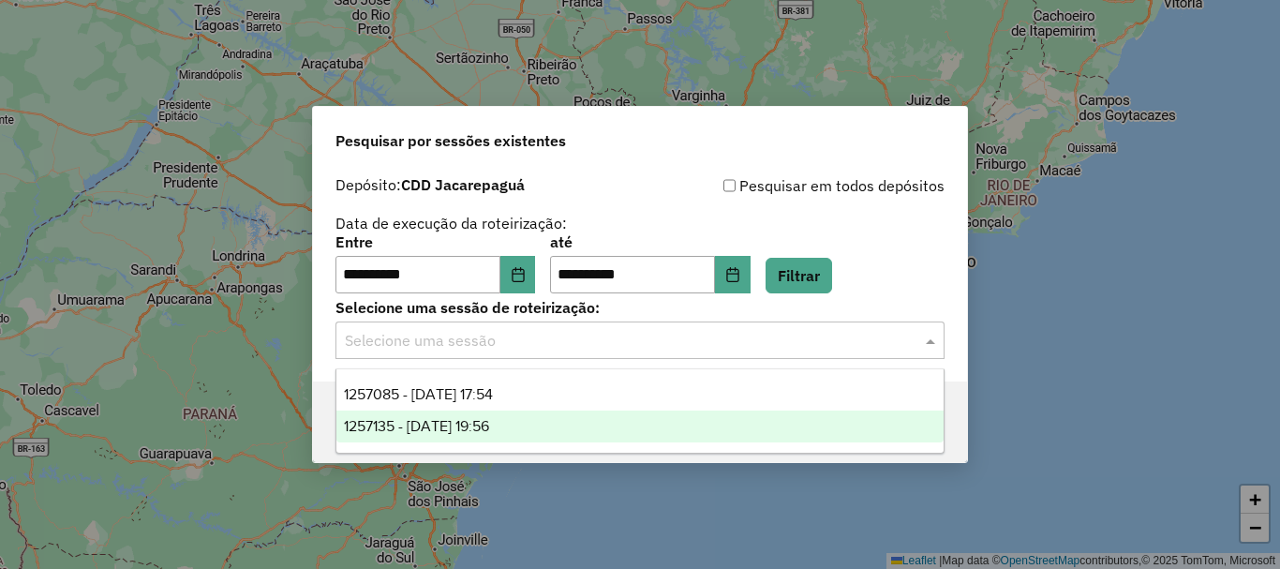
click at [567, 423] on div "1257135 - [DATE] 19:56" at bounding box center [639, 426] width 607 height 32
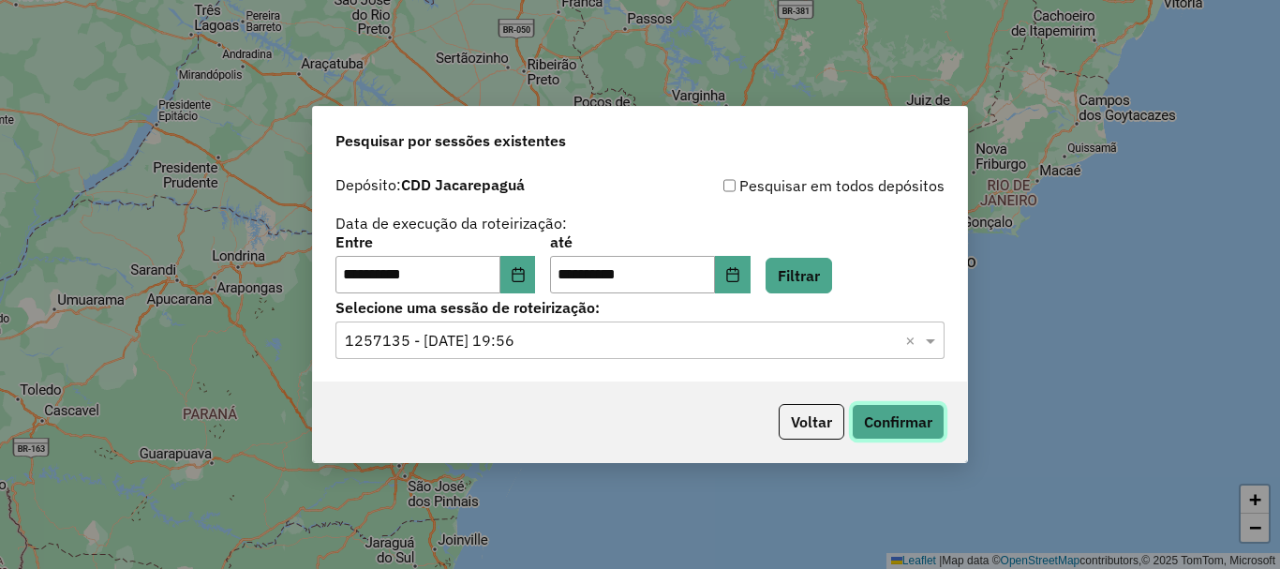
click at [886, 410] on button "Confirmar" at bounding box center [897, 422] width 93 height 36
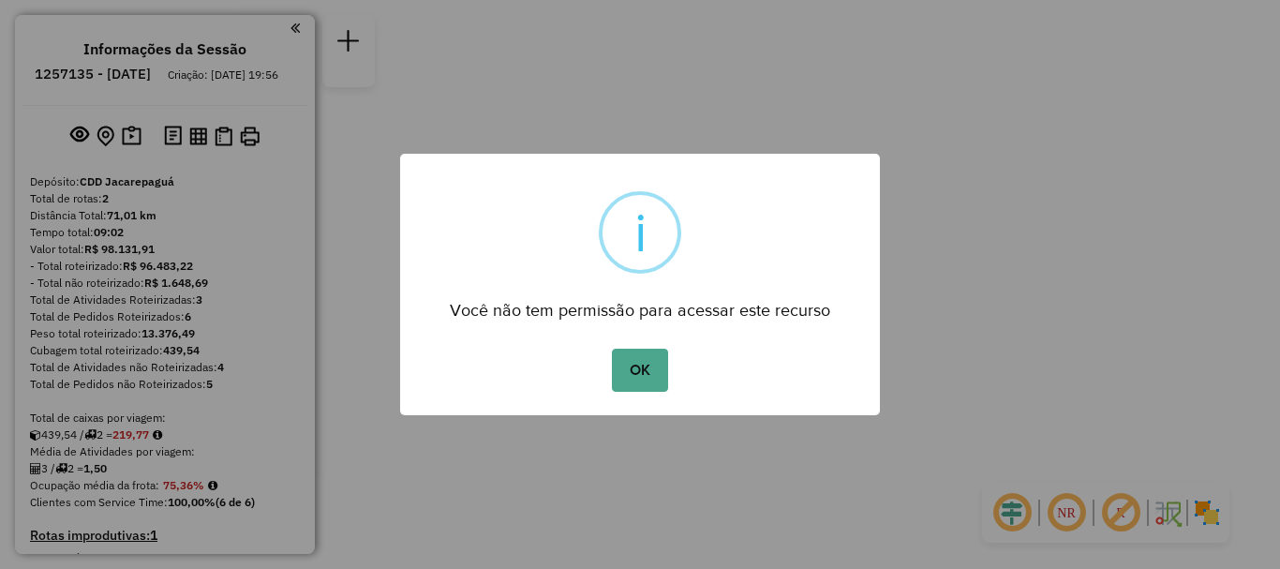
click at [688, 377] on div "OK No Cancel" at bounding box center [640, 370] width 480 height 52
click at [625, 374] on button "OK" at bounding box center [639, 369] width 55 height 43
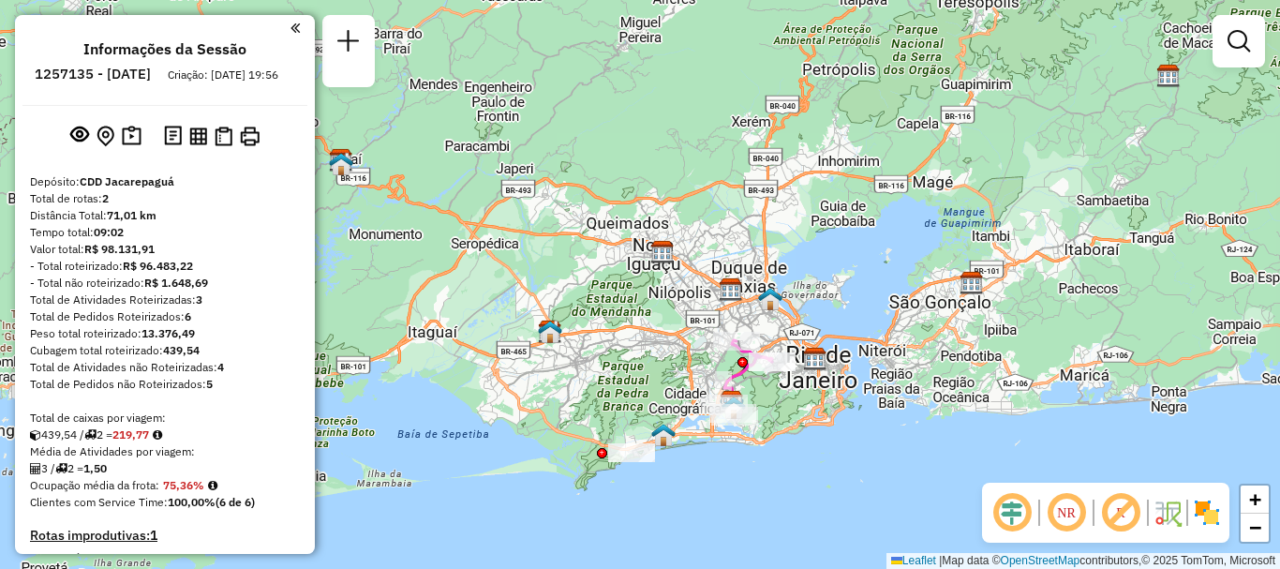
drag, startPoint x: 862, startPoint y: 224, endPoint x: 938, endPoint y: 313, distance: 116.9
click at [938, 313] on div "Janela de atendimento Grade de atendimento Capacidade Transportadoras Veículos …" at bounding box center [640, 284] width 1280 height 569
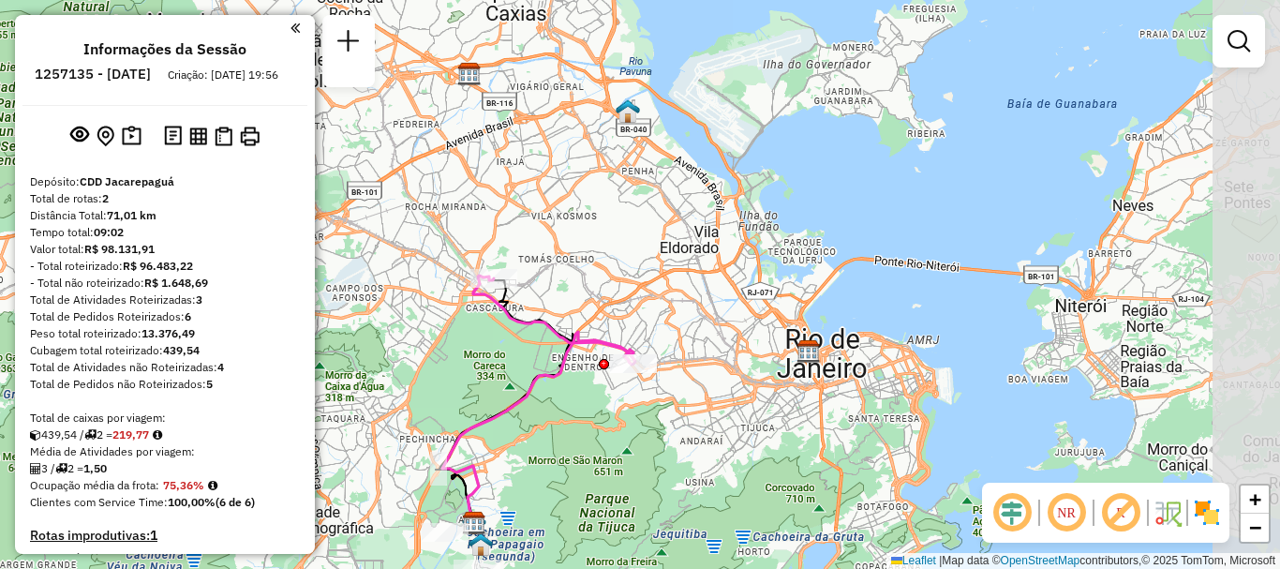
drag, startPoint x: 976, startPoint y: 305, endPoint x: 815, endPoint y: 370, distance: 173.6
click at [821, 375] on div "Janela de atendimento Grade de atendimento Capacidade Transportadoras Veículos …" at bounding box center [640, 284] width 1280 height 569
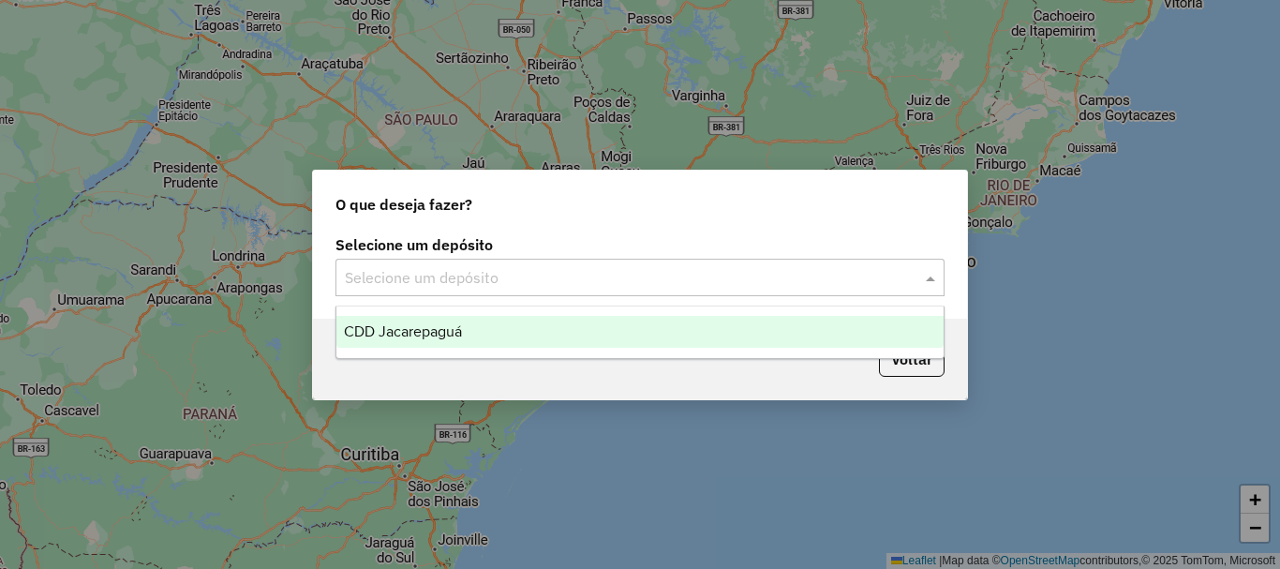
click at [920, 277] on div "Selecione um depósito" at bounding box center [639, 277] width 609 height 37
click at [648, 327] on div "CDD Jacarepaguá" at bounding box center [639, 332] width 607 height 32
